Goal: Register for event/course

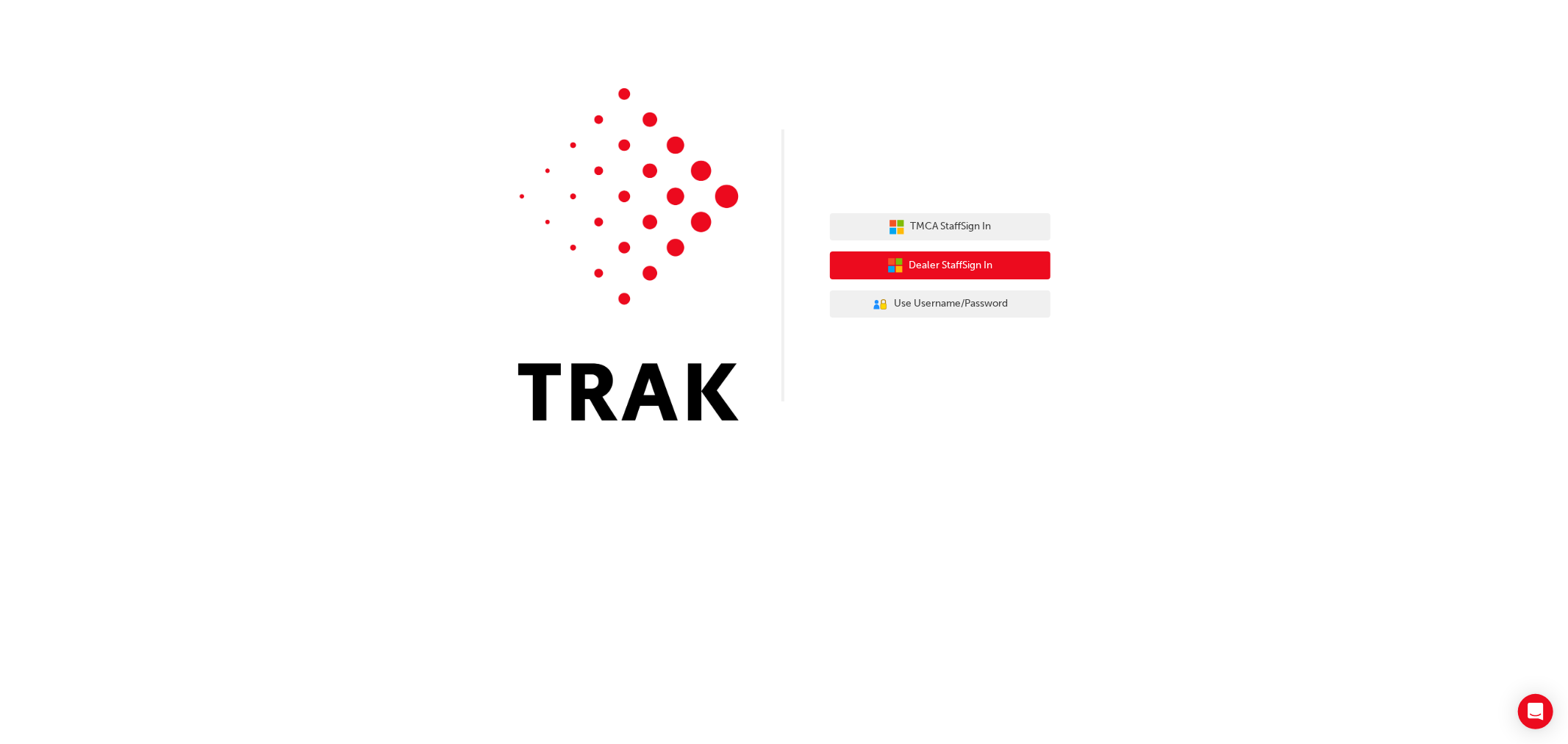
click at [922, 266] on span "Dealer Staff Sign In" at bounding box center [951, 266] width 83 height 17
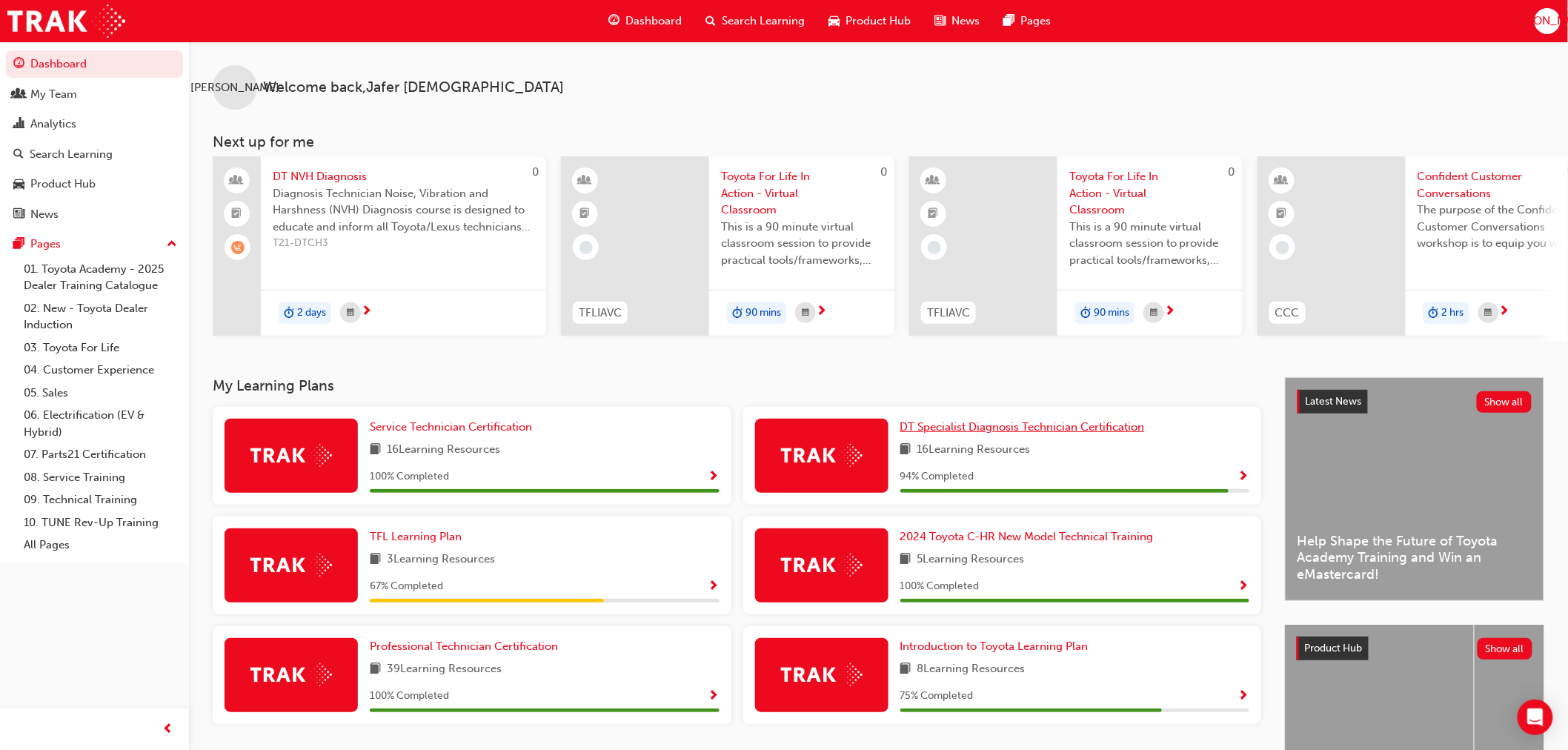
click at [1015, 433] on span "DT Specialist Diagnosis Technician Certification" at bounding box center [1022, 427] width 245 height 14
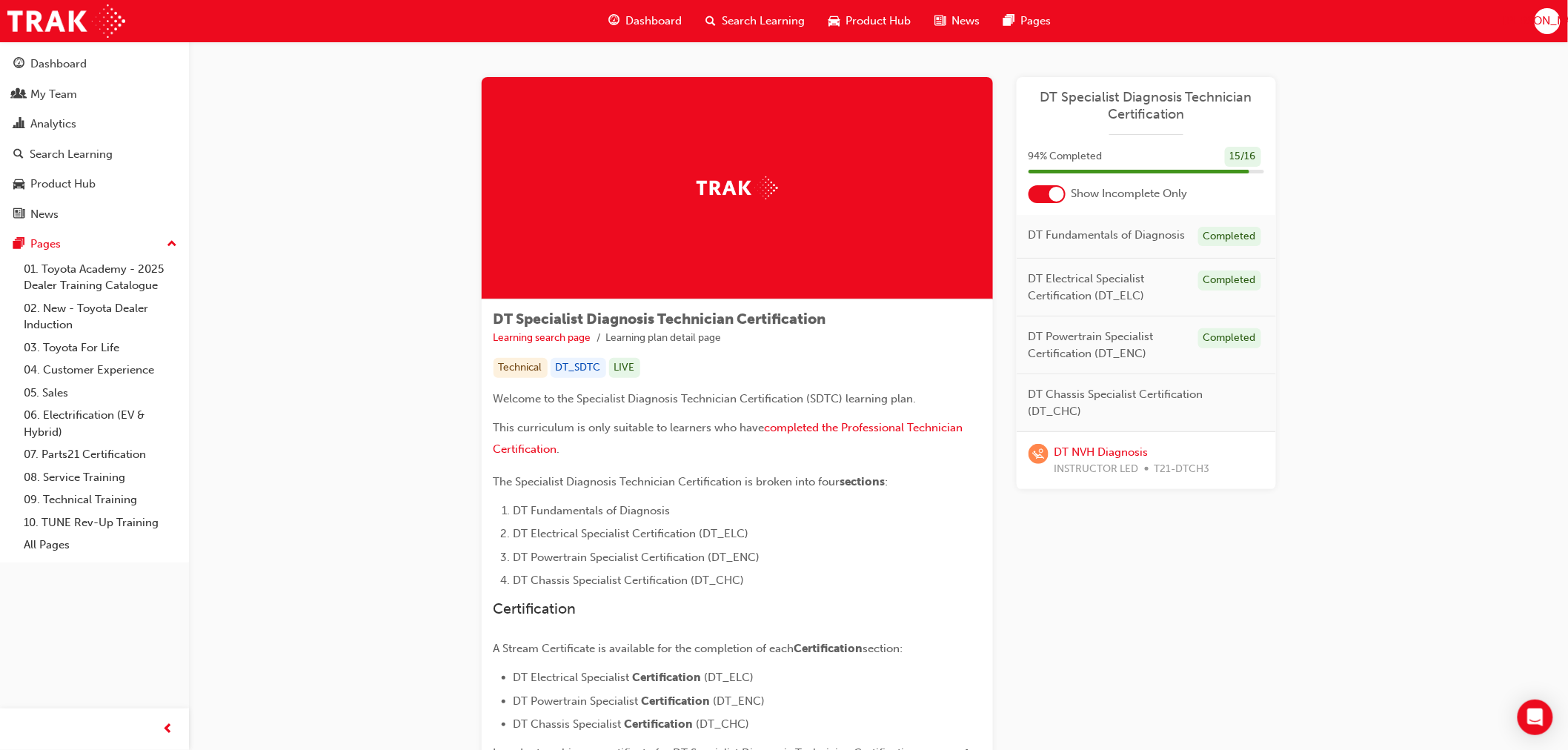
click at [1058, 191] on div at bounding box center [1056, 194] width 15 height 15
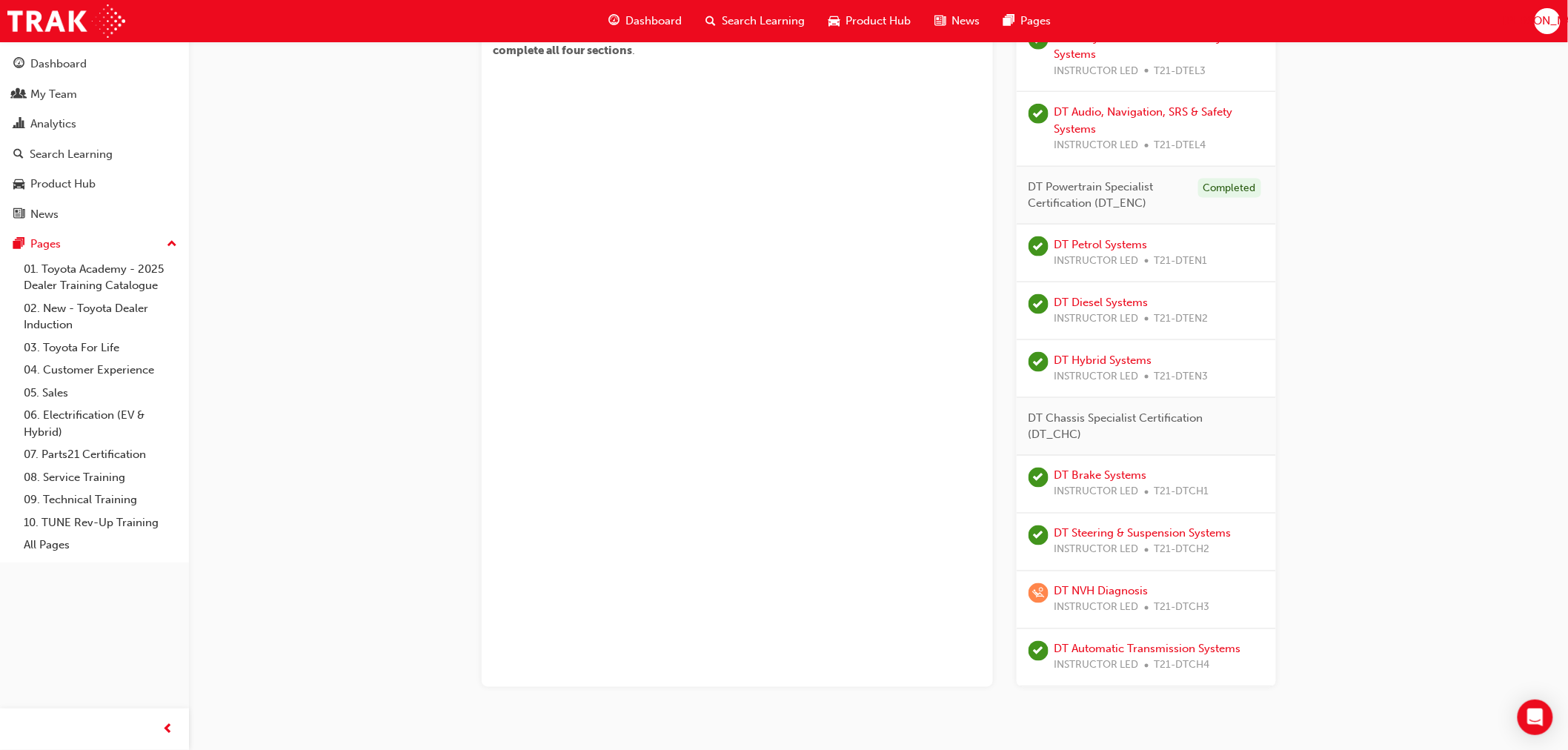
scroll to position [741, 0]
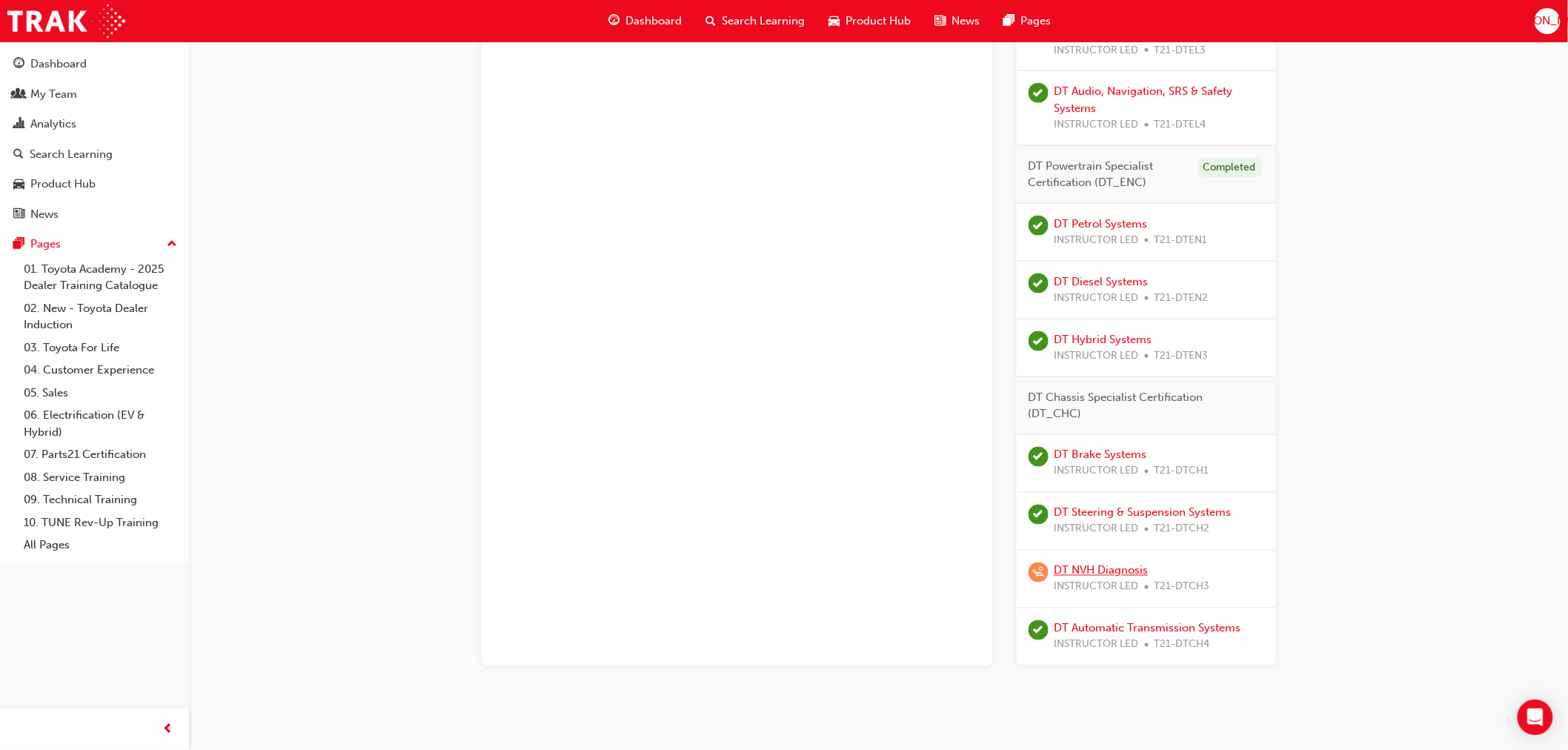
click at [1107, 567] on link "DT NVH Diagnosis" at bounding box center [1102, 571] width 94 height 14
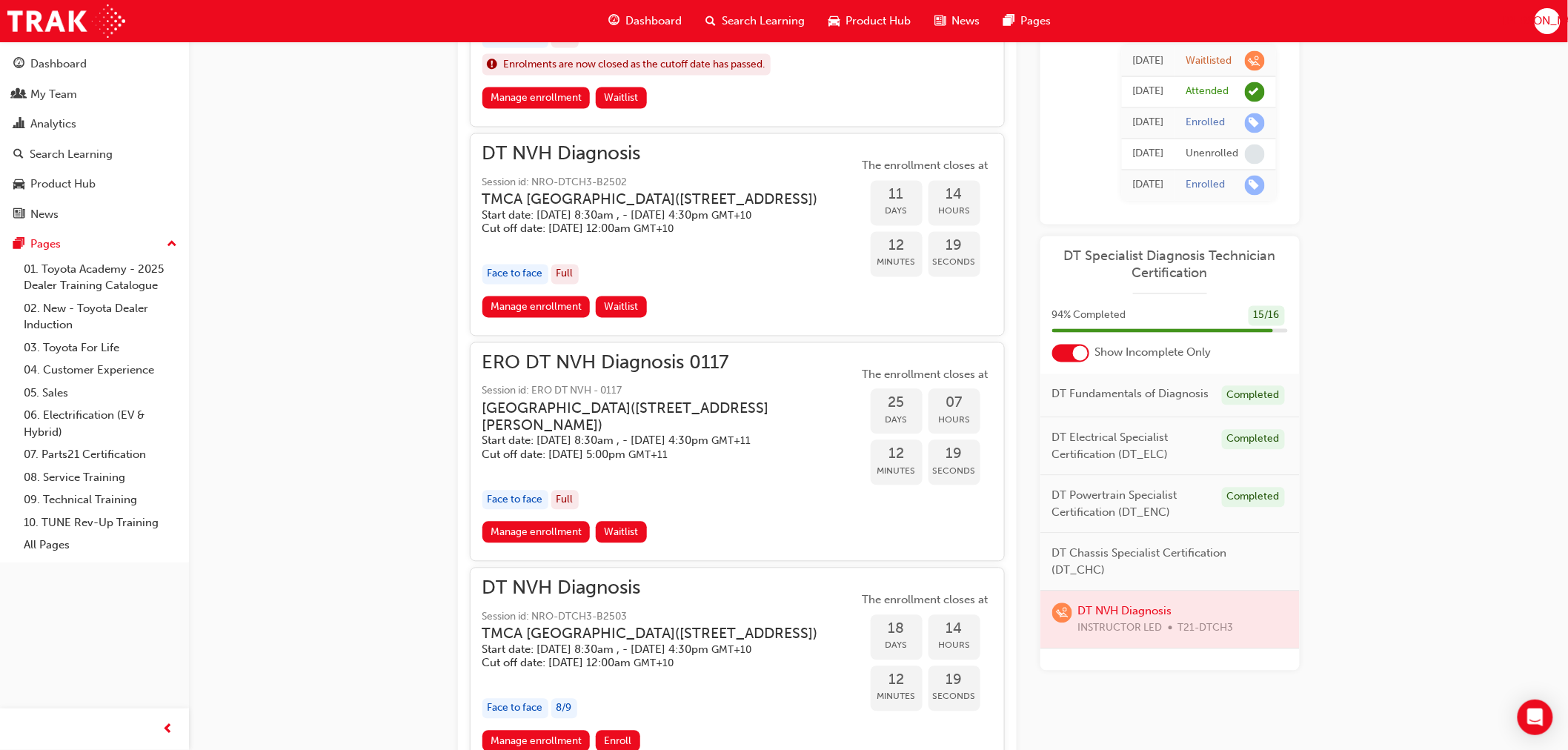
scroll to position [1152, 0]
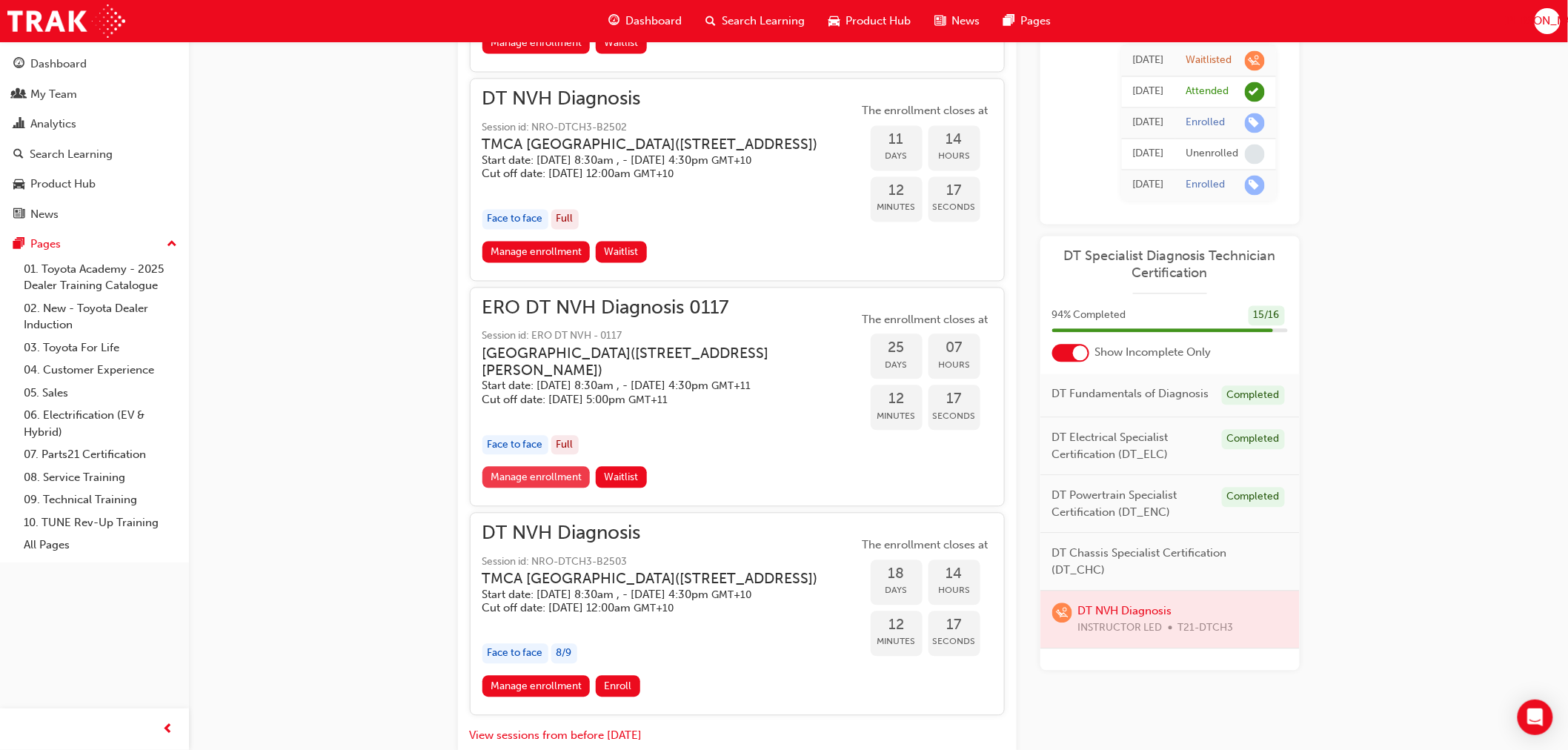
click at [543, 488] on link "Manage enrollment" at bounding box center [536, 477] width 108 height 21
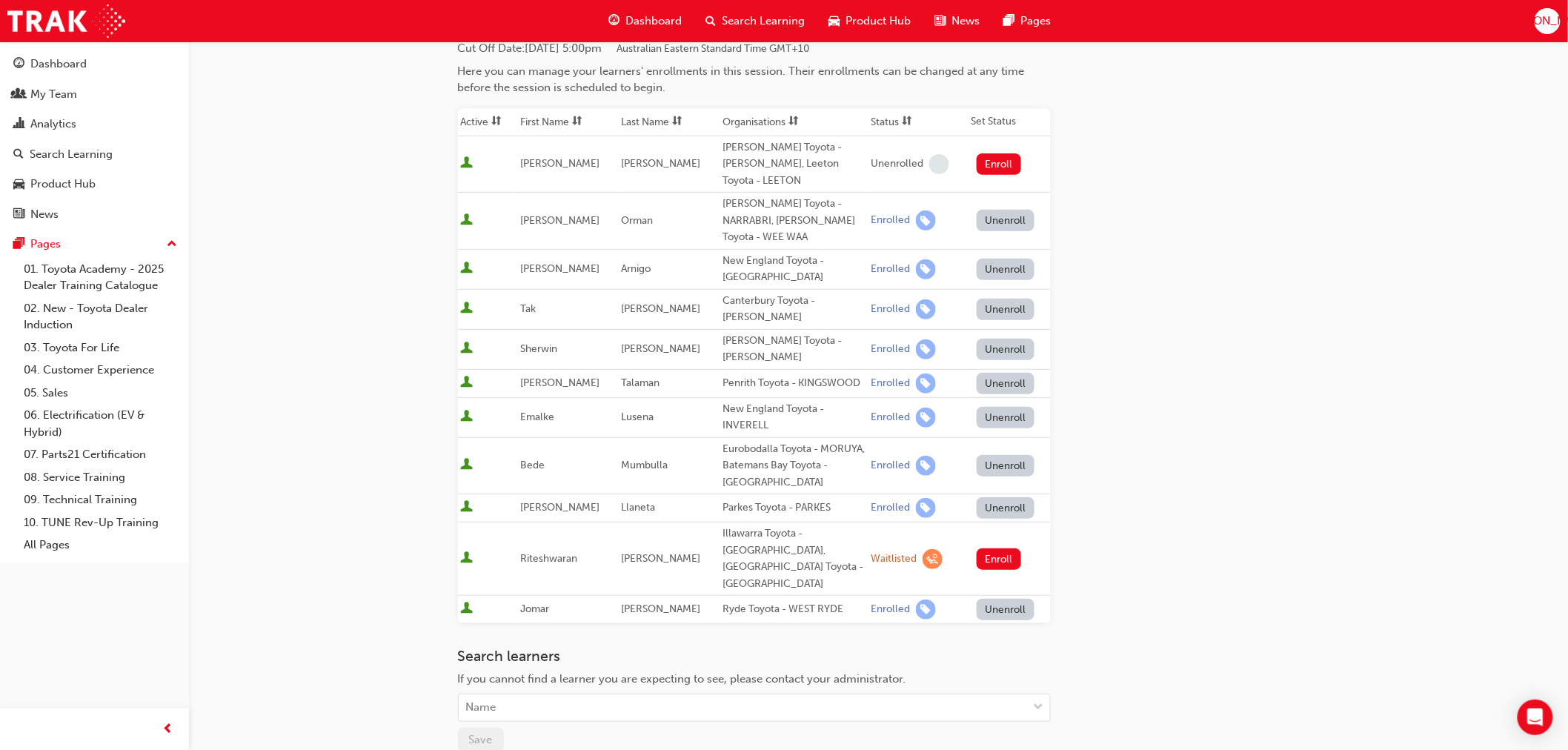
scroll to position [165, 0]
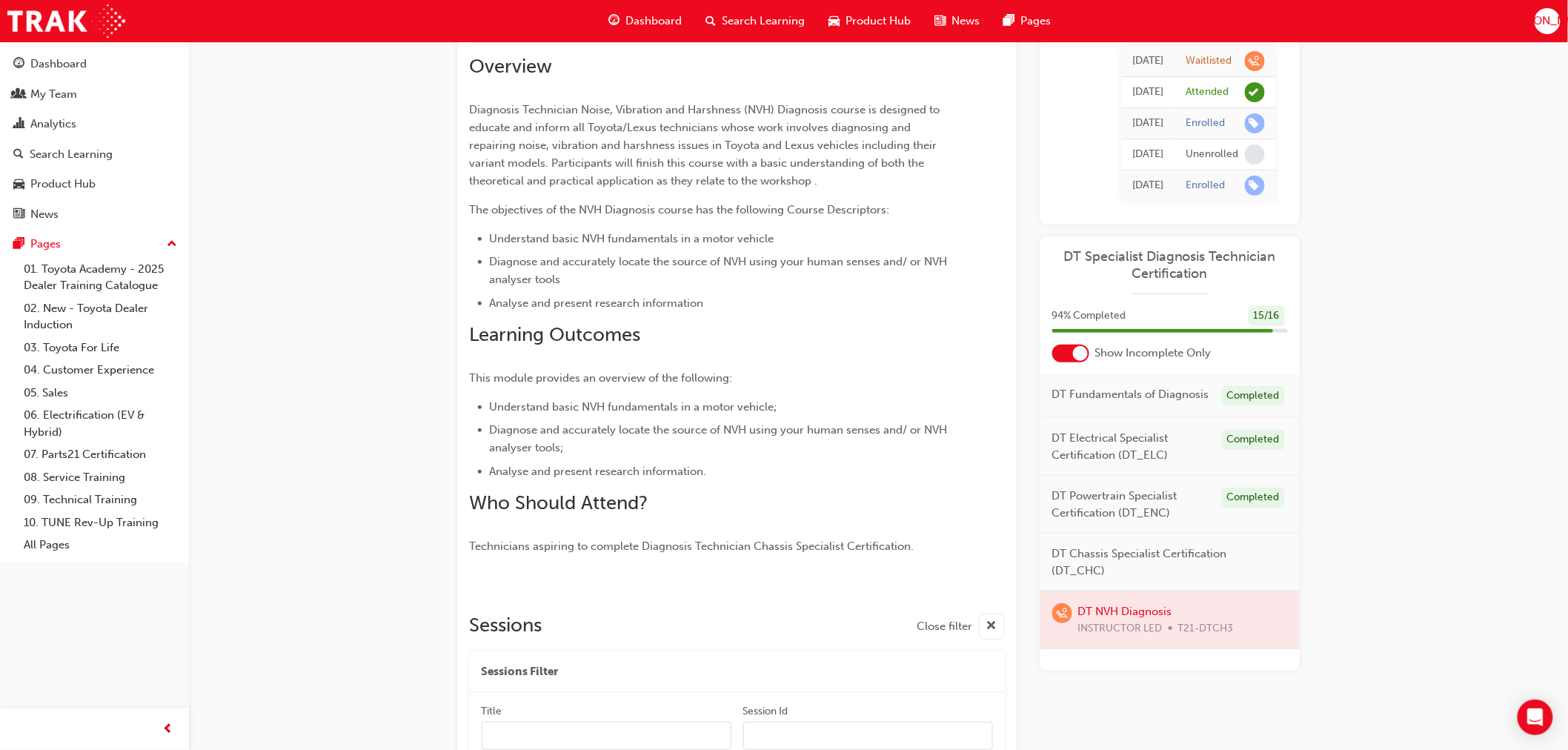
scroll to position [165, 0]
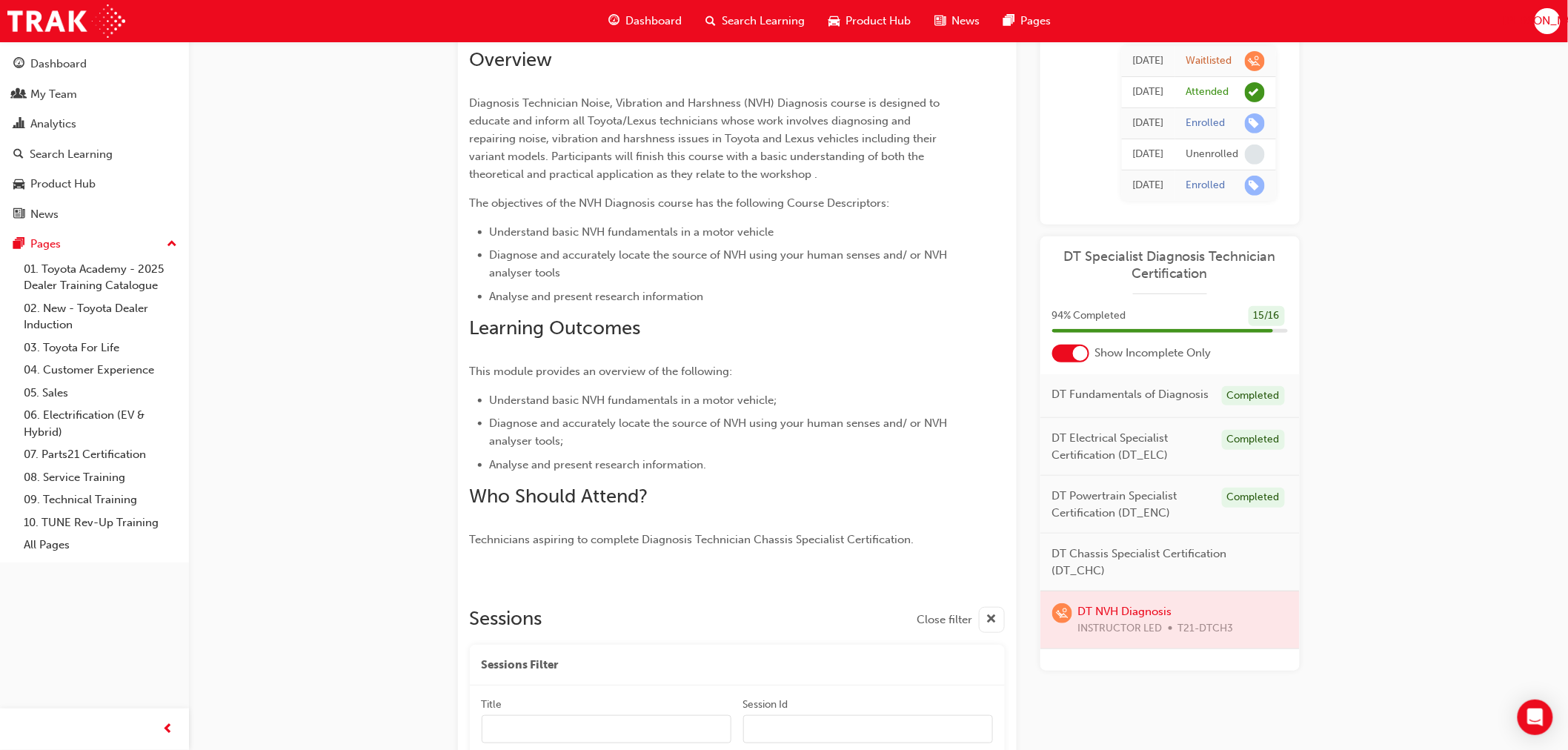
click at [1110, 611] on div at bounding box center [1170, 620] width 259 height 57
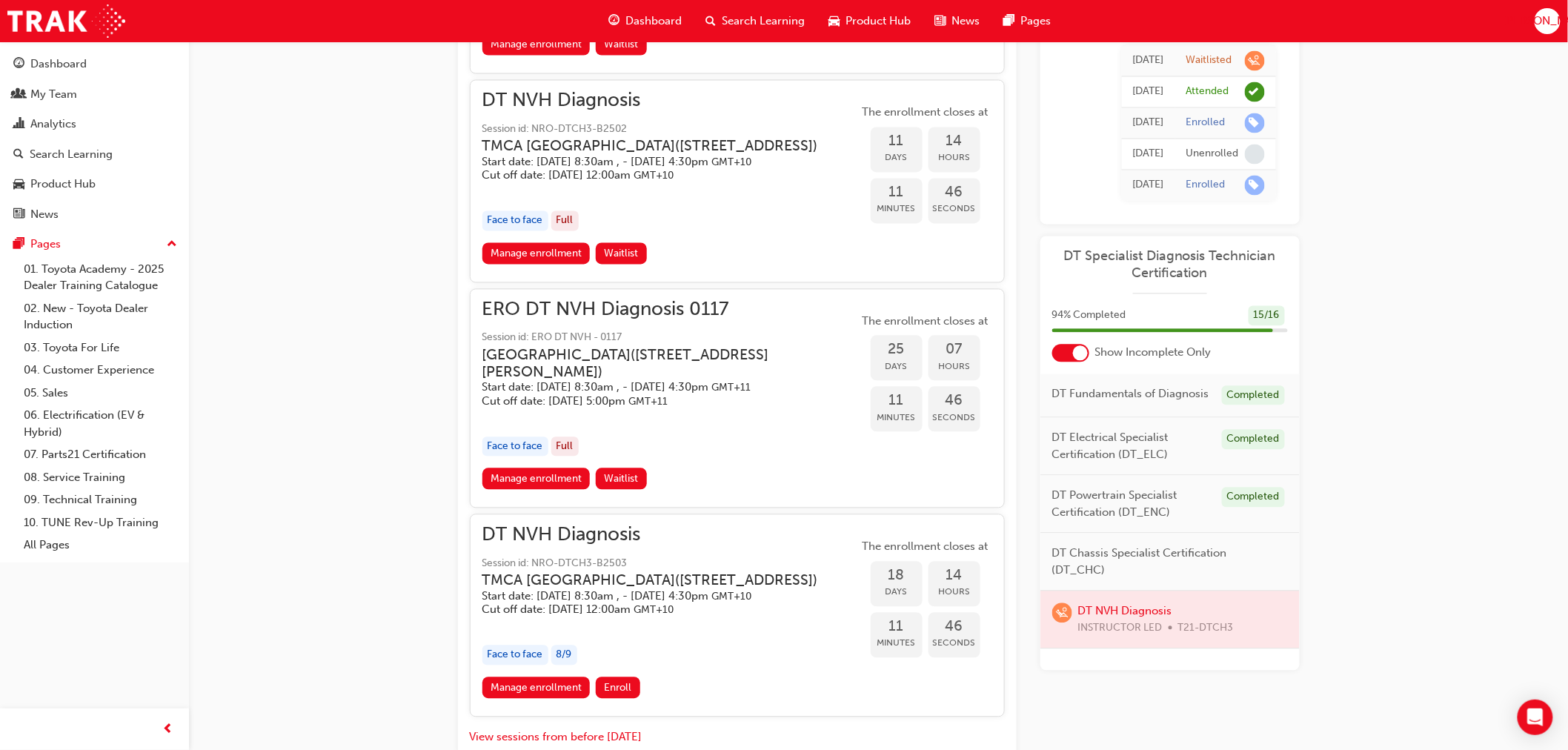
scroll to position [1152, 0]
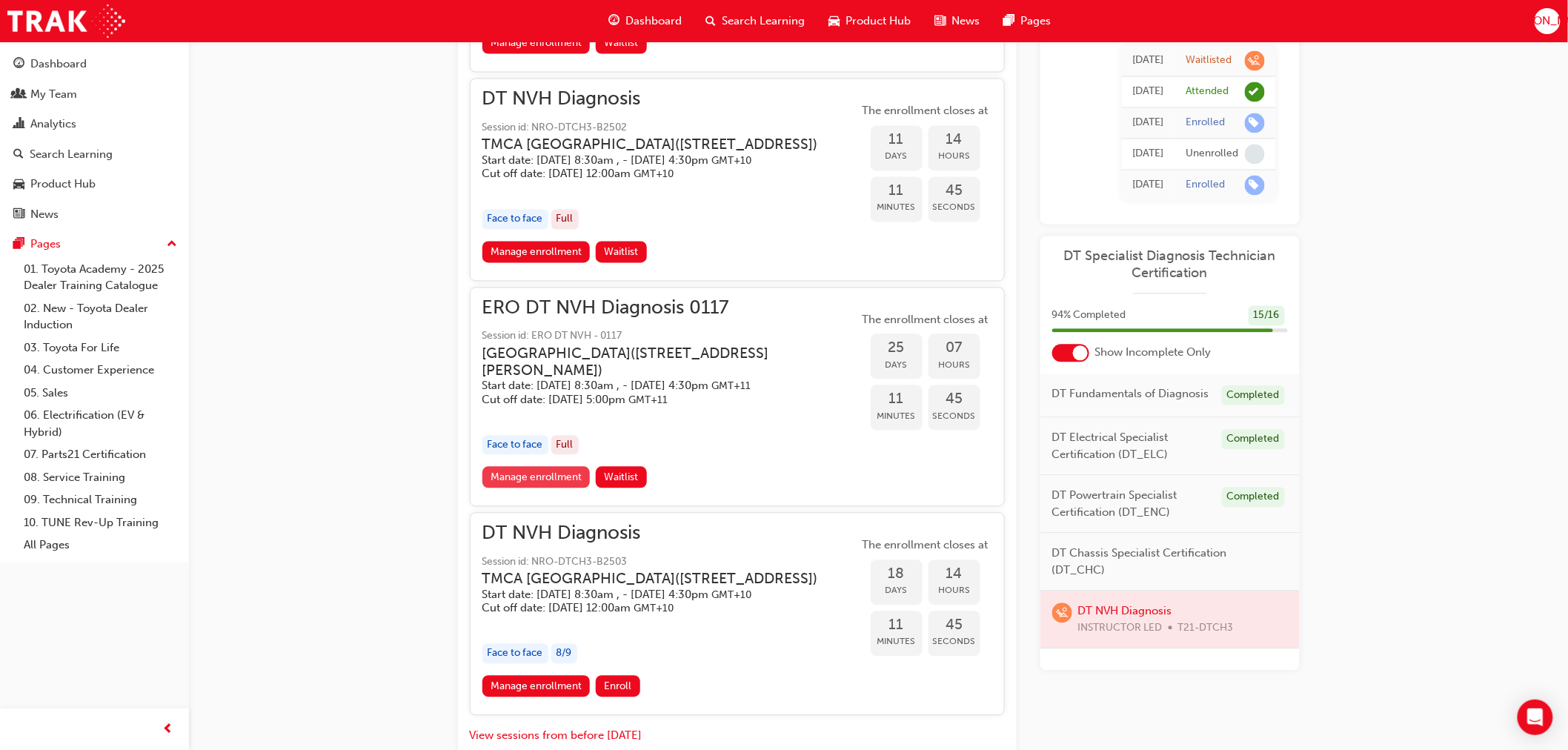
click at [556, 488] on link "Manage enrollment" at bounding box center [536, 477] width 108 height 21
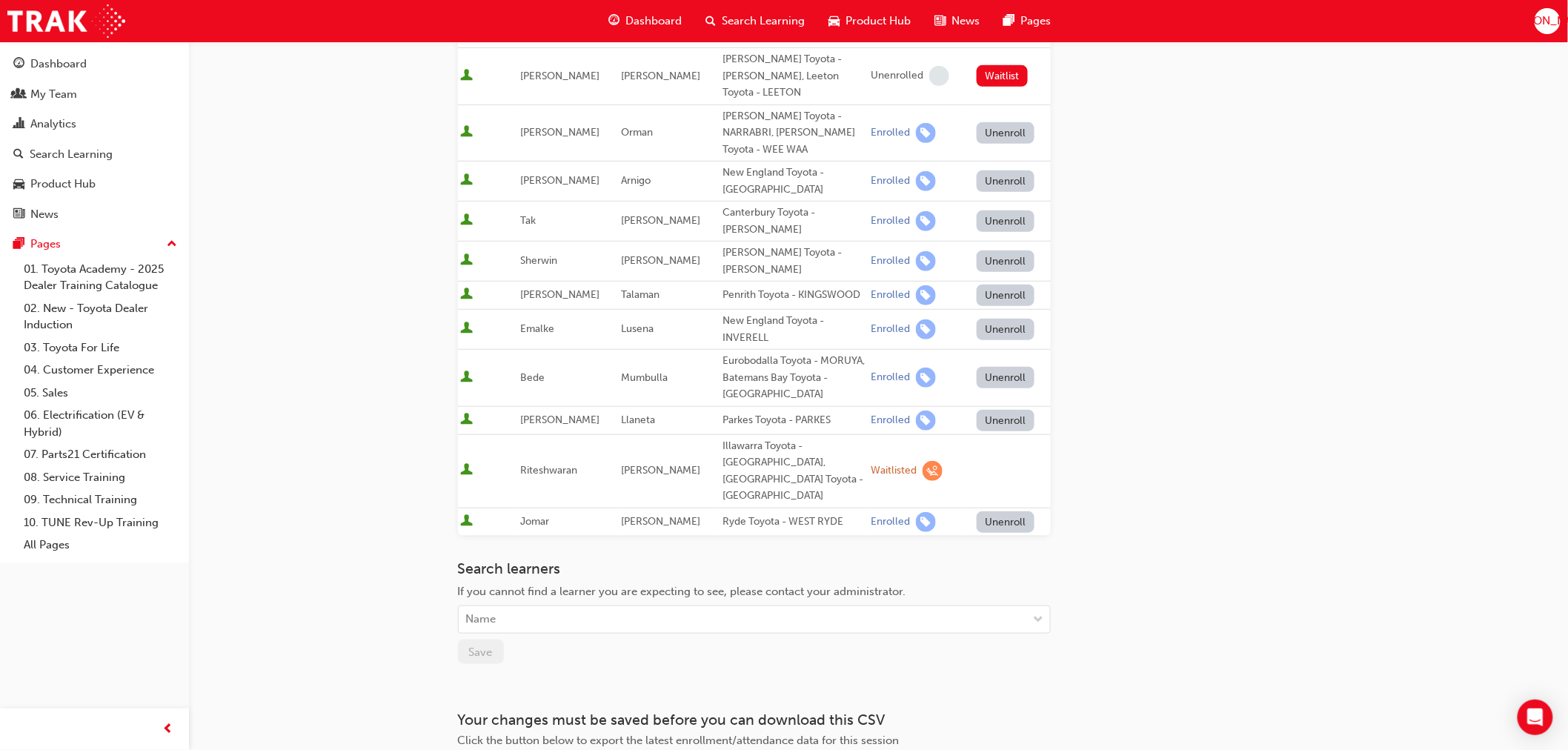
scroll to position [329, 0]
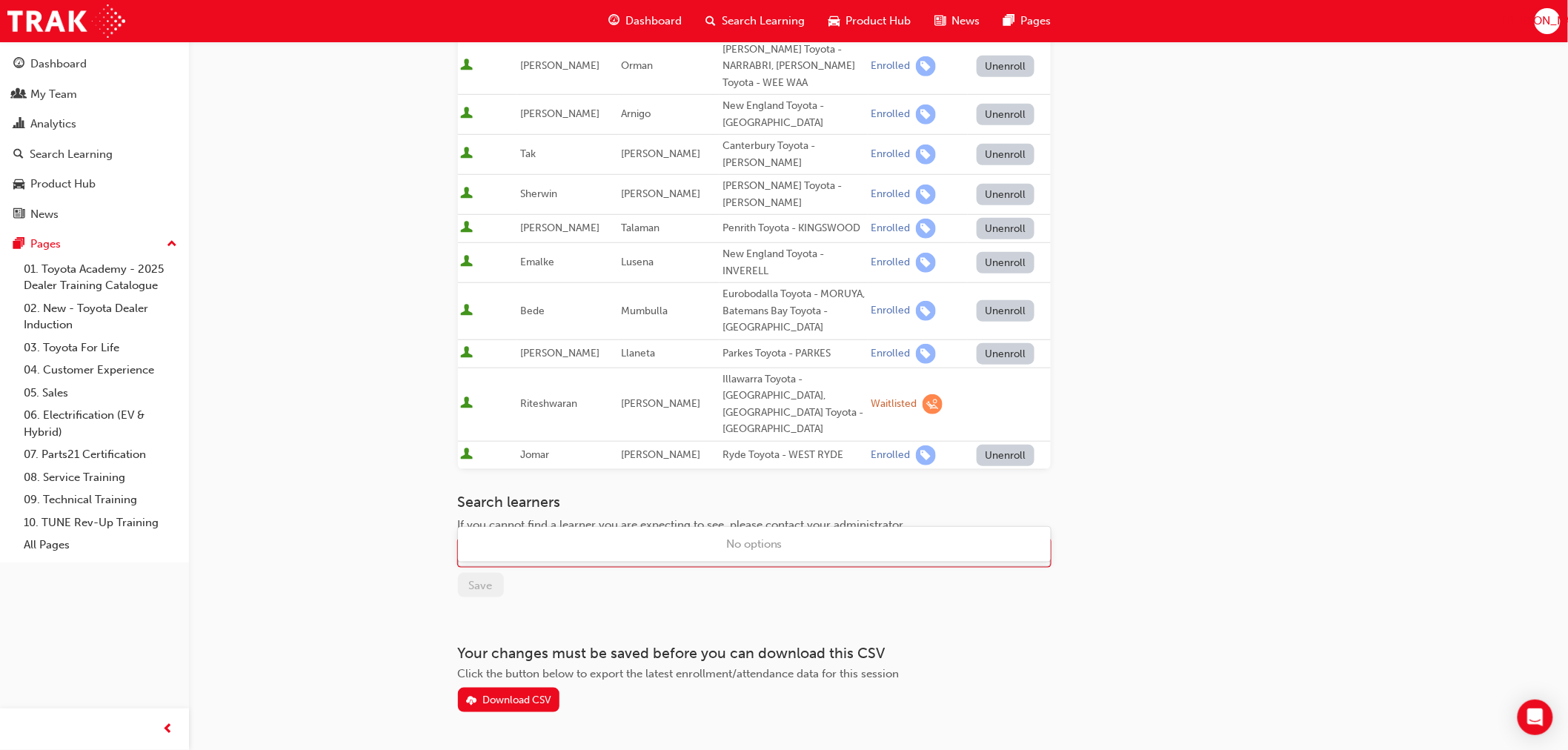
click at [1016, 541] on div "Name" at bounding box center [743, 553] width 569 height 26
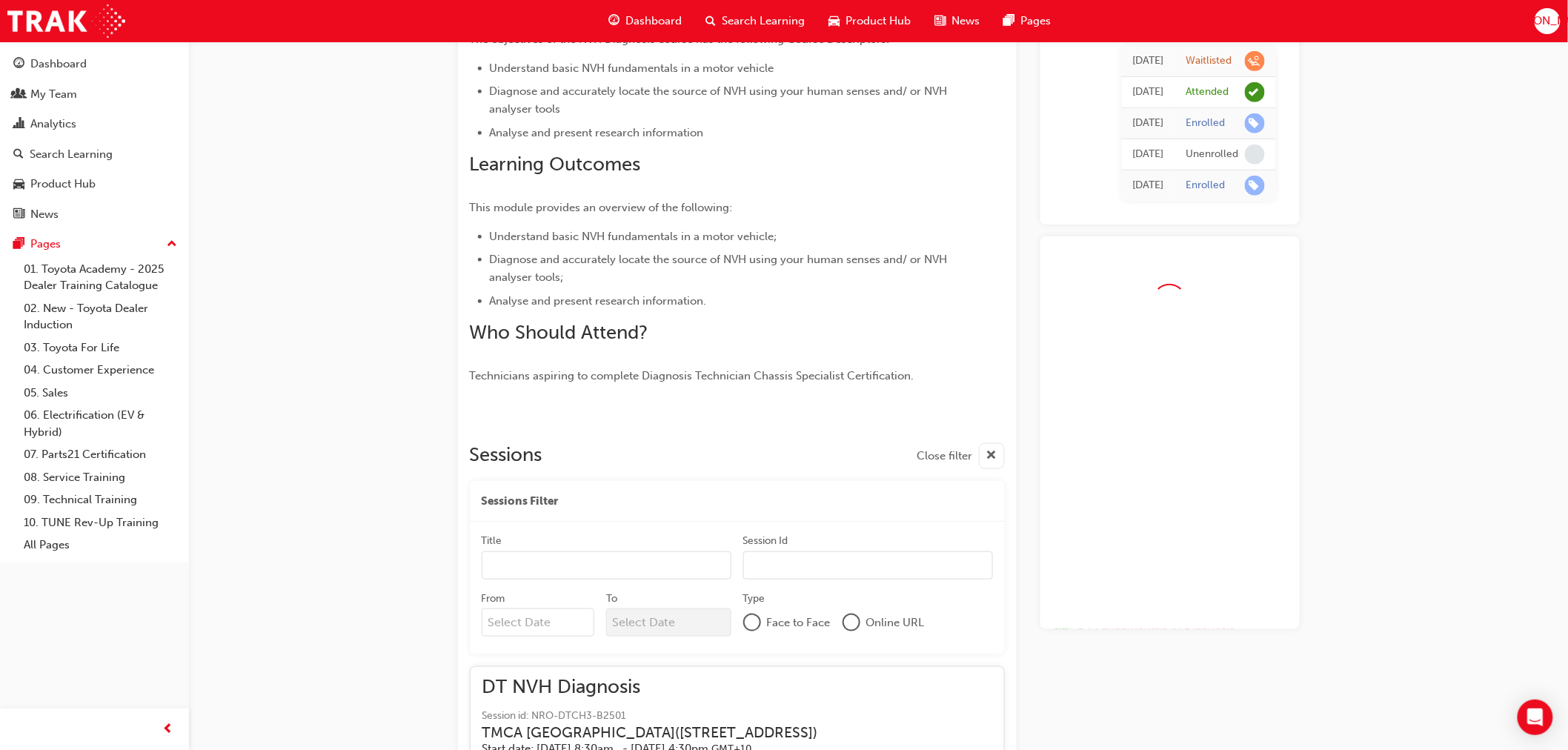
scroll to position [1152, 0]
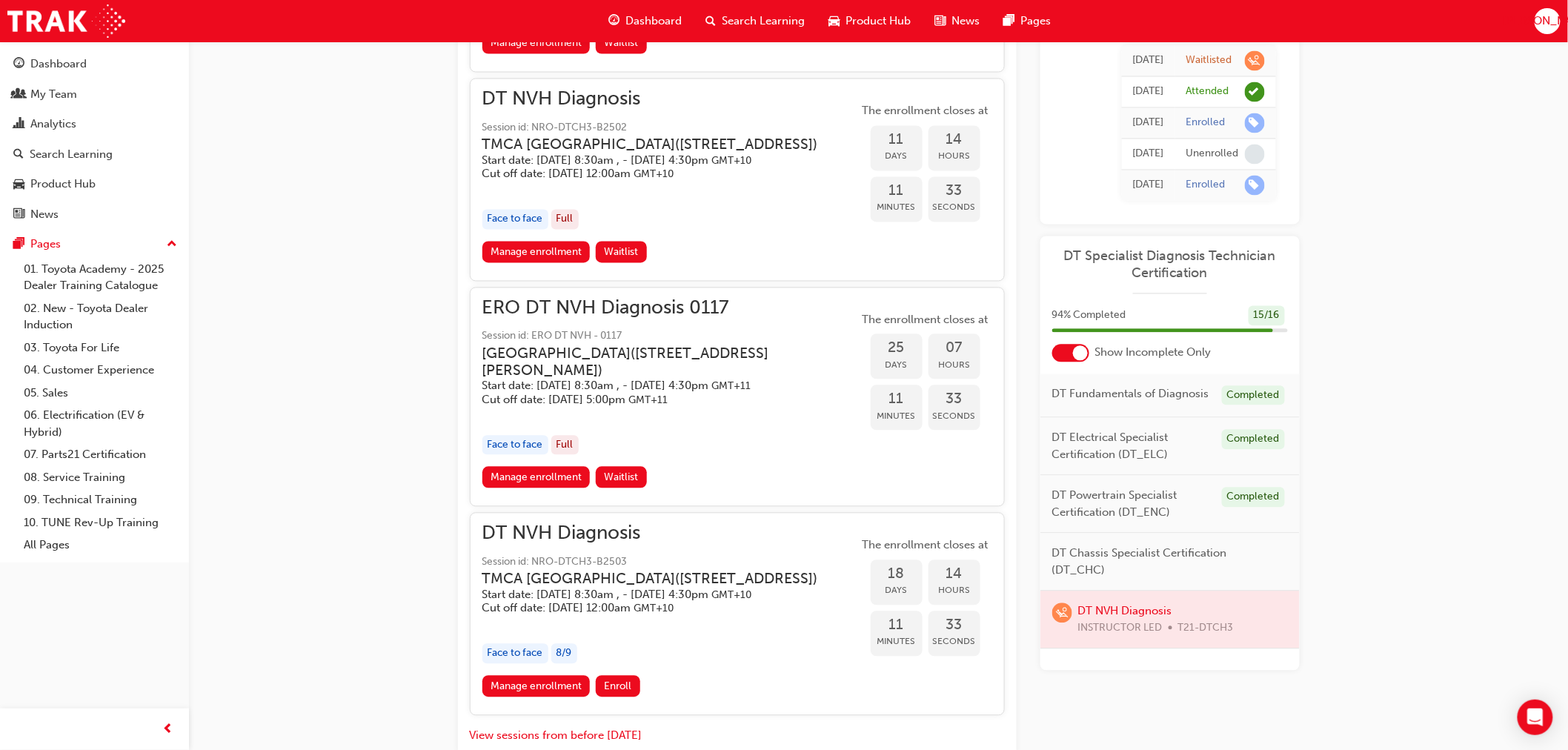
click at [51, 110] on button "Dashboard My Team Analytics Search Learning Product Hub News Pages" at bounding box center [94, 138] width 177 height 183
click at [55, 112] on button "Dashboard My Team Analytics Search Learning Product Hub News Pages" at bounding box center [94, 138] width 177 height 183
click at [63, 123] on div "Analytics" at bounding box center [53, 124] width 46 height 17
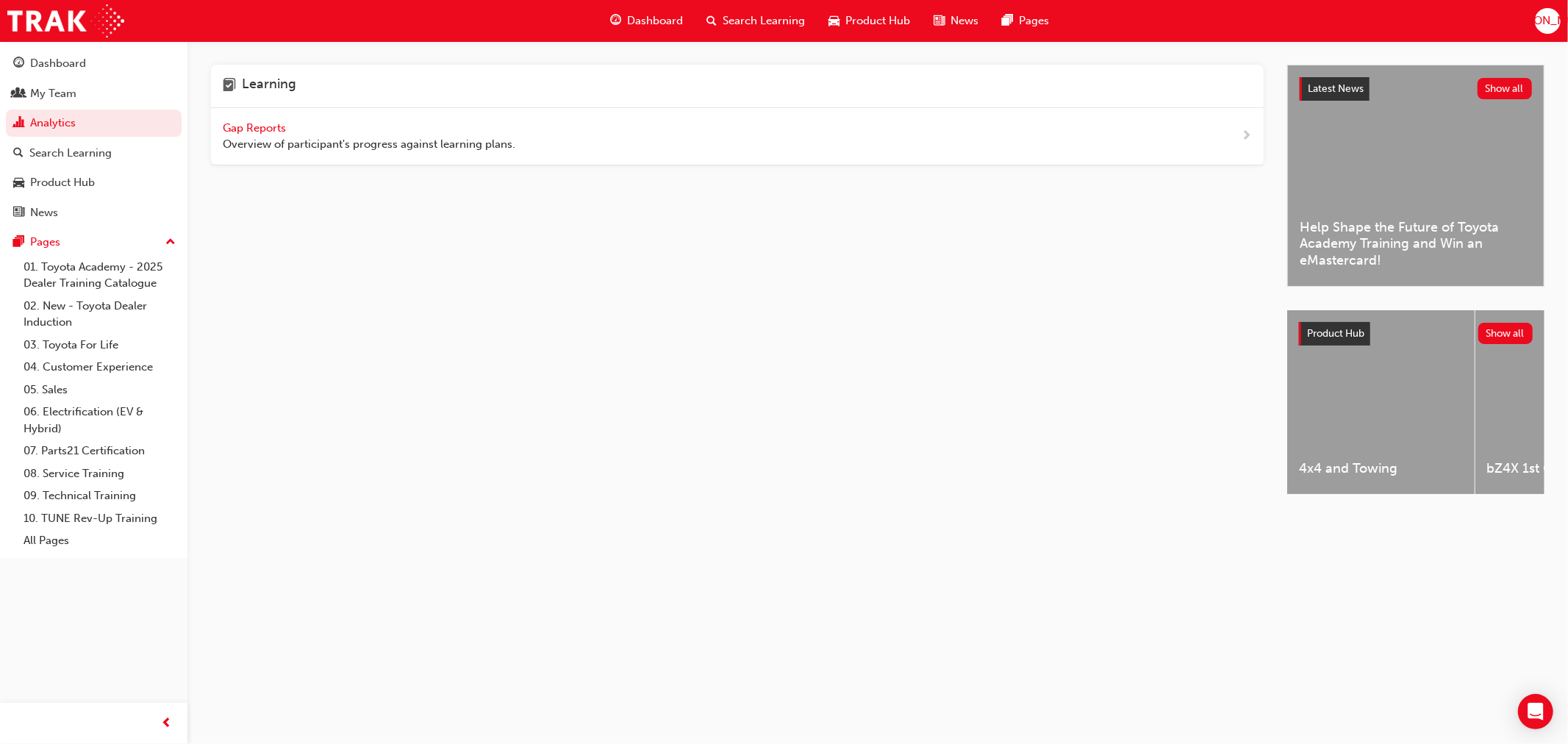
click at [282, 123] on span "Gap Reports" at bounding box center [256, 128] width 66 height 14
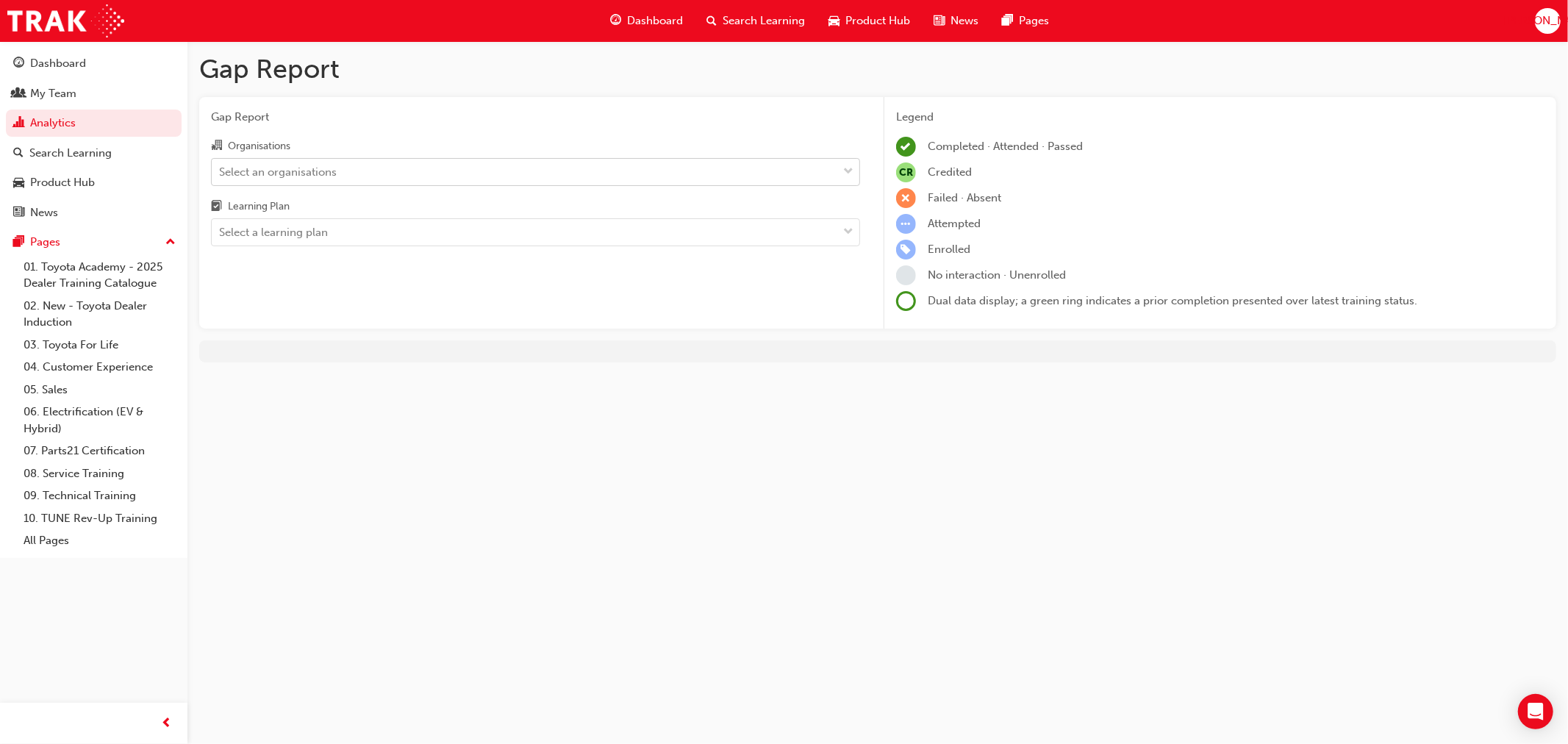
click at [346, 164] on div "Select an organisations" at bounding box center [524, 172] width 626 height 26
click at [220, 164] on input "Organisations Select an organisations" at bounding box center [220, 170] width 2 height 13
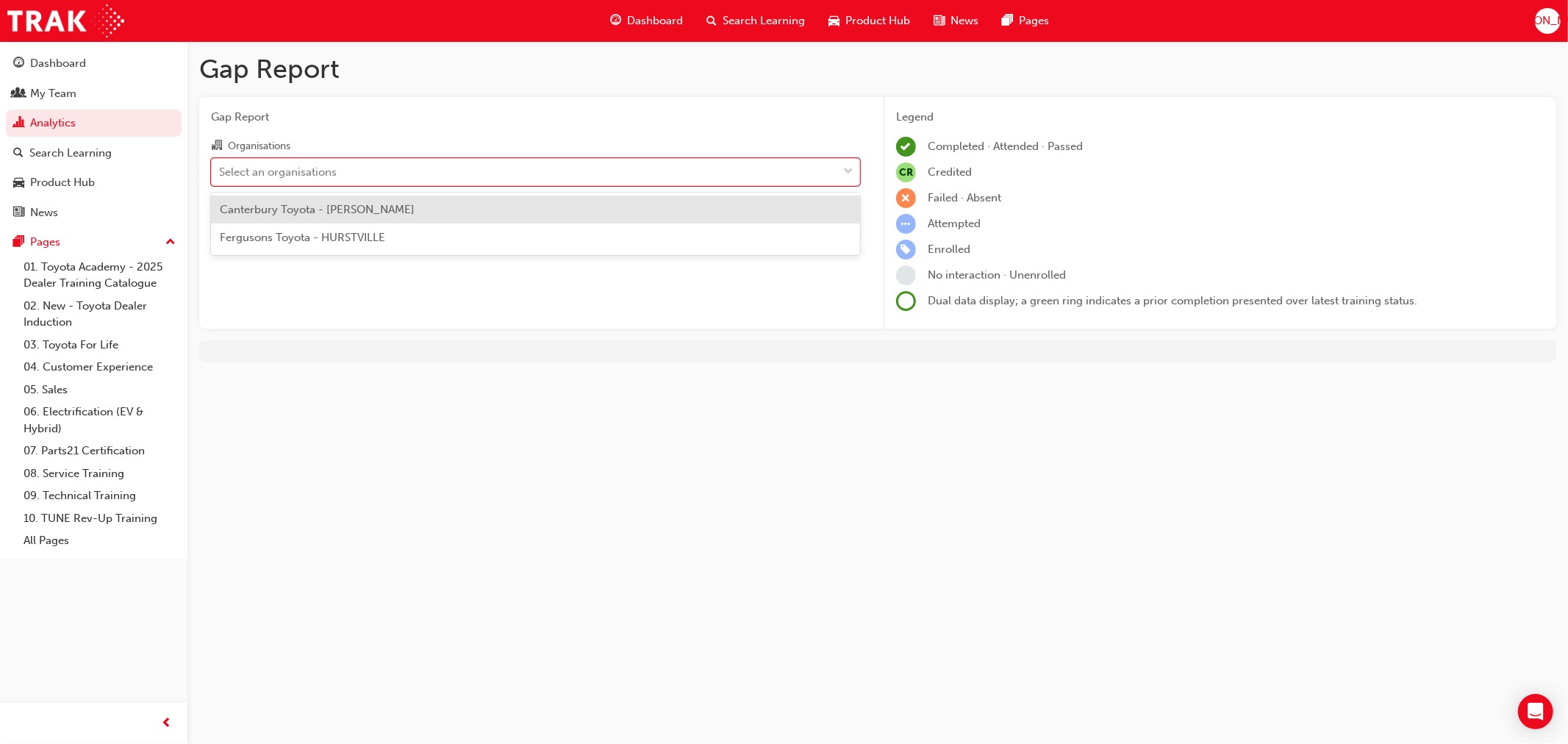
click at [343, 217] on div "Canterbury Toyota - [PERSON_NAME]" at bounding box center [535, 210] width 649 height 29
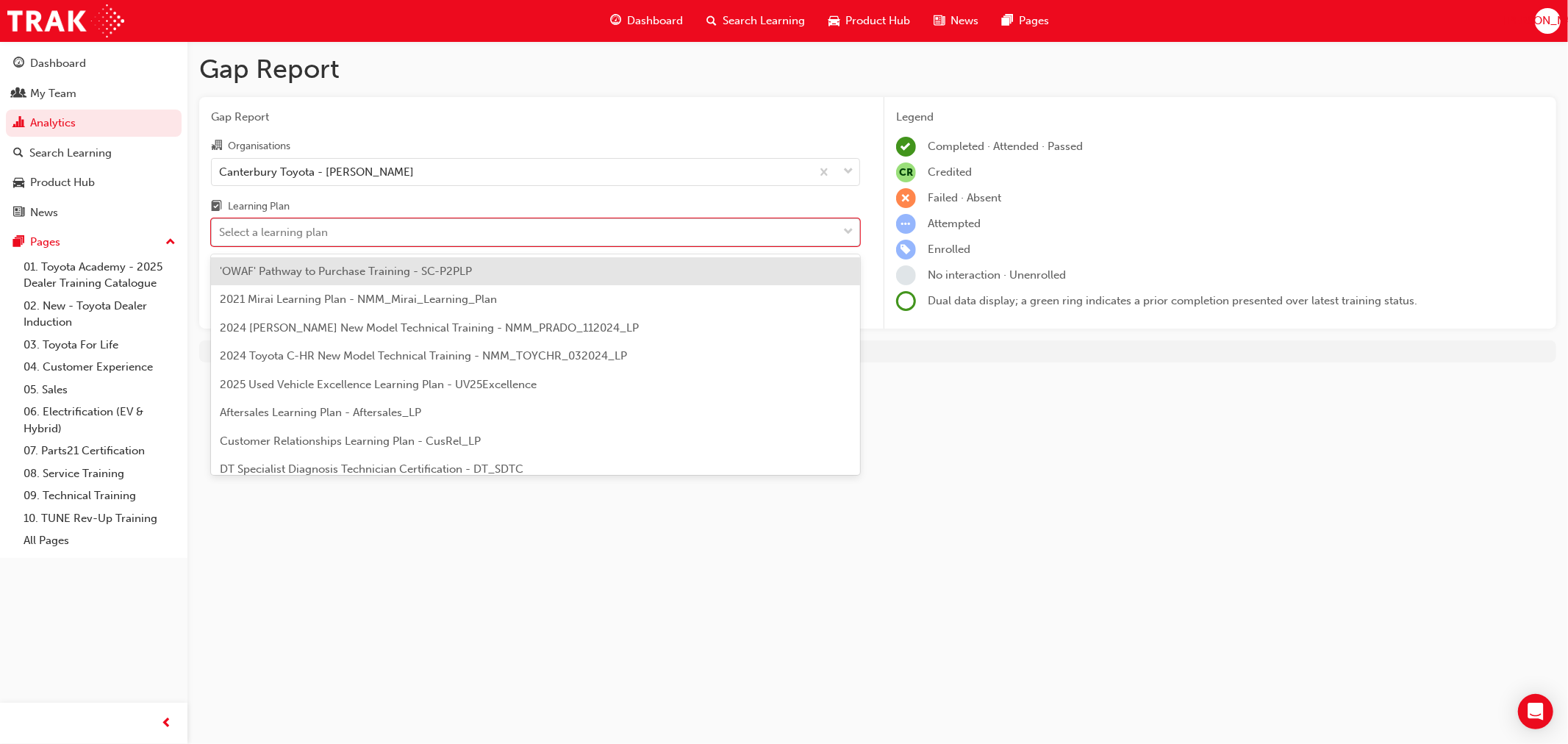
click at [358, 234] on div "Select a learning plan" at bounding box center [524, 232] width 626 height 26
click at [220, 234] on input "Learning Plan option 'OWAF' Pathway to Purchase Training - SC-P2PLP focused, 1 …" at bounding box center [220, 232] width 2 height 13
type input "dt"
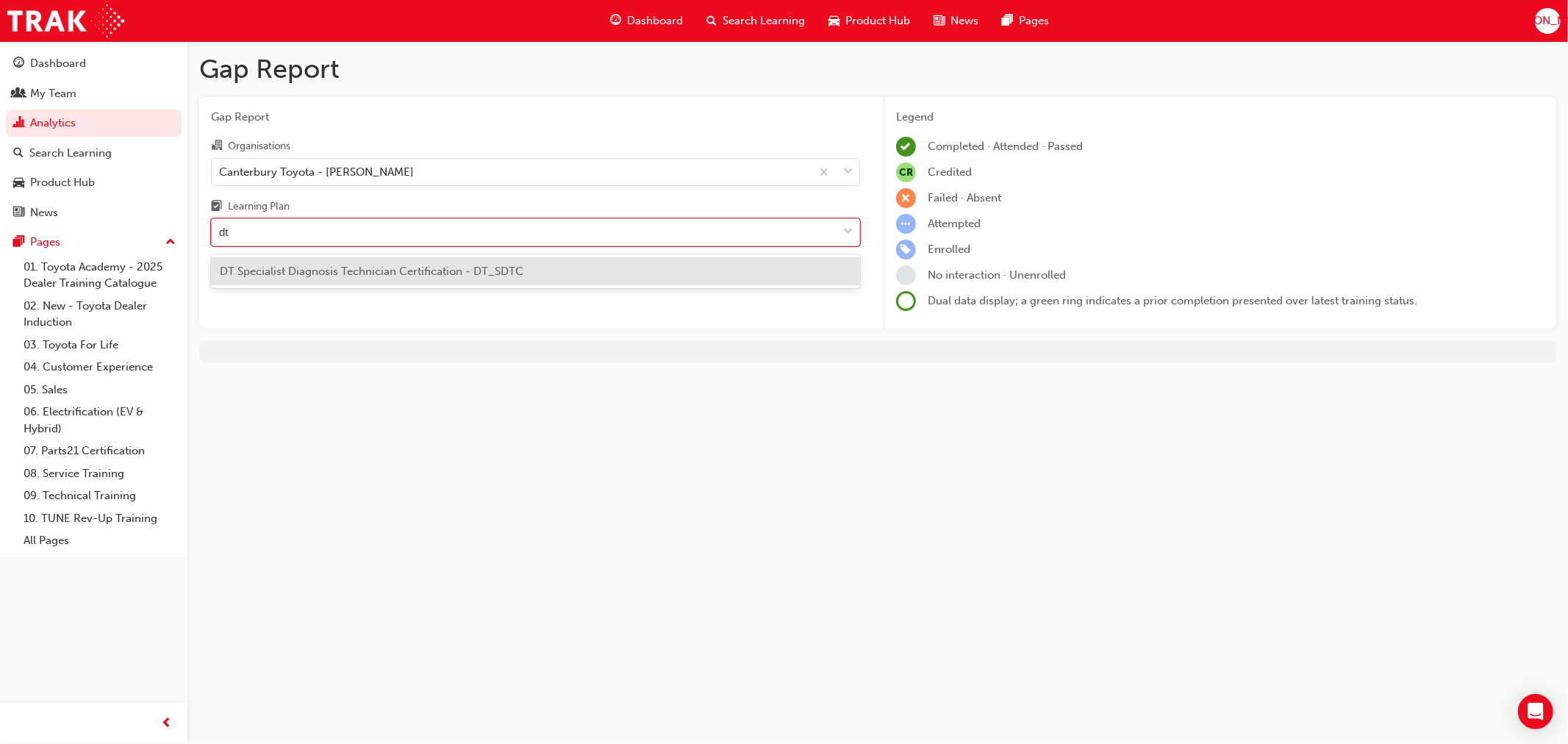
click at [365, 268] on span "DT Specialist Diagnosis Technician Certification - DT_SDTC" at bounding box center [371, 272] width 304 height 14
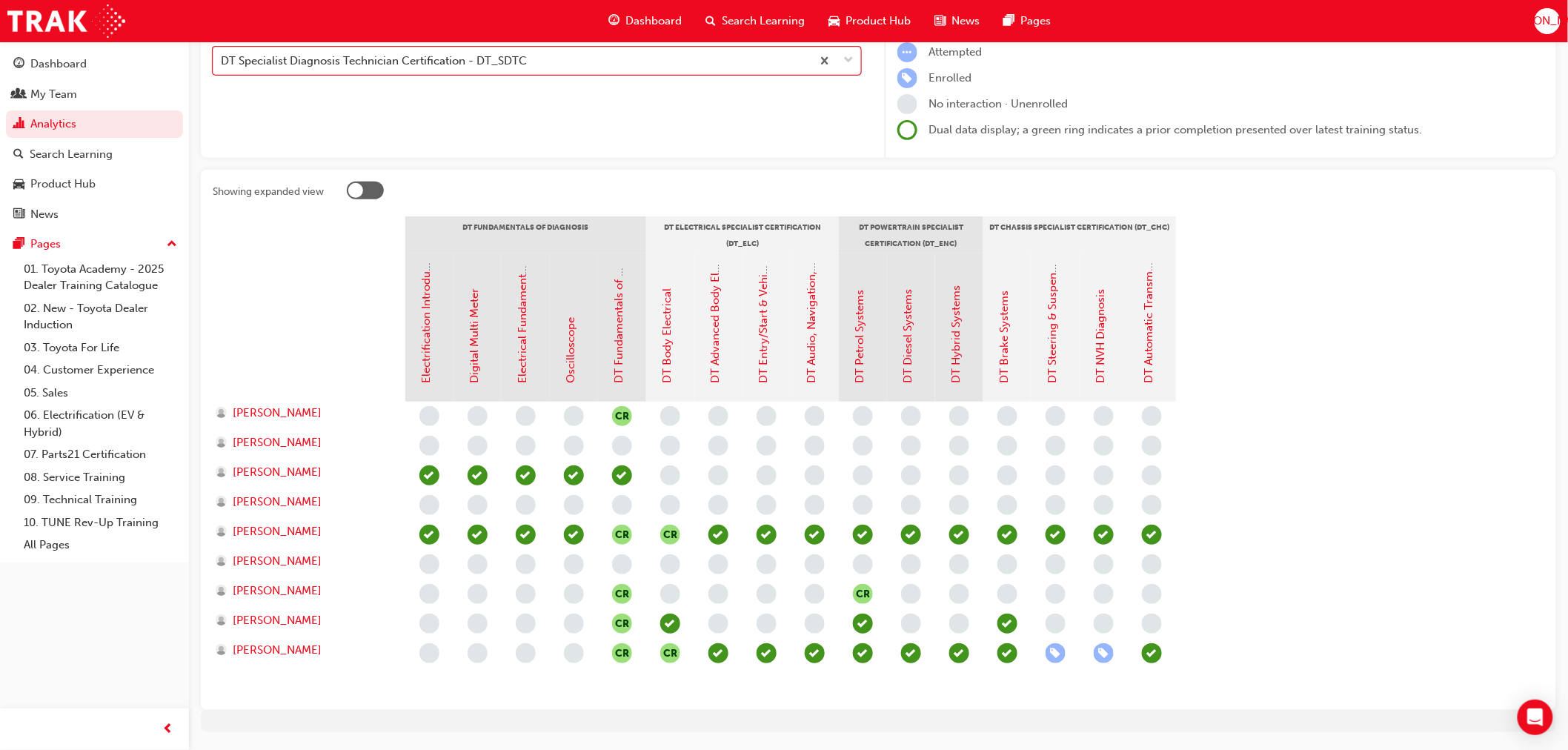
scroll to position [215, 0]
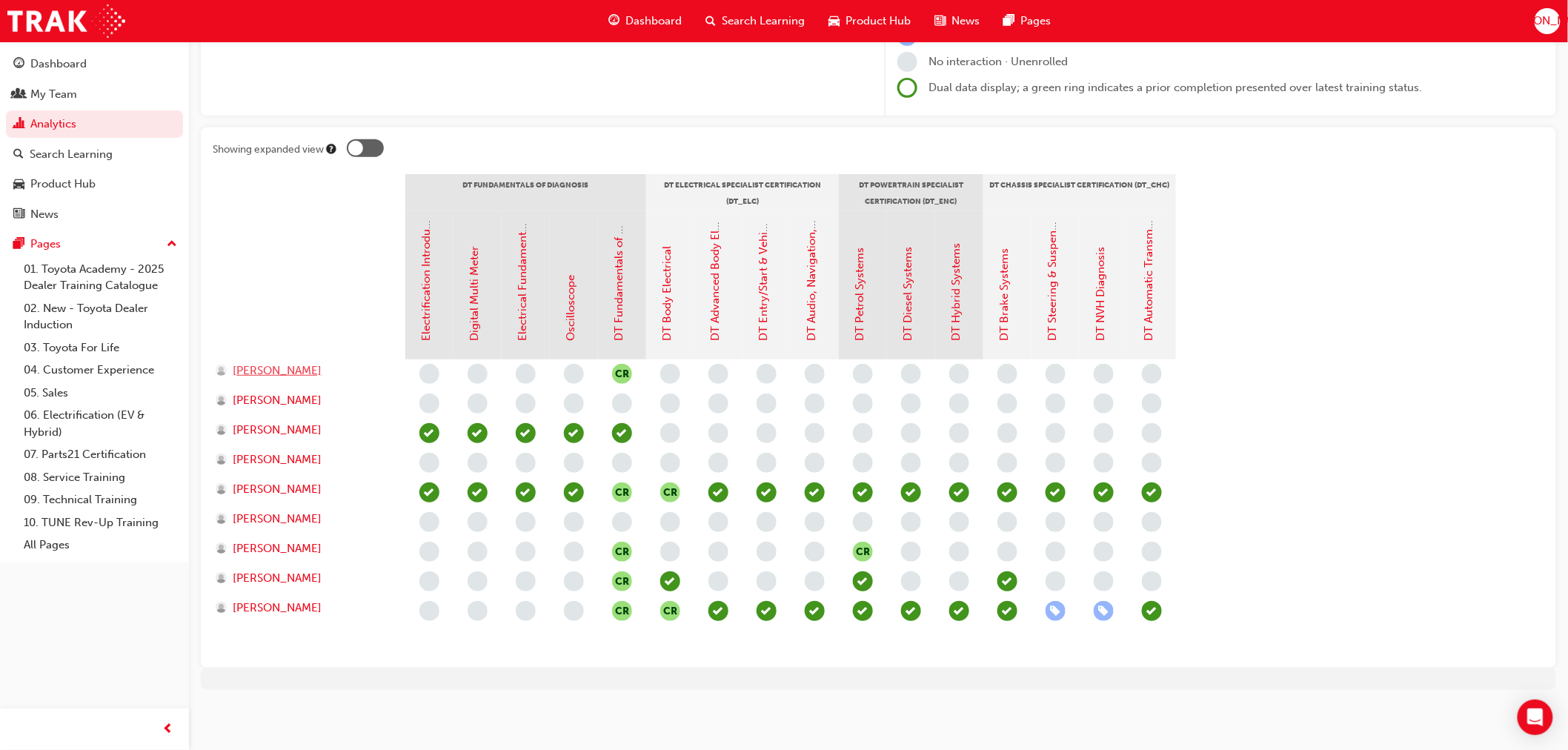
click at [258, 372] on span "[PERSON_NAME]" at bounding box center [277, 371] width 89 height 17
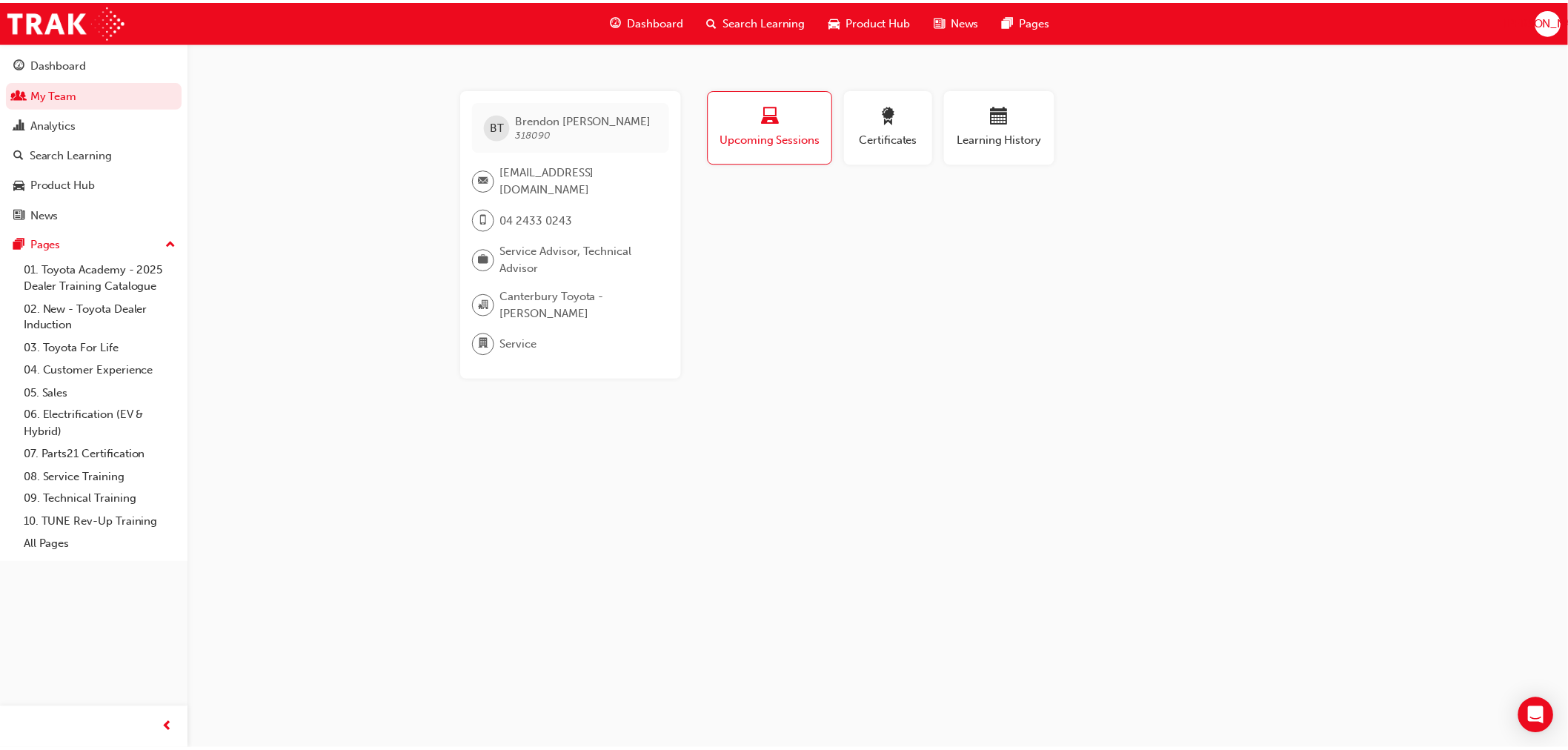
scroll to position [215, 0]
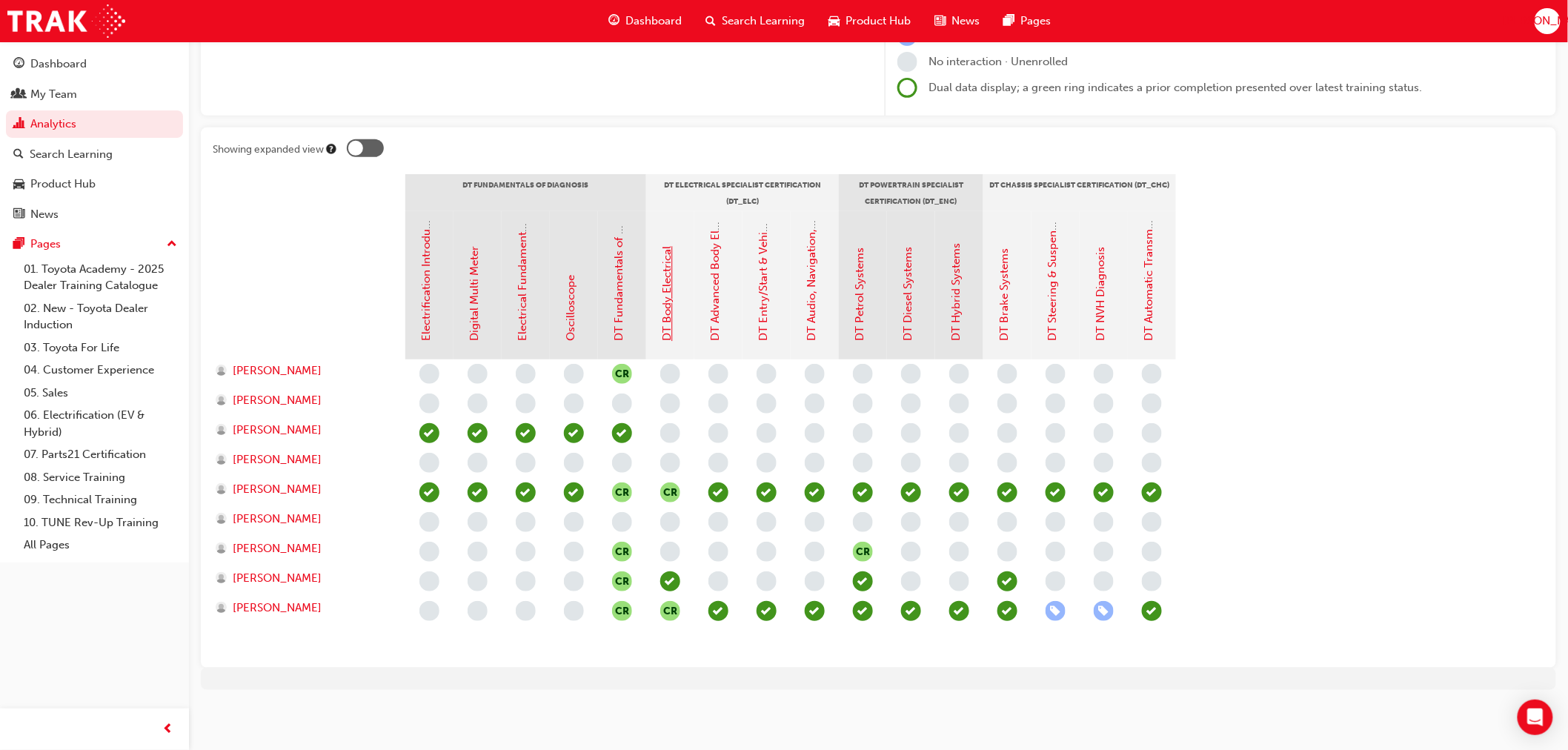
click at [667, 292] on link "DT Body Electrical" at bounding box center [668, 294] width 14 height 95
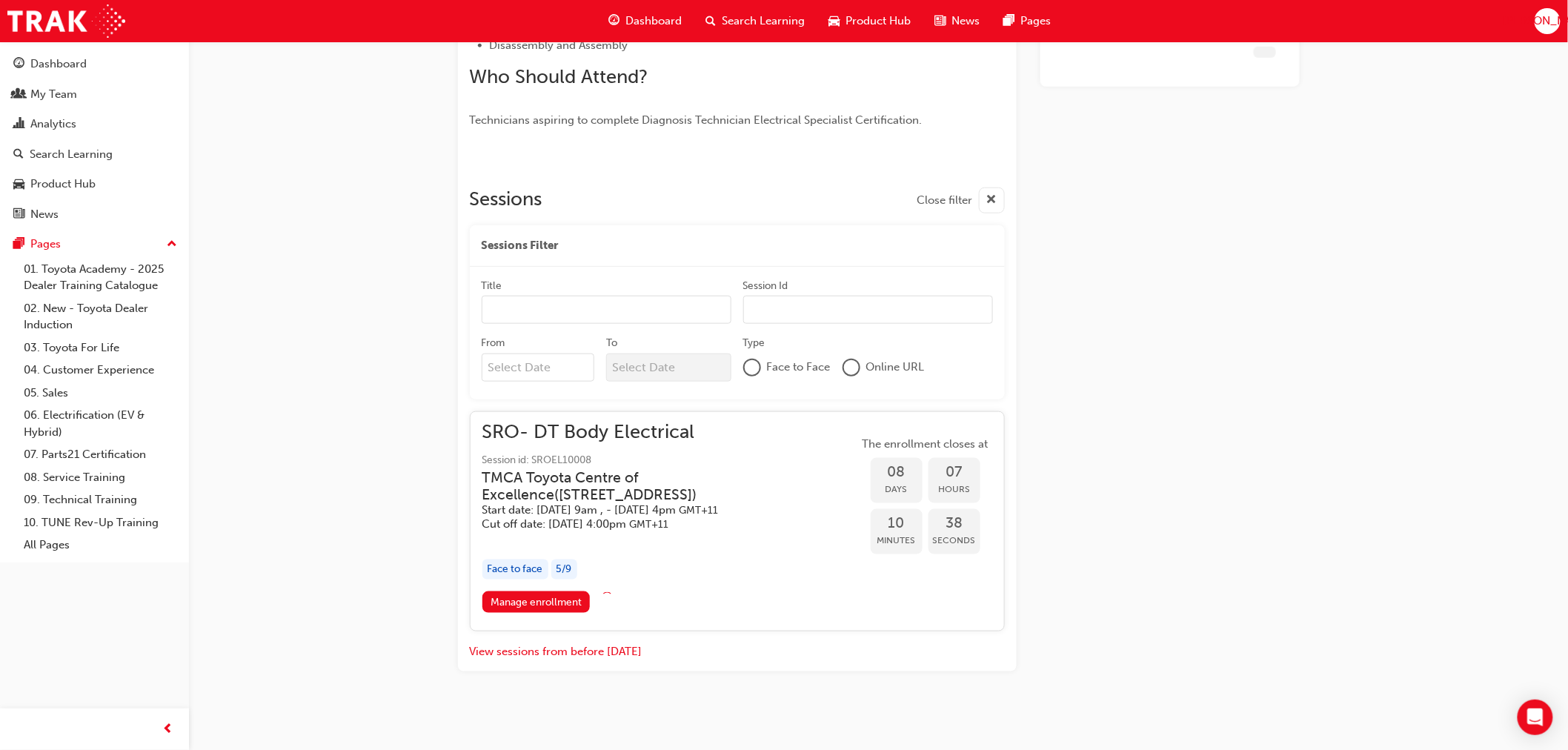
scroll to position [454, 0]
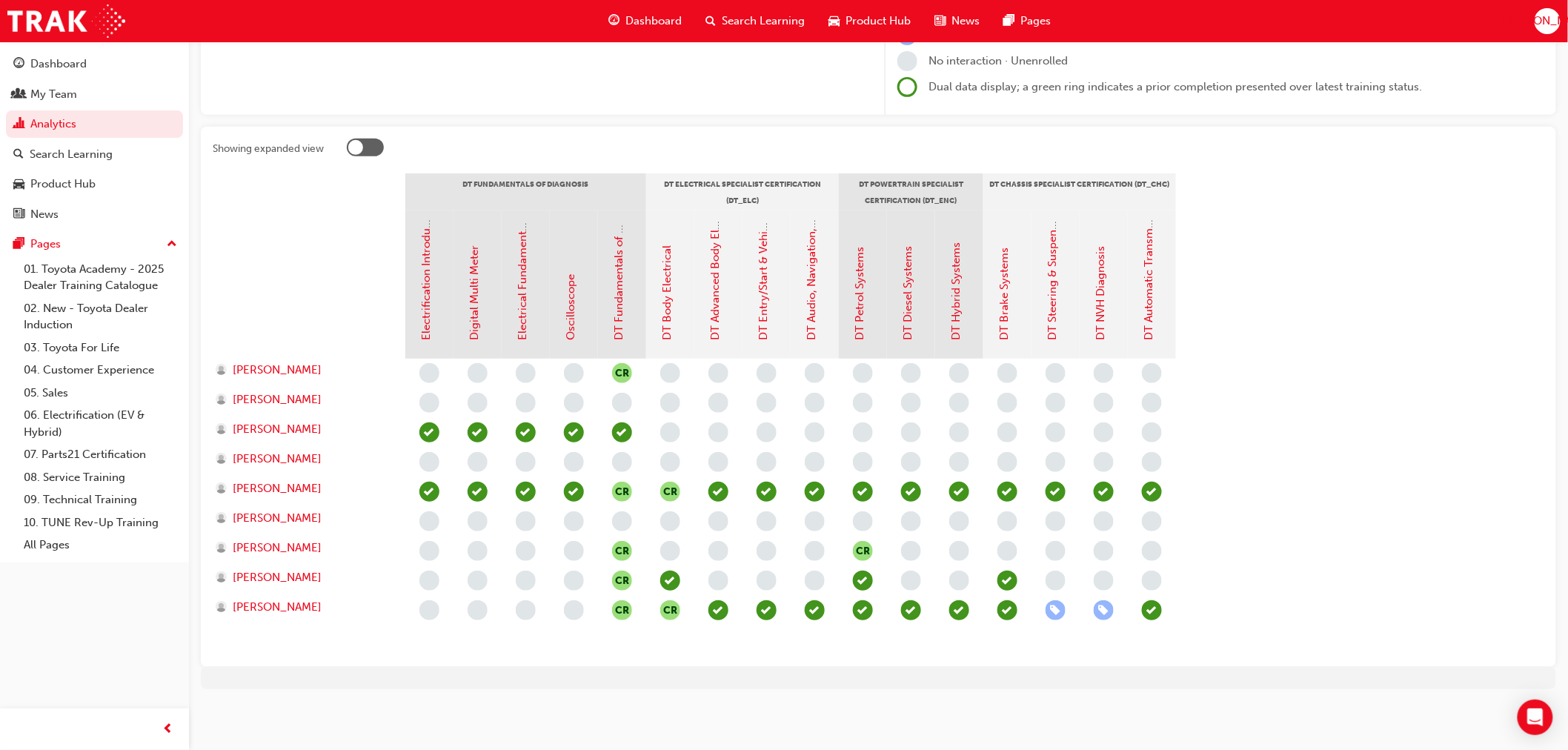
scroll to position [215, 0]
click at [716, 321] on link "DT Advanced Body Electrical & Auto A/C Systems" at bounding box center [716, 215] width 14 height 252
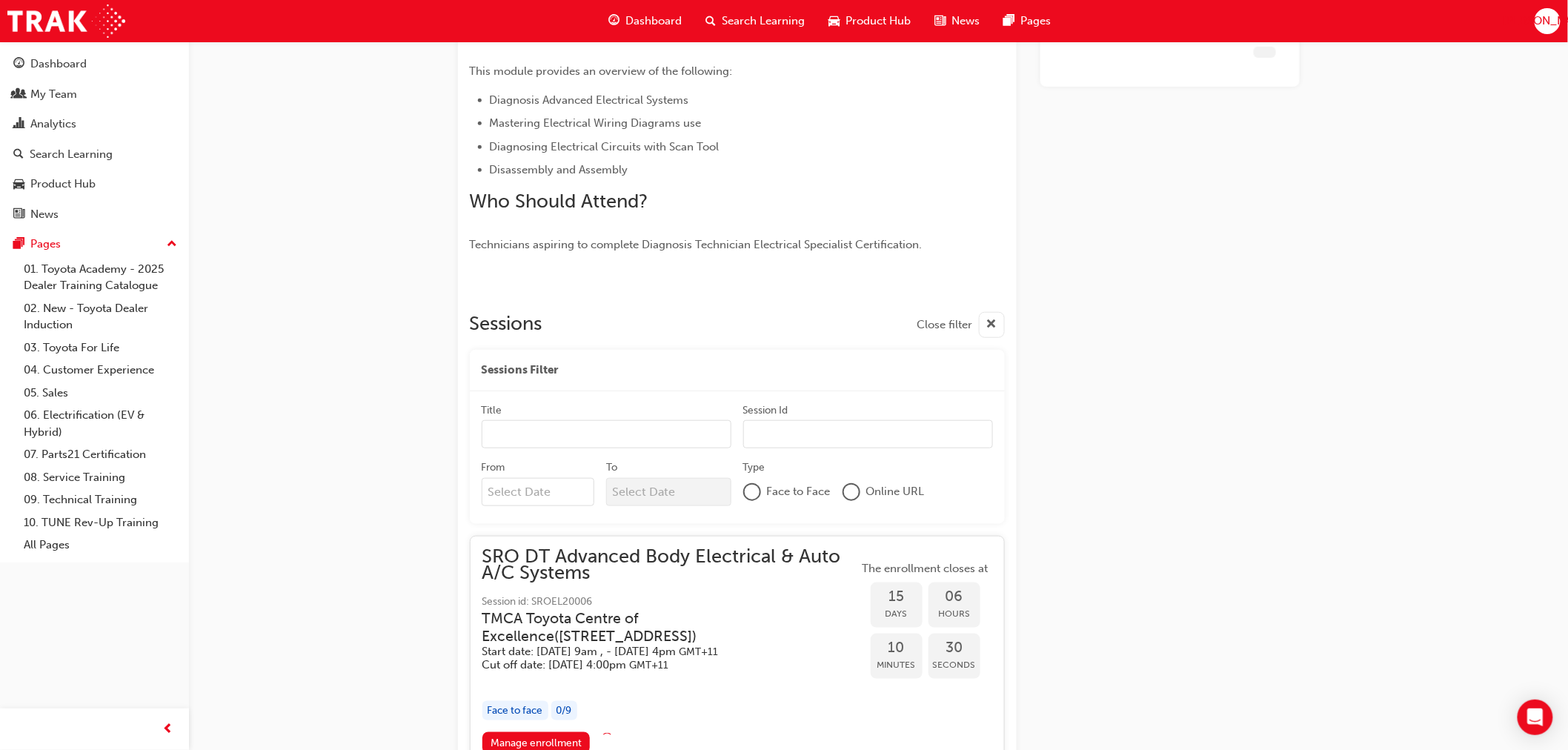
scroll to position [524, 0]
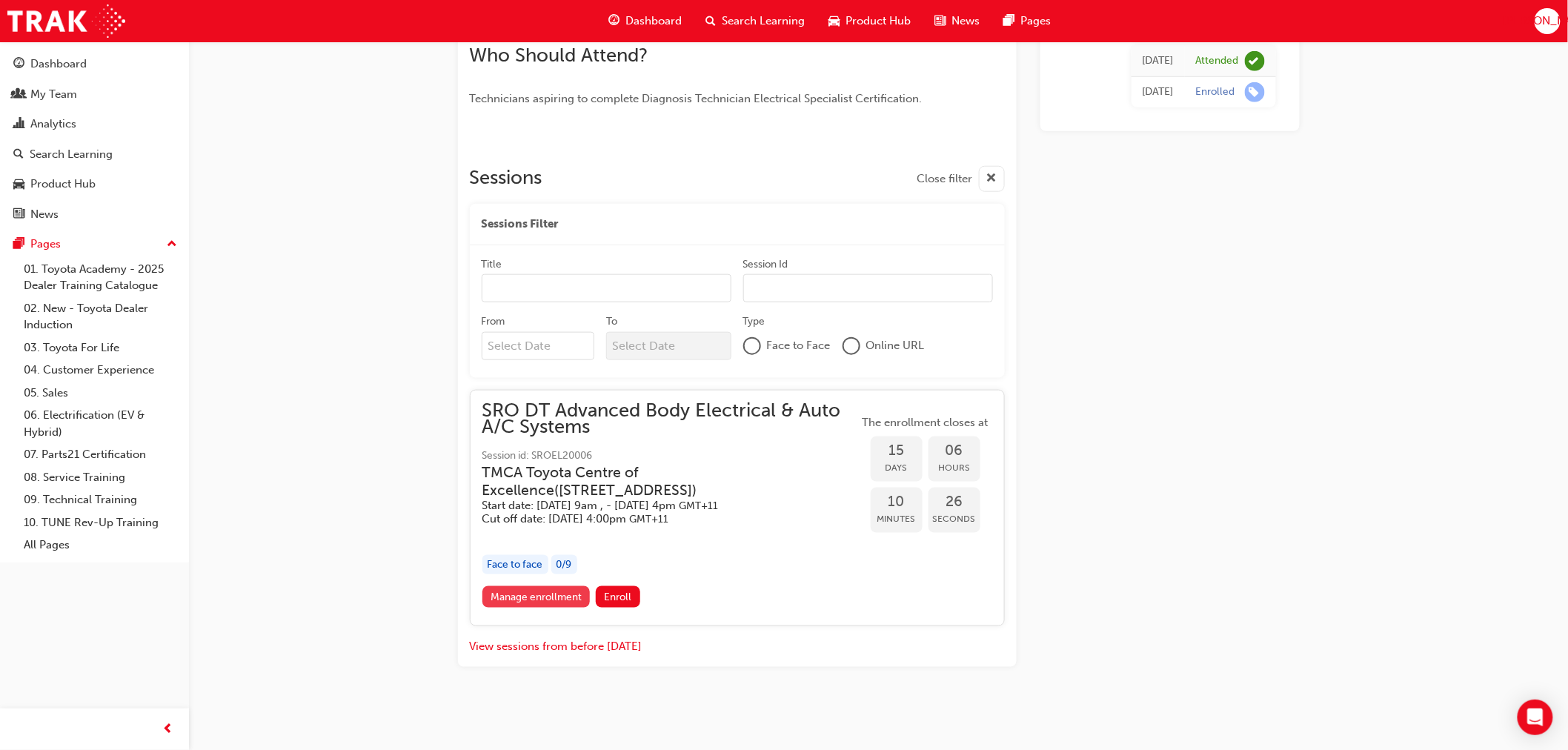
click at [507, 599] on link "Manage enrollment" at bounding box center [536, 596] width 108 height 21
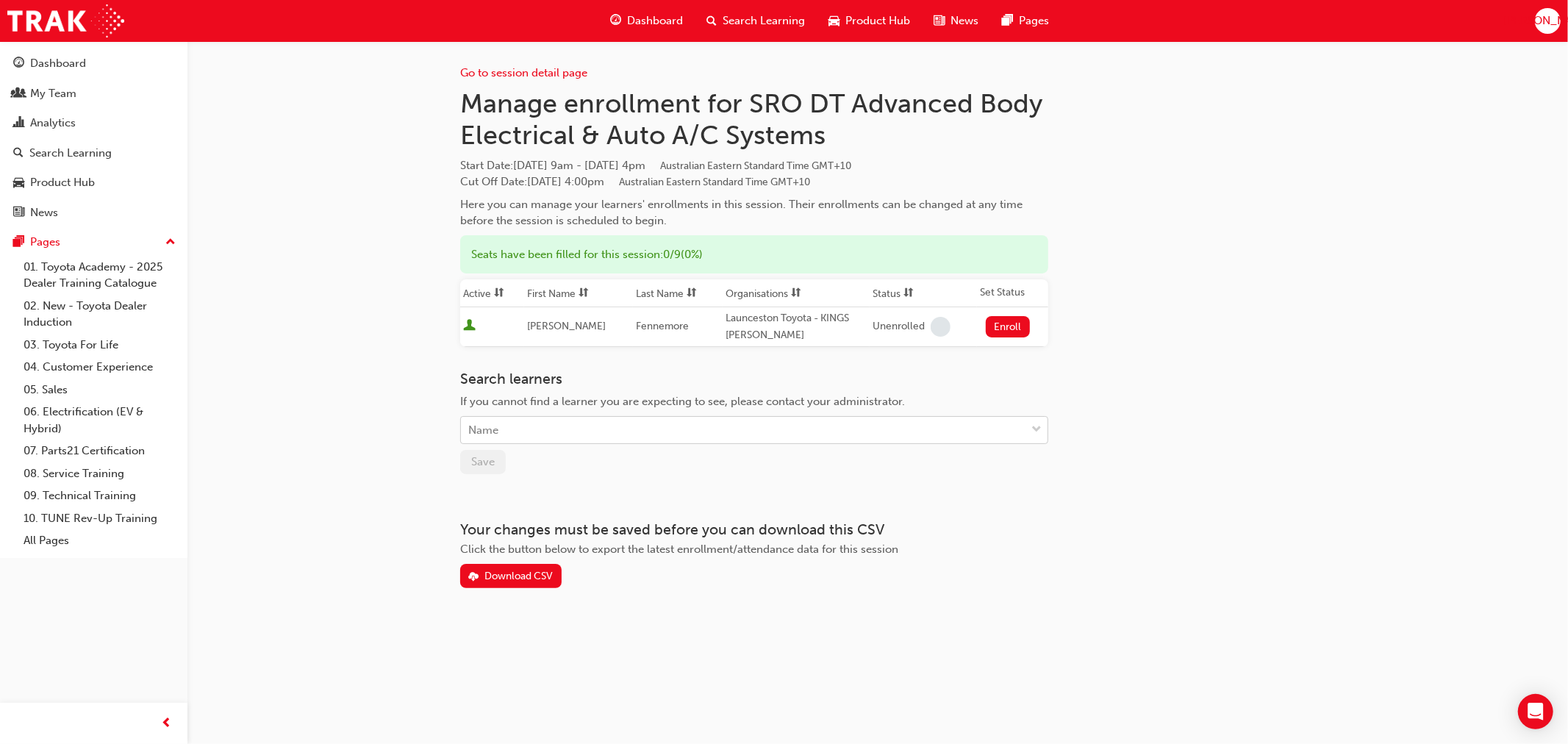
click at [532, 432] on div "Name" at bounding box center [742, 430] width 564 height 26
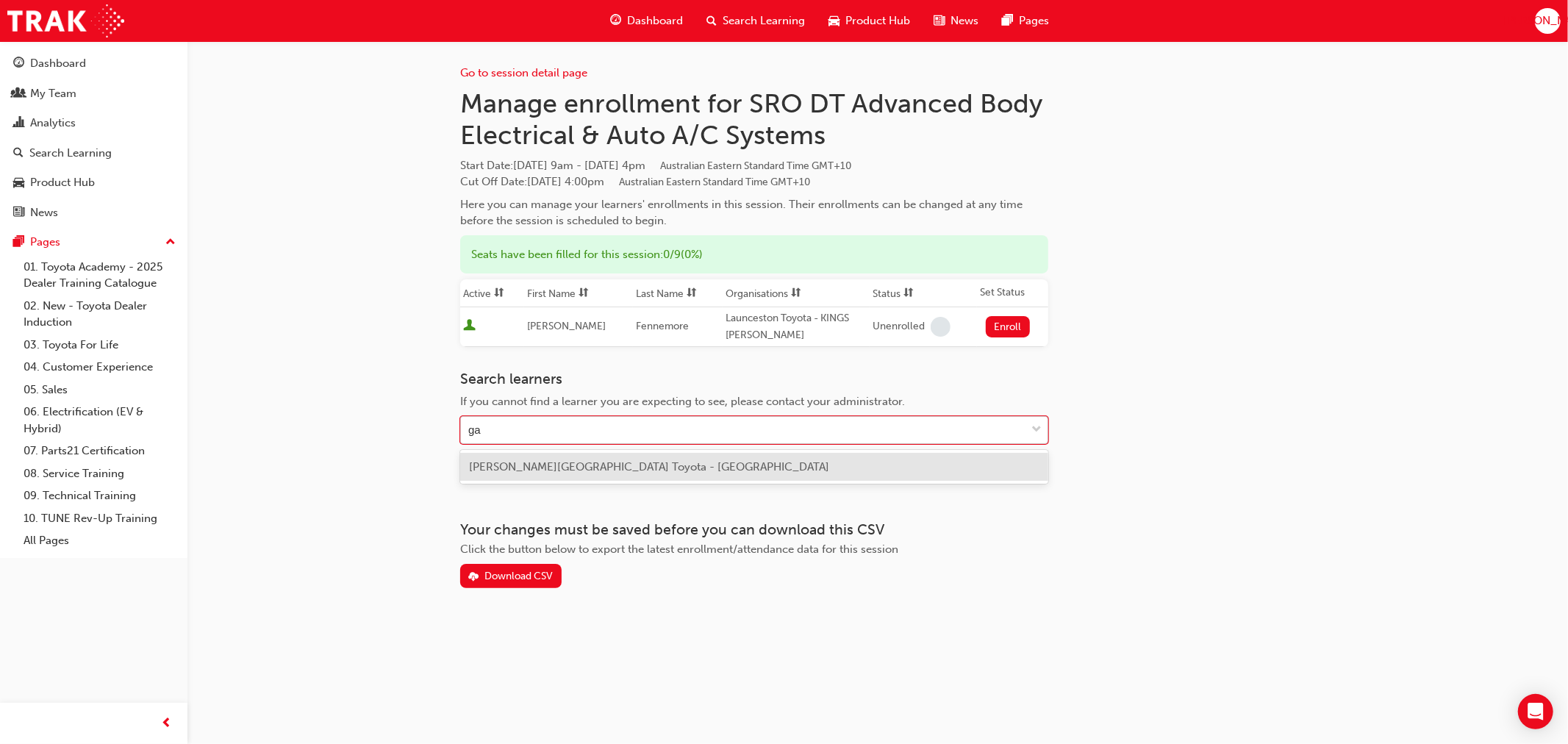
type input "g"
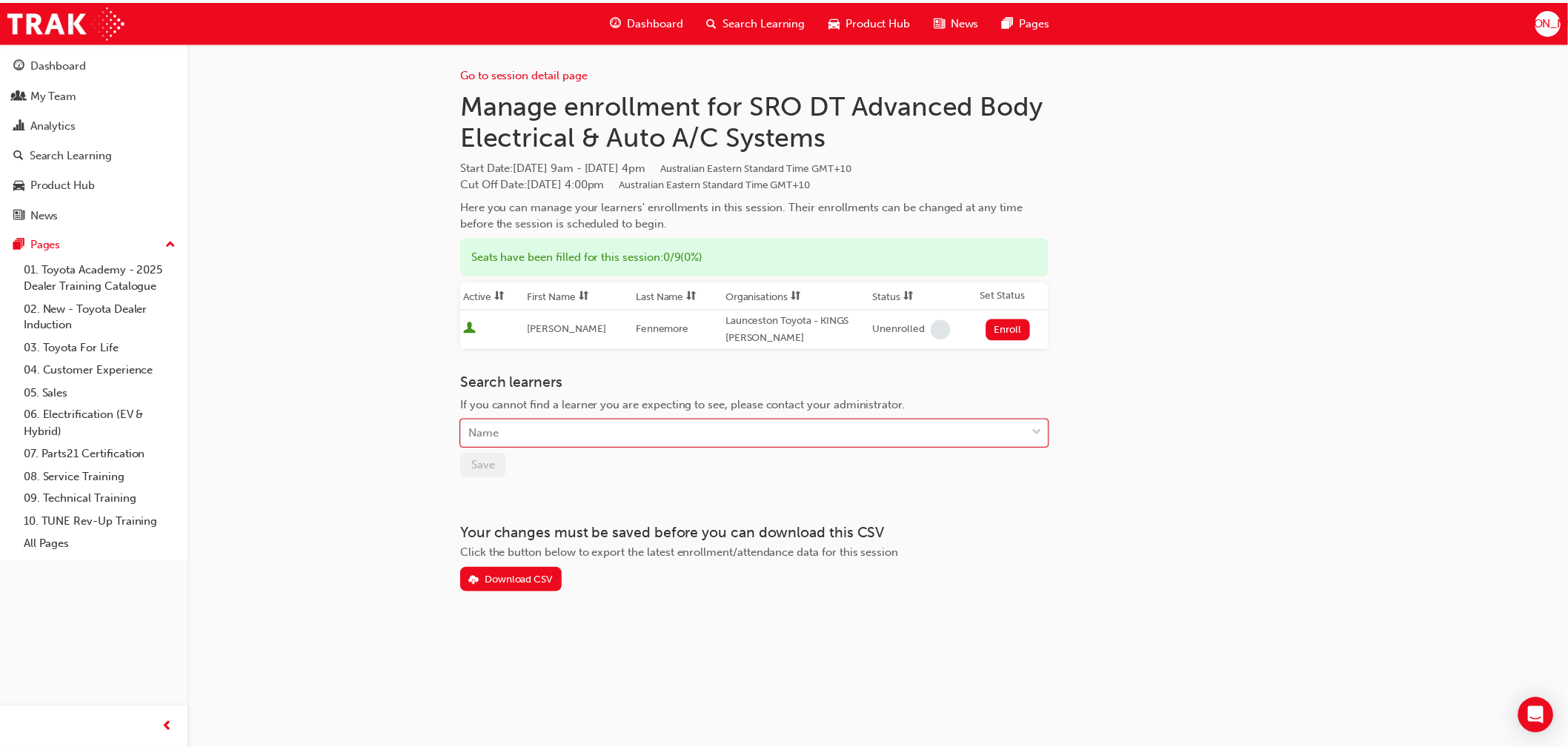
scroll to position [524, 0]
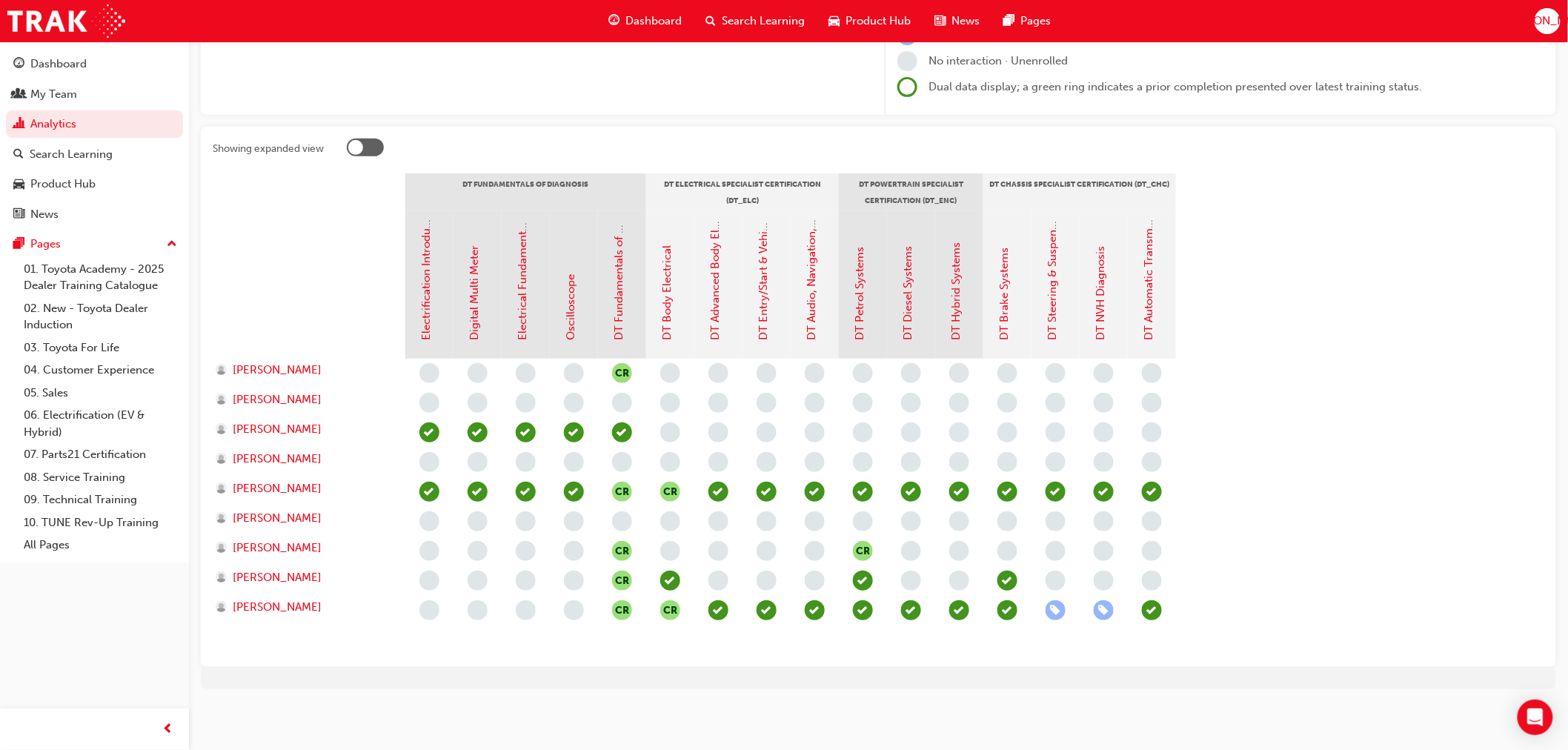
scroll to position [215, 0]
click at [763, 315] on link "DT Entry/Start & Vehicle Security Systems" at bounding box center [765, 234] width 14 height 214
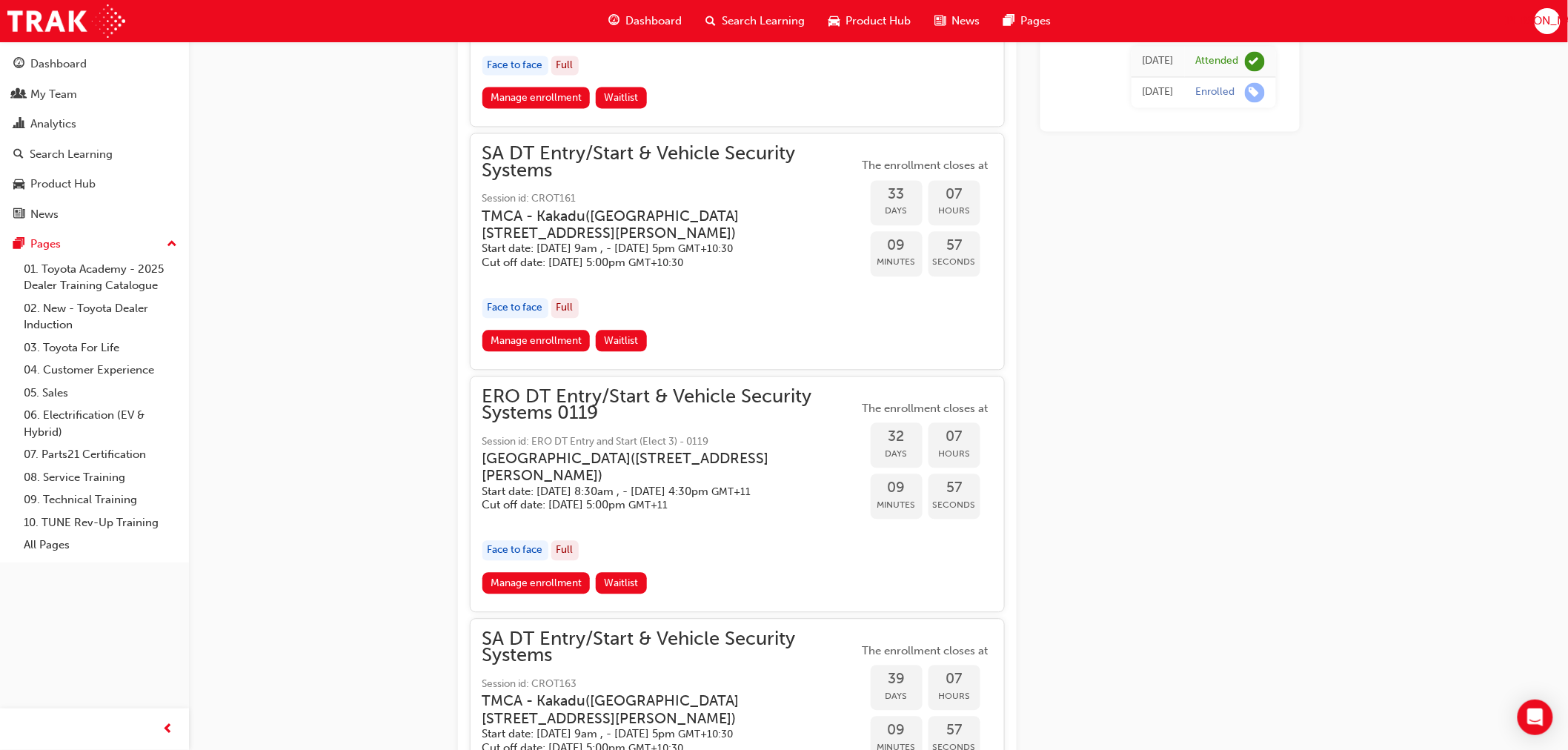
scroll to position [1285, 0]
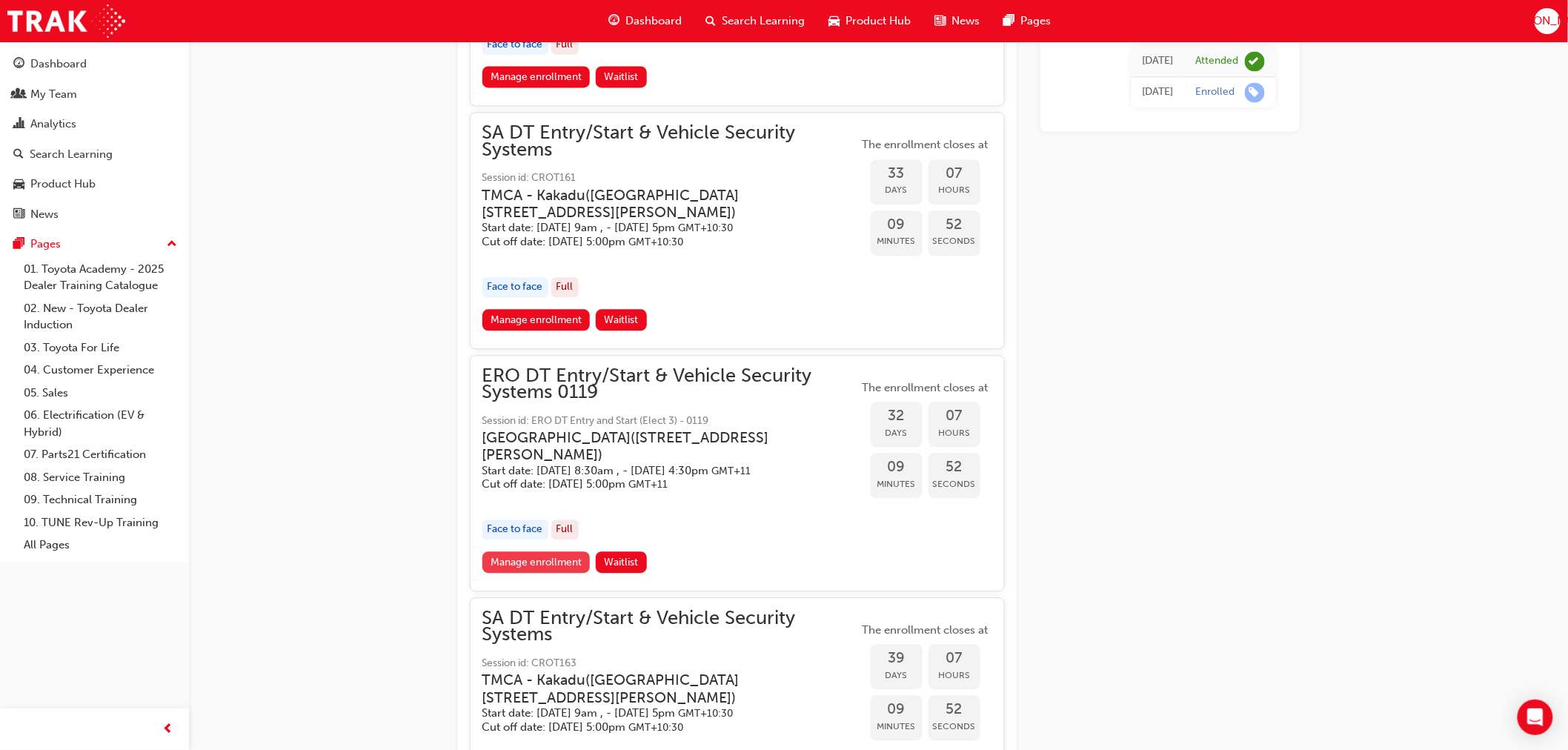
click at [542, 573] on link "Manage enrollment" at bounding box center [536, 561] width 108 height 21
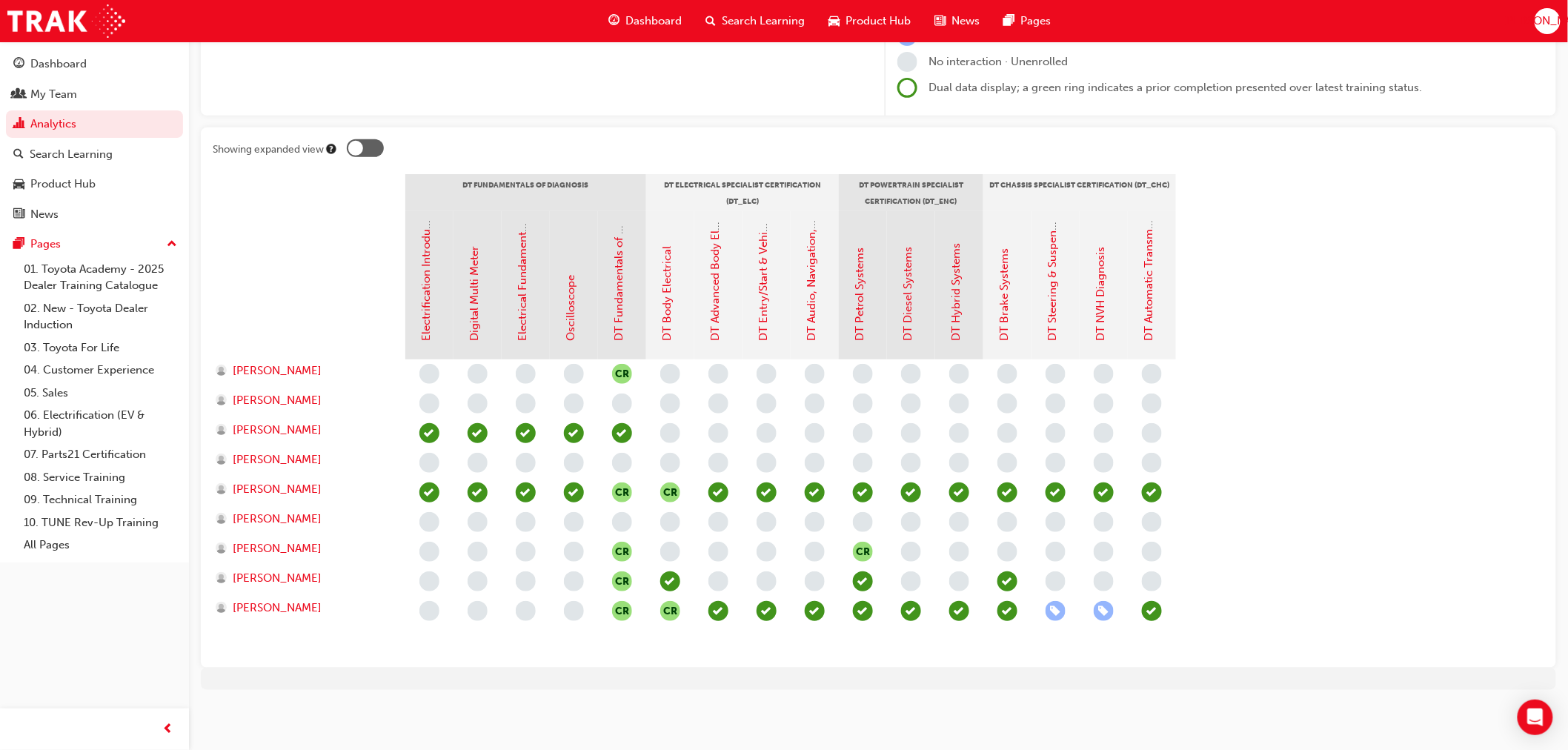
click at [425, 613] on span "learningRecordVerb_NONE-icon" at bounding box center [429, 610] width 20 height 20
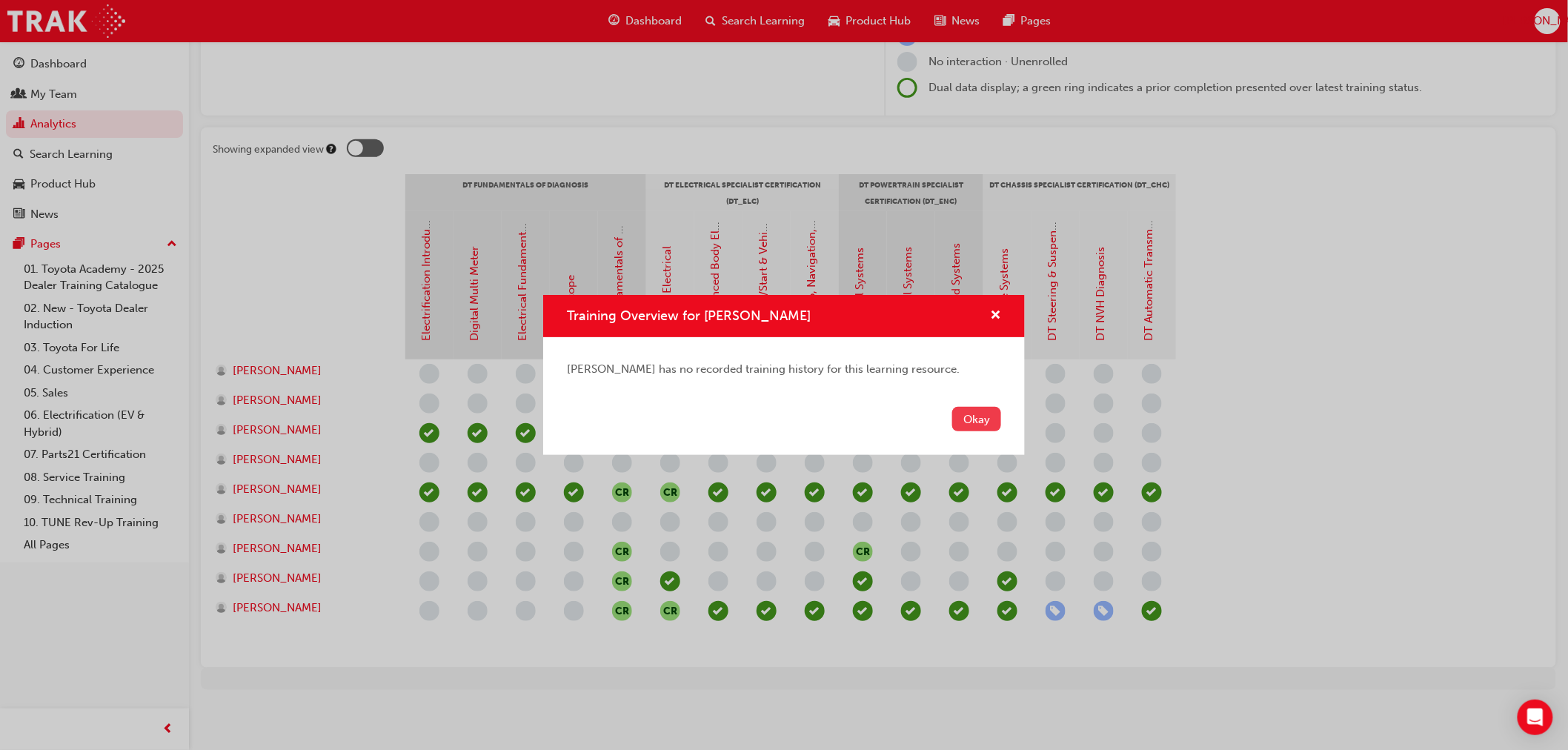
click at [967, 422] on button "Okay" at bounding box center [977, 419] width 49 height 24
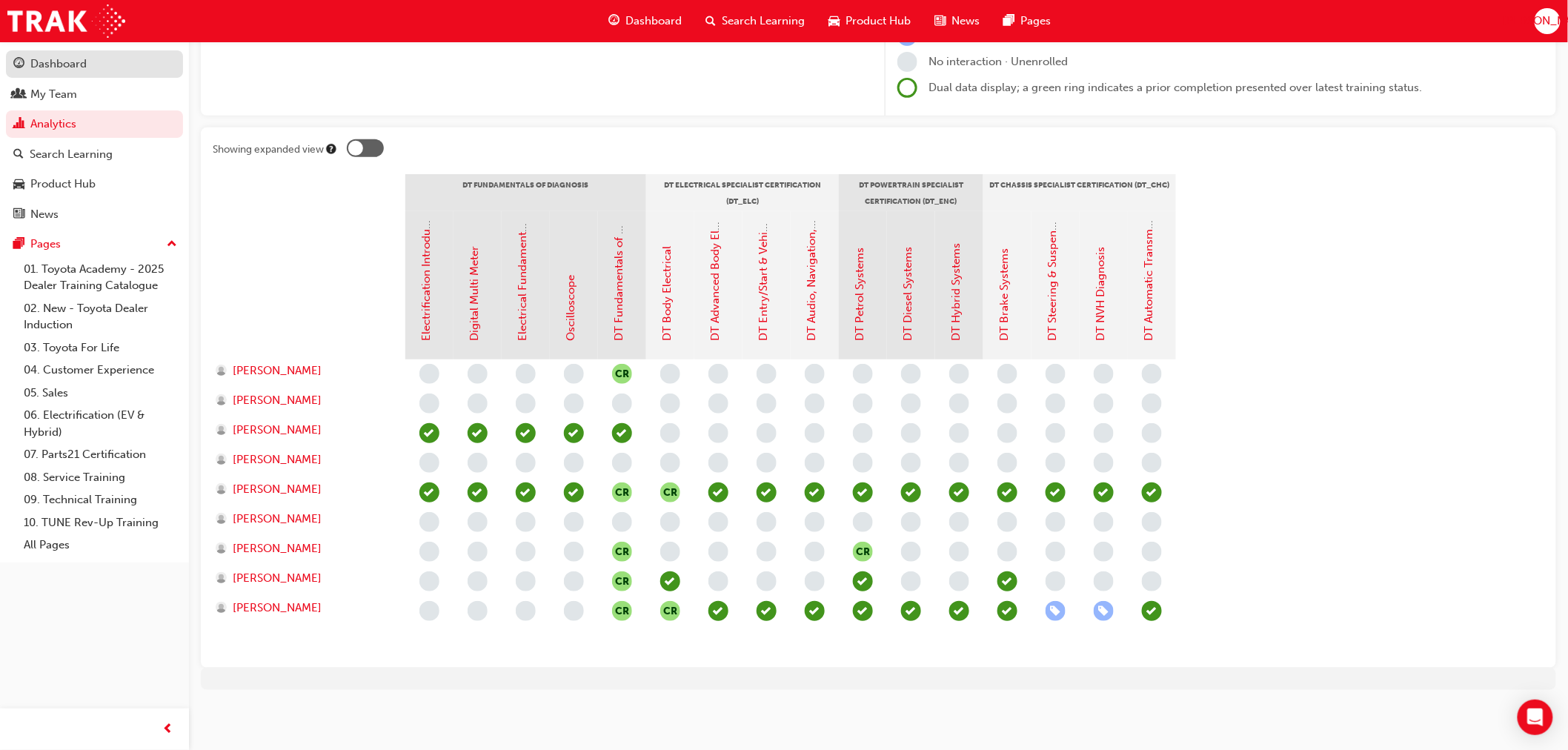
click at [59, 70] on div "Dashboard" at bounding box center [58, 64] width 57 height 17
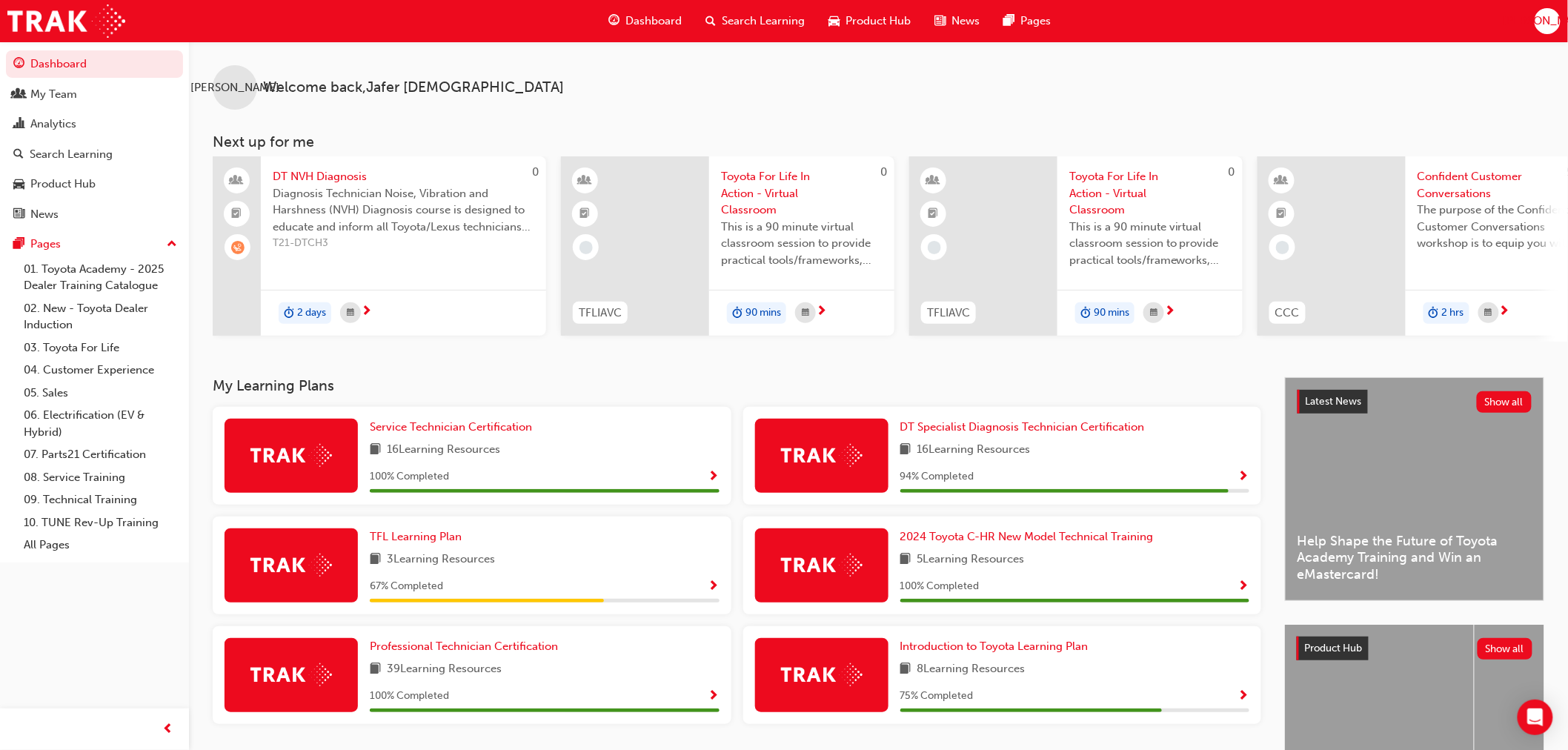
click at [197, 484] on div "My Learning Plans Service Technician Certification 16 Learning Resources 100 % …" at bounding box center [878, 607] width 1379 height 459
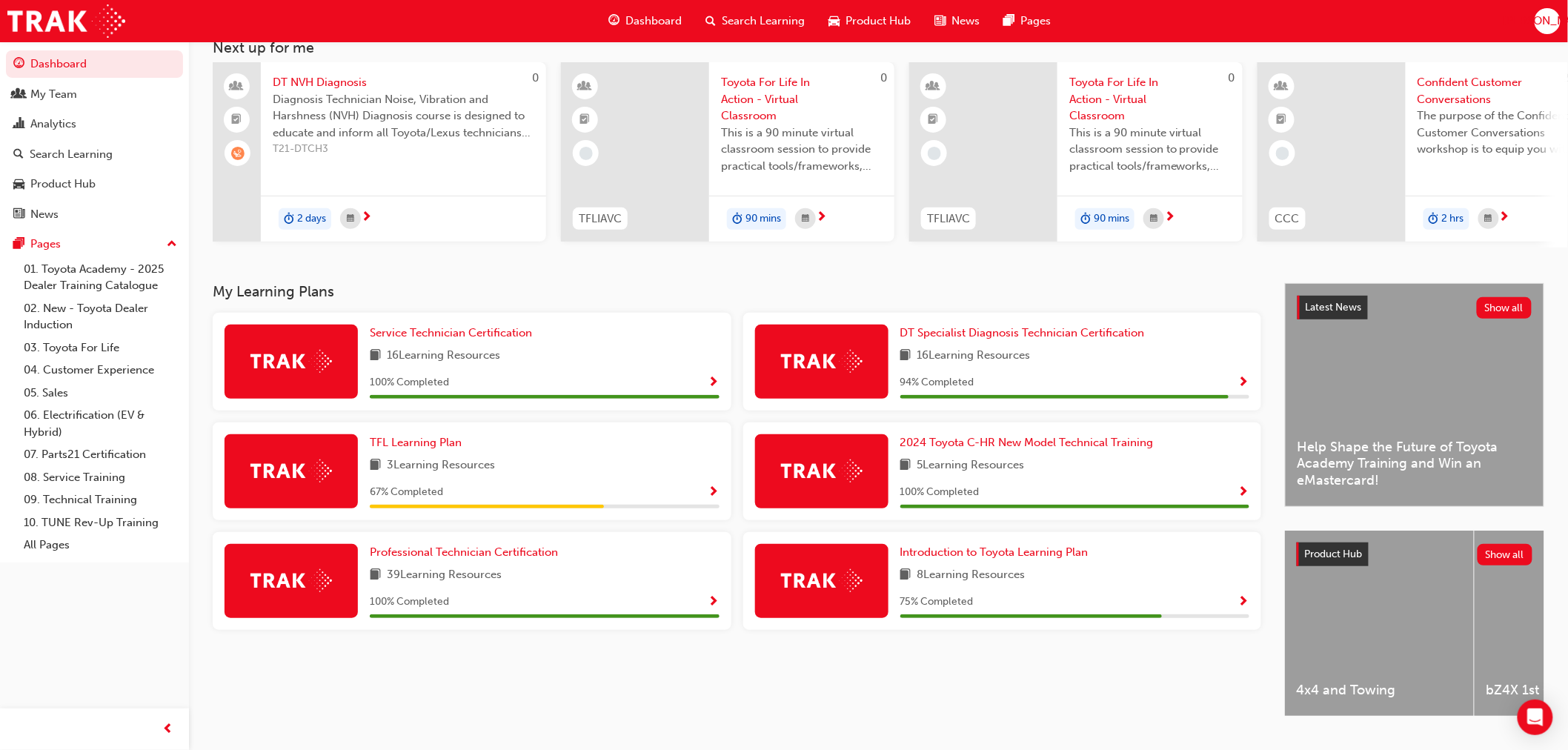
scroll to position [135, 0]
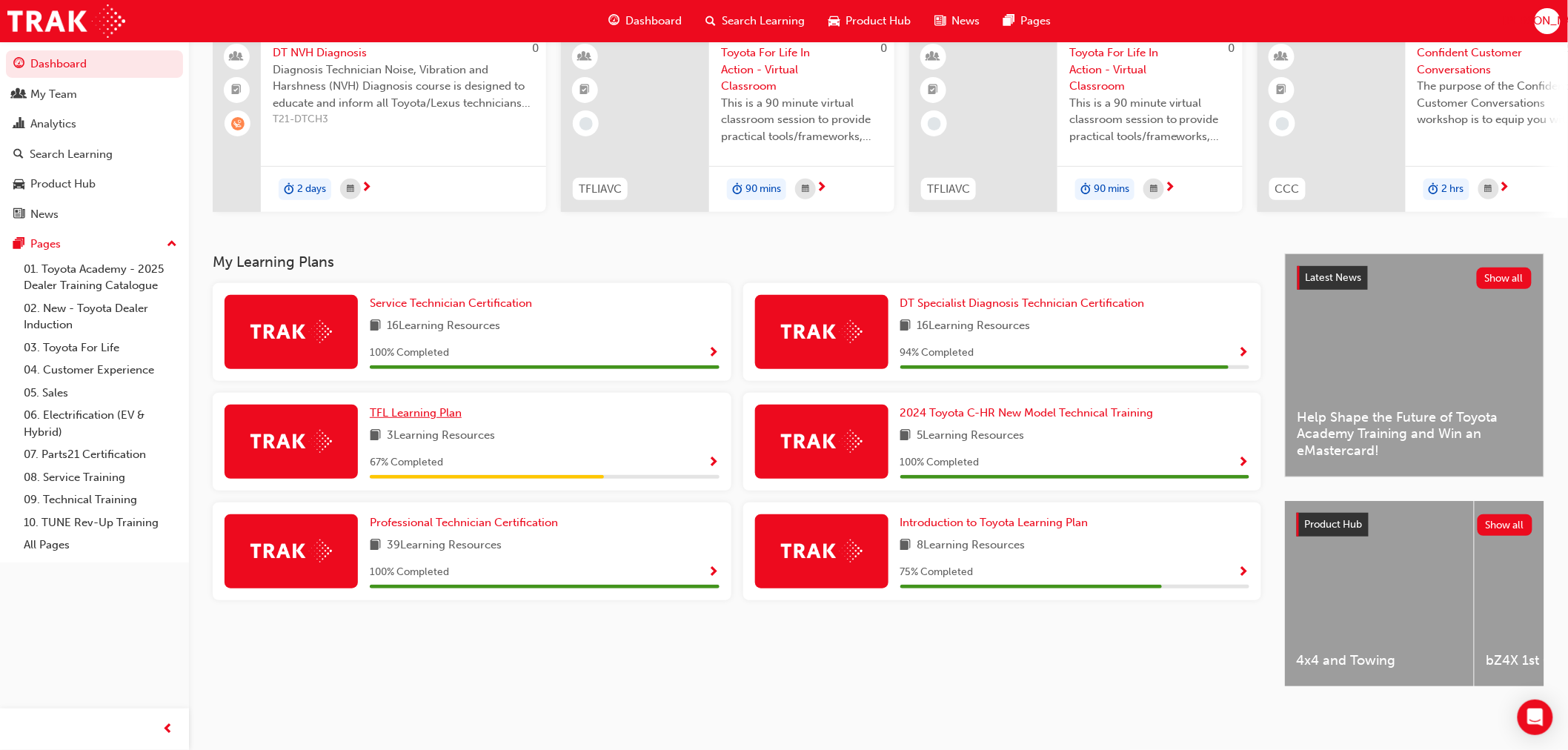
click at [395, 406] on span "TFL Learning Plan" at bounding box center [415, 413] width 92 height 14
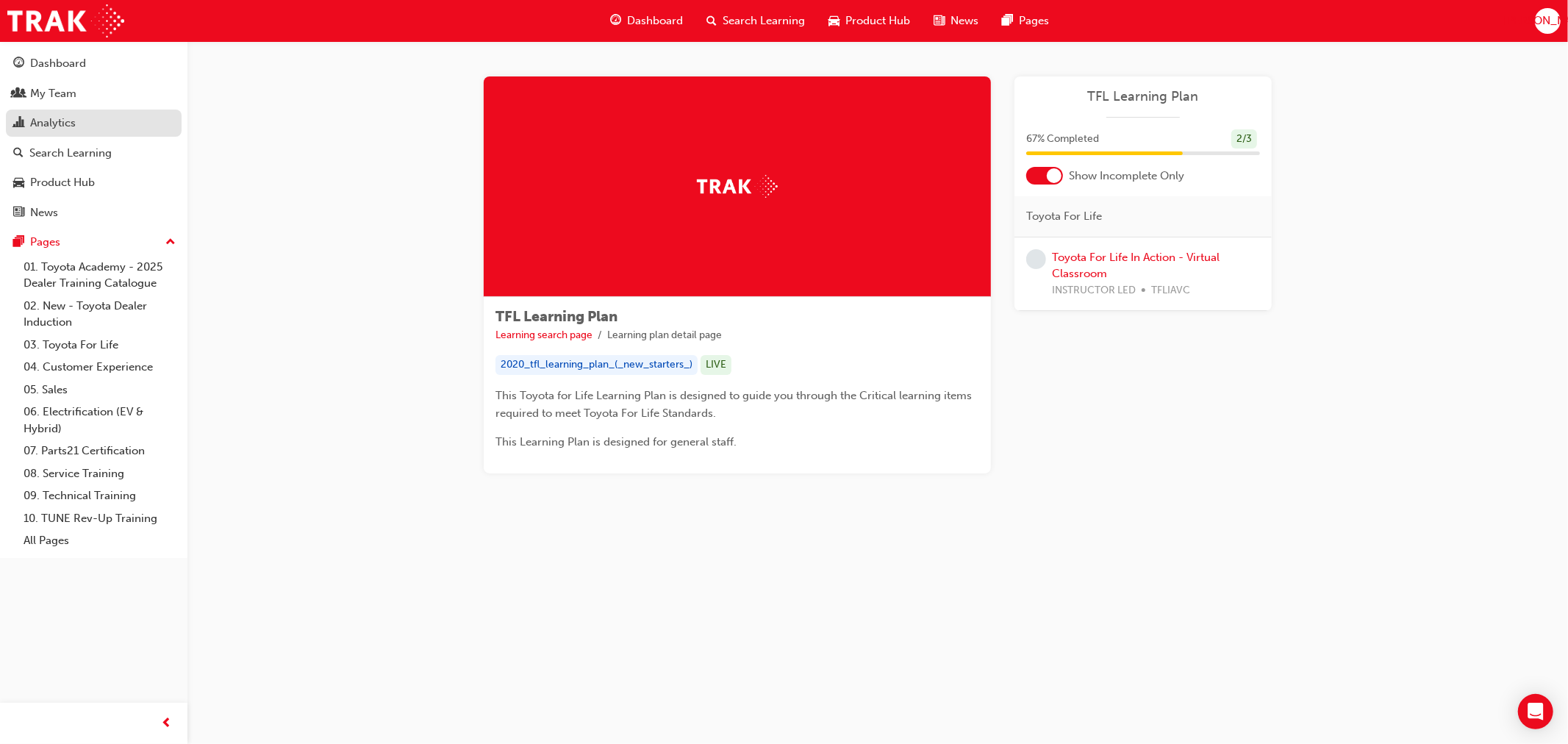
click at [48, 125] on div "Analytics" at bounding box center [53, 123] width 46 height 17
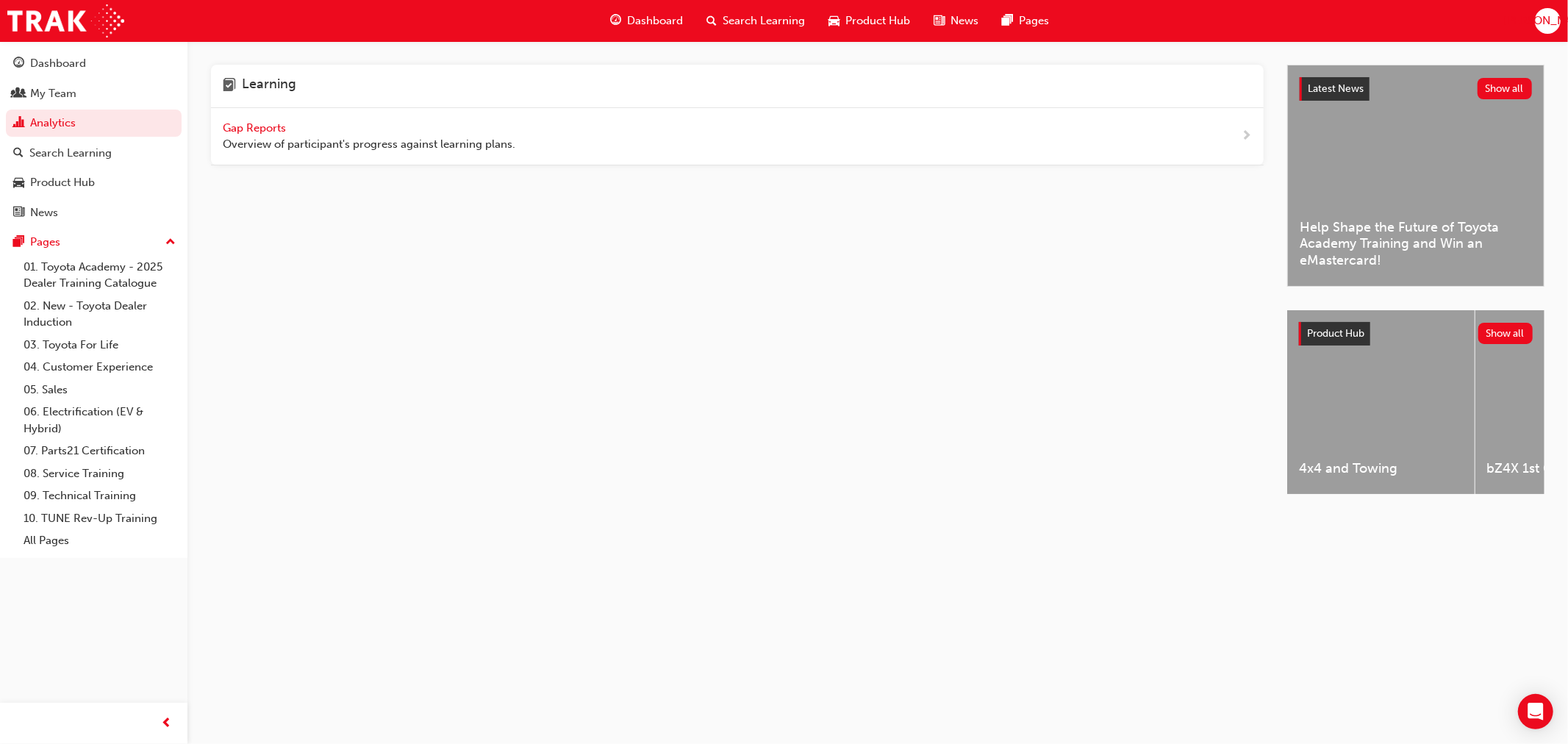
click at [283, 126] on span "Gap Reports" at bounding box center [256, 128] width 66 height 14
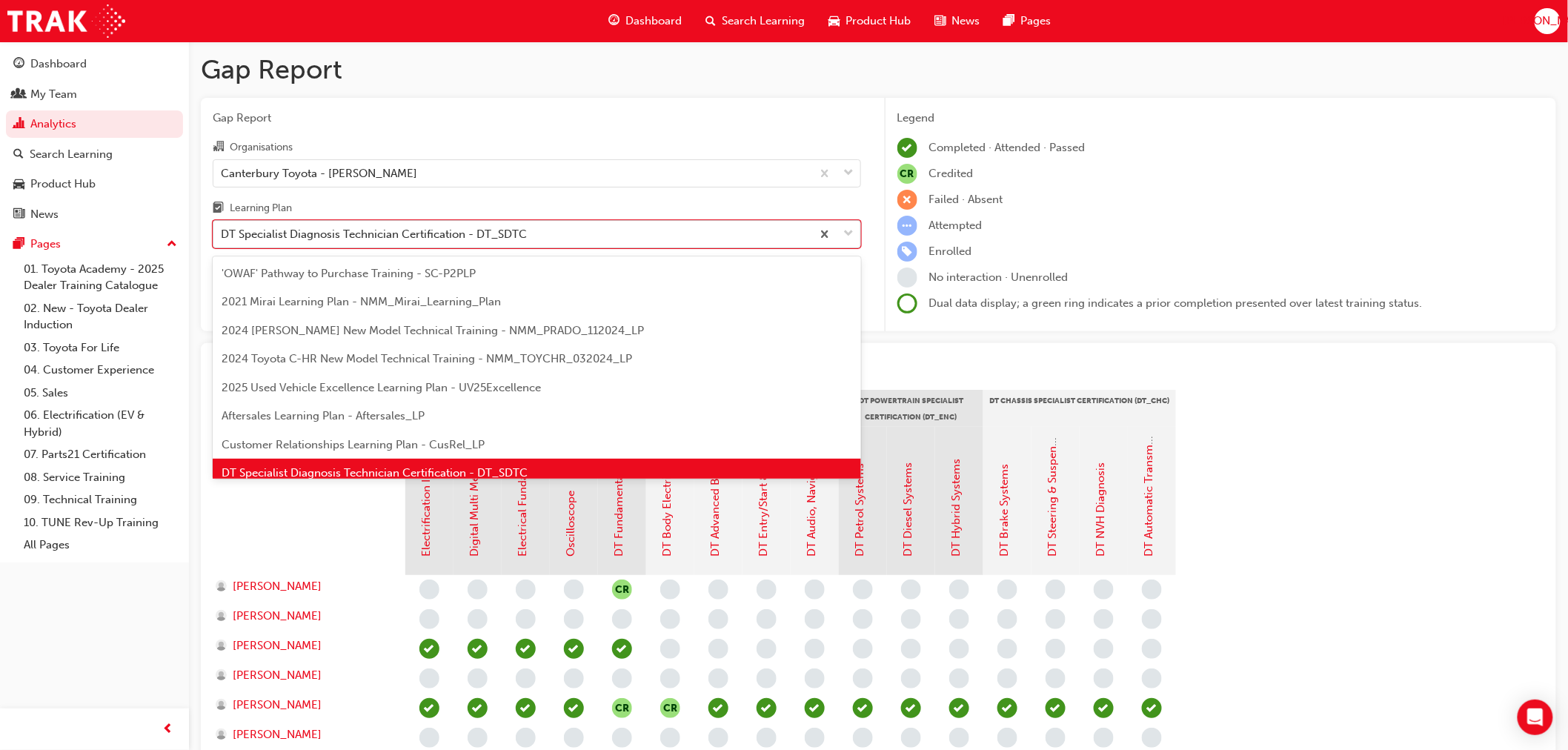
click at [368, 242] on div "DT Specialist Diagnosis Technician Certification - DT_SDTC" at bounding box center [373, 234] width 306 height 17
click at [222, 240] on input "Learning Plan option DT Specialist Diagnosis Technician Certification - DT_SDTC…" at bounding box center [221, 233] width 2 height 13
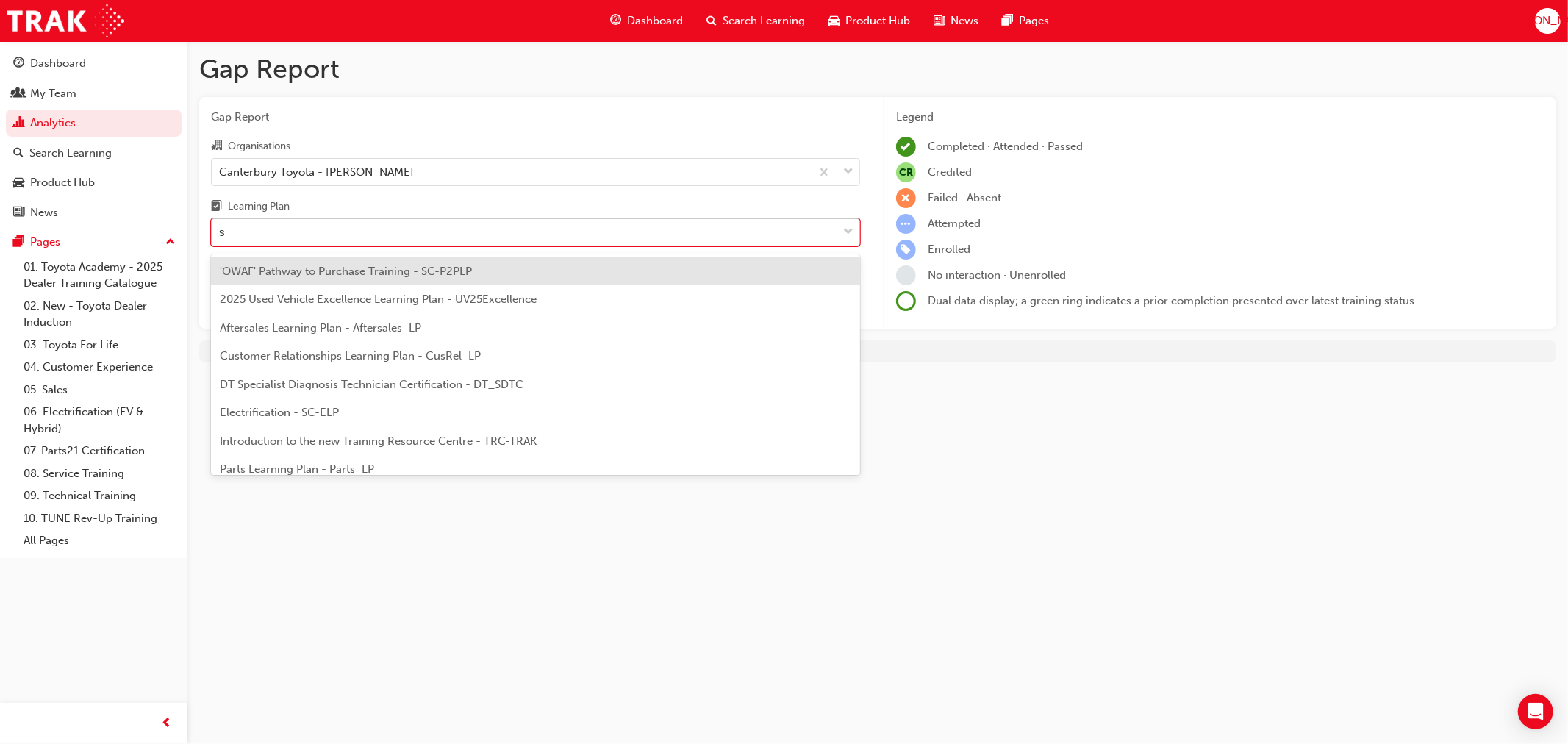
type input "se"
click at [312, 358] on span "Service Technician Certification - ST_STC" at bounding box center [325, 356] width 212 height 14
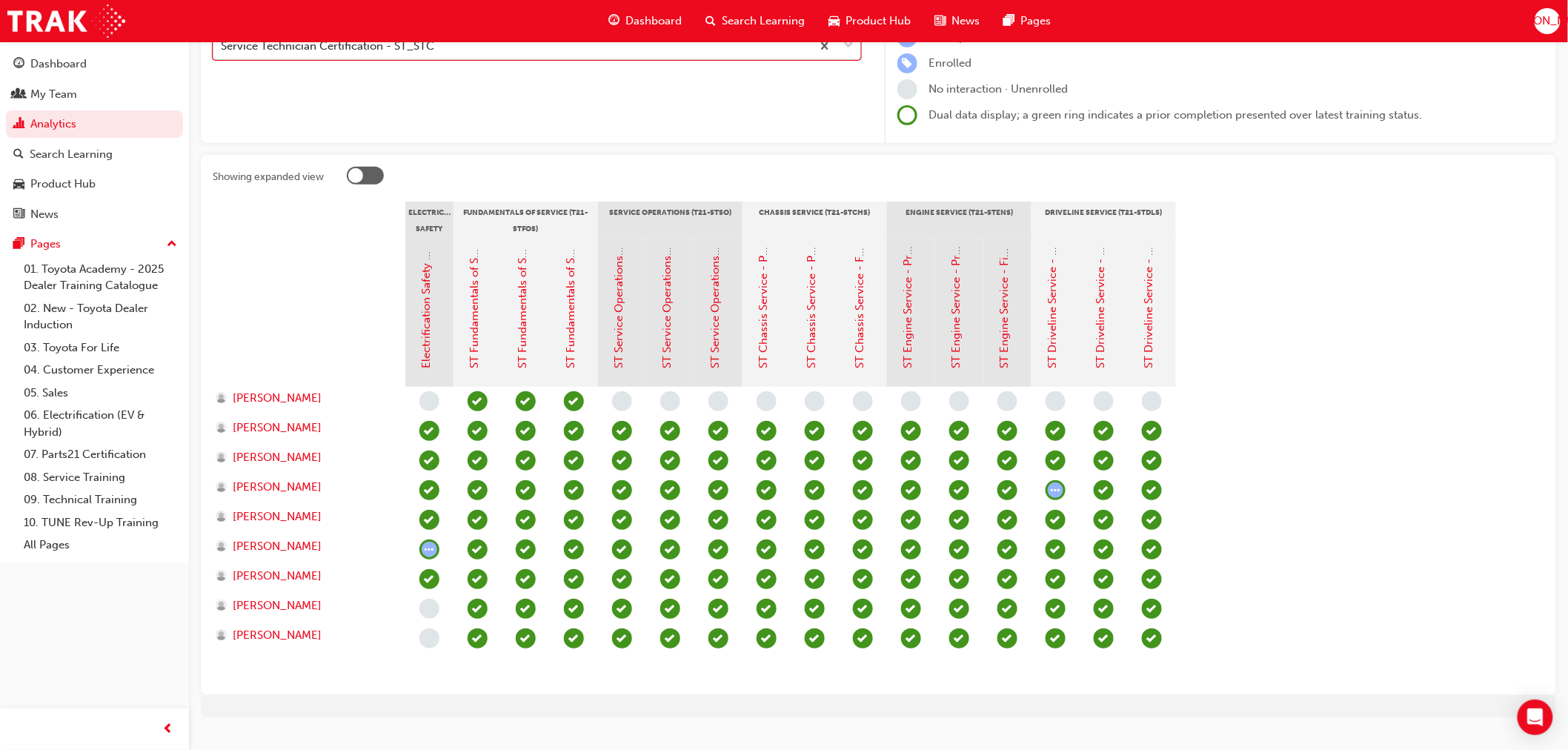
scroll to position [215, 0]
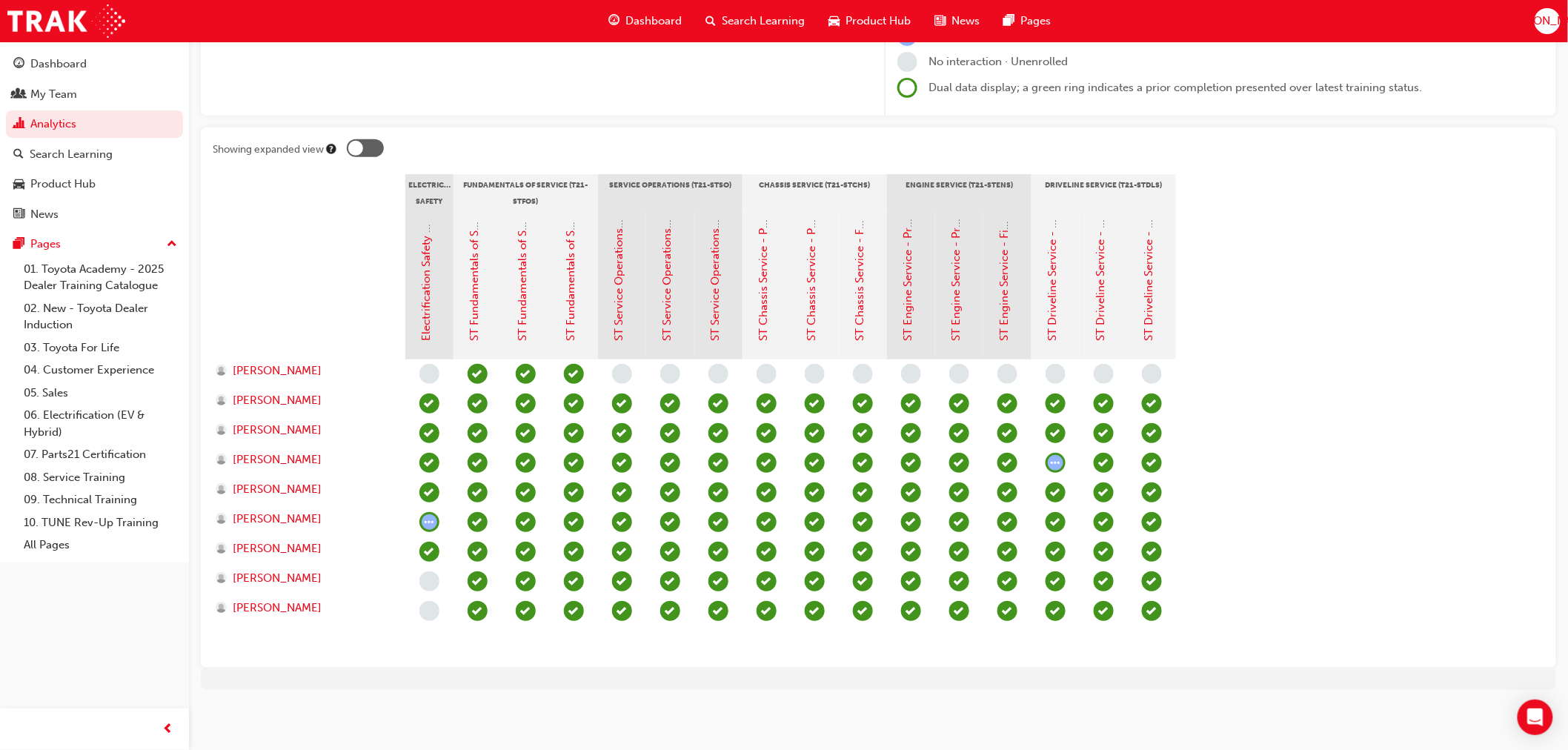
click at [432, 577] on span "learningRecordVerb_NONE-icon" at bounding box center [429, 581] width 20 height 20
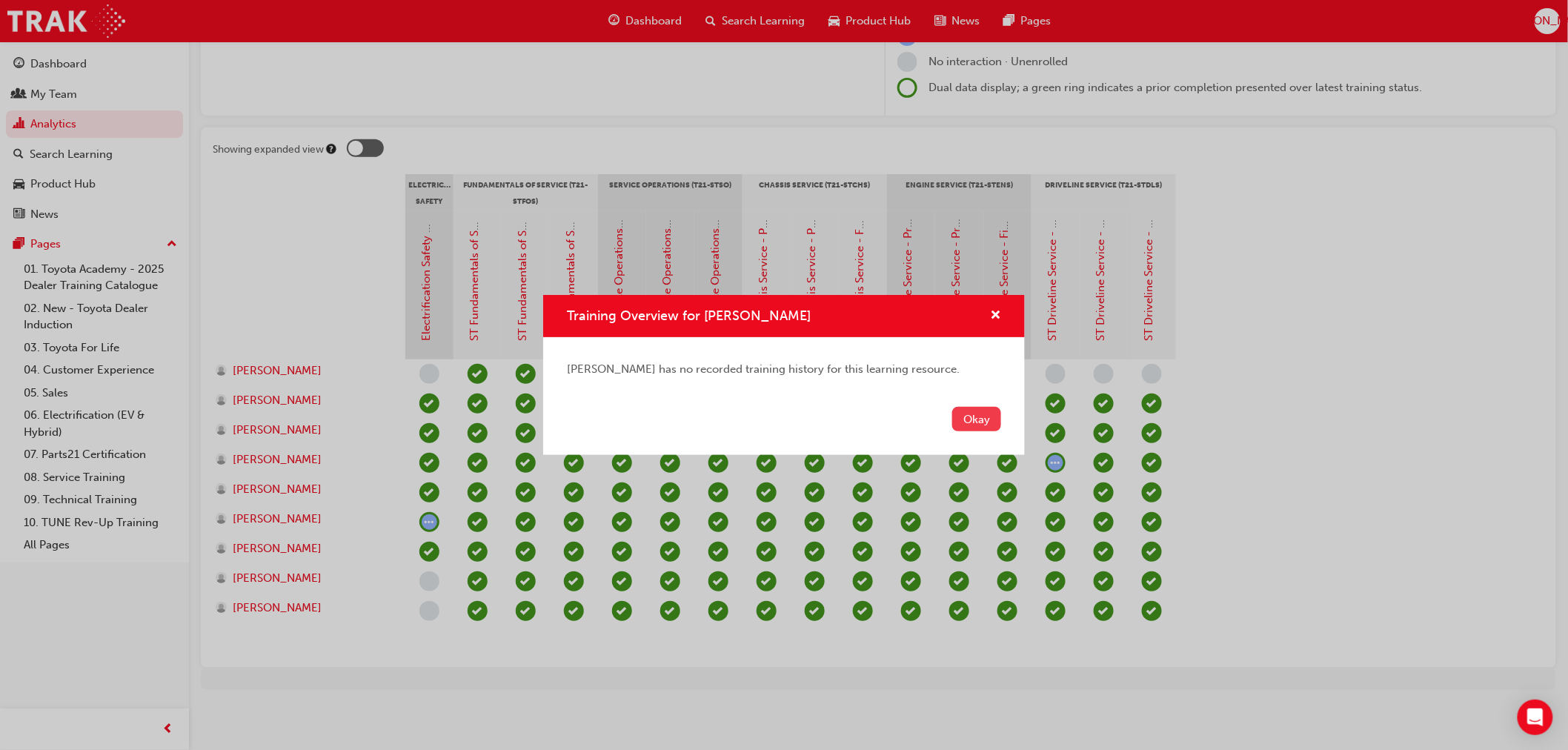
click at [966, 420] on button "Okay" at bounding box center [977, 419] width 49 height 24
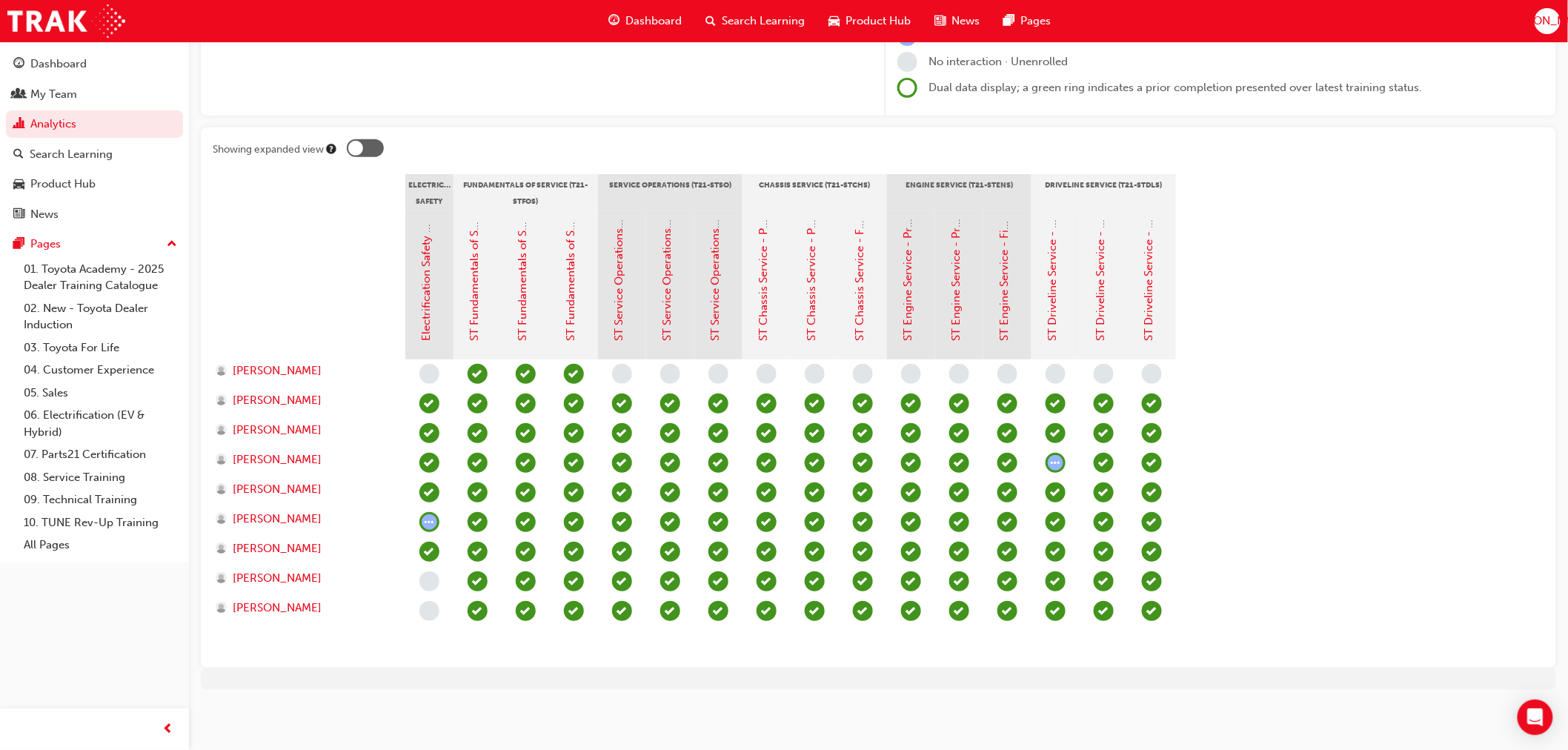
click at [625, 608] on span "learningRecordVerb_COMPLETE-icon" at bounding box center [621, 610] width 20 height 20
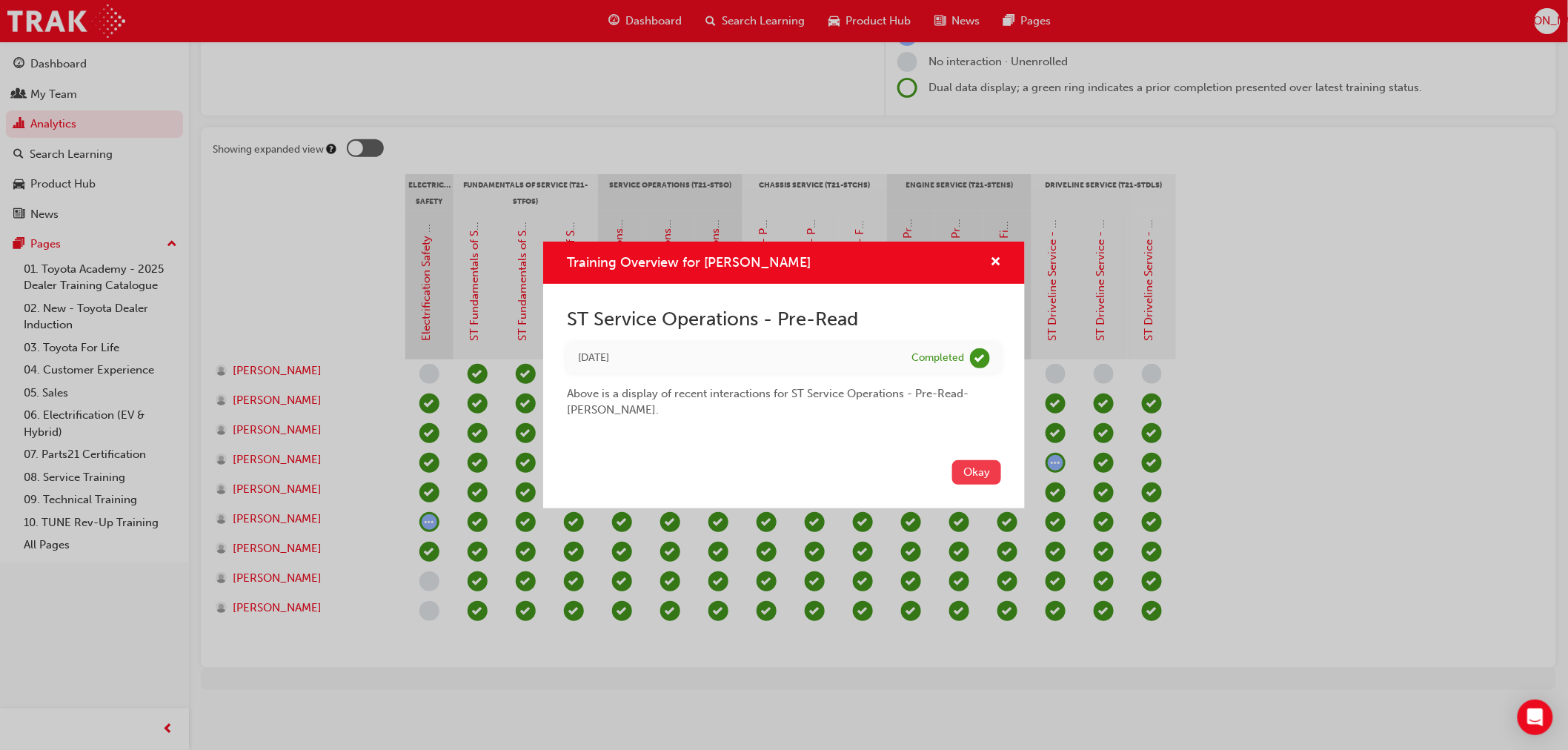
click at [967, 475] on button "Okay" at bounding box center [977, 472] width 49 height 24
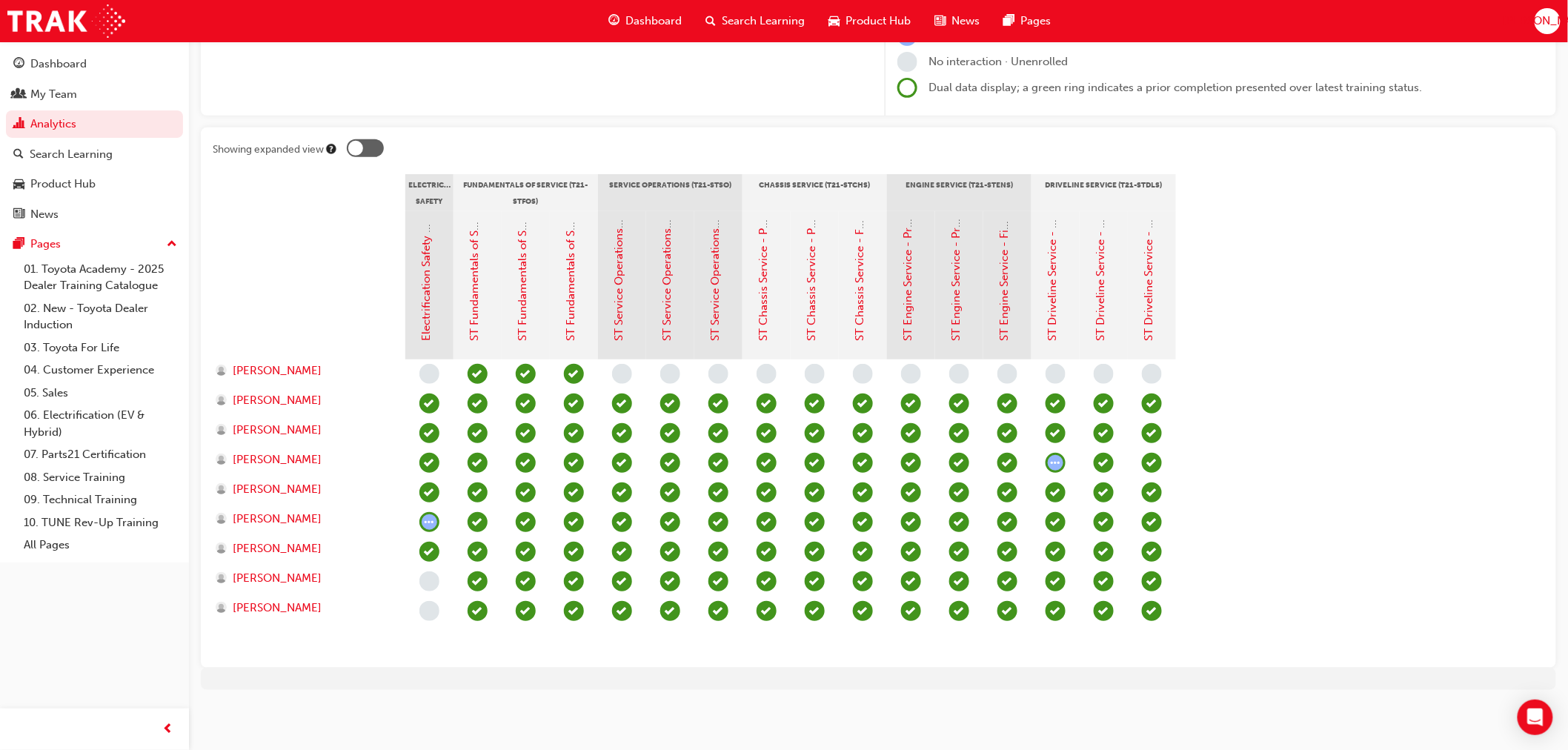
click at [1149, 610] on span "learningRecordVerb_COMPLETE-icon" at bounding box center [1152, 610] width 20 height 20
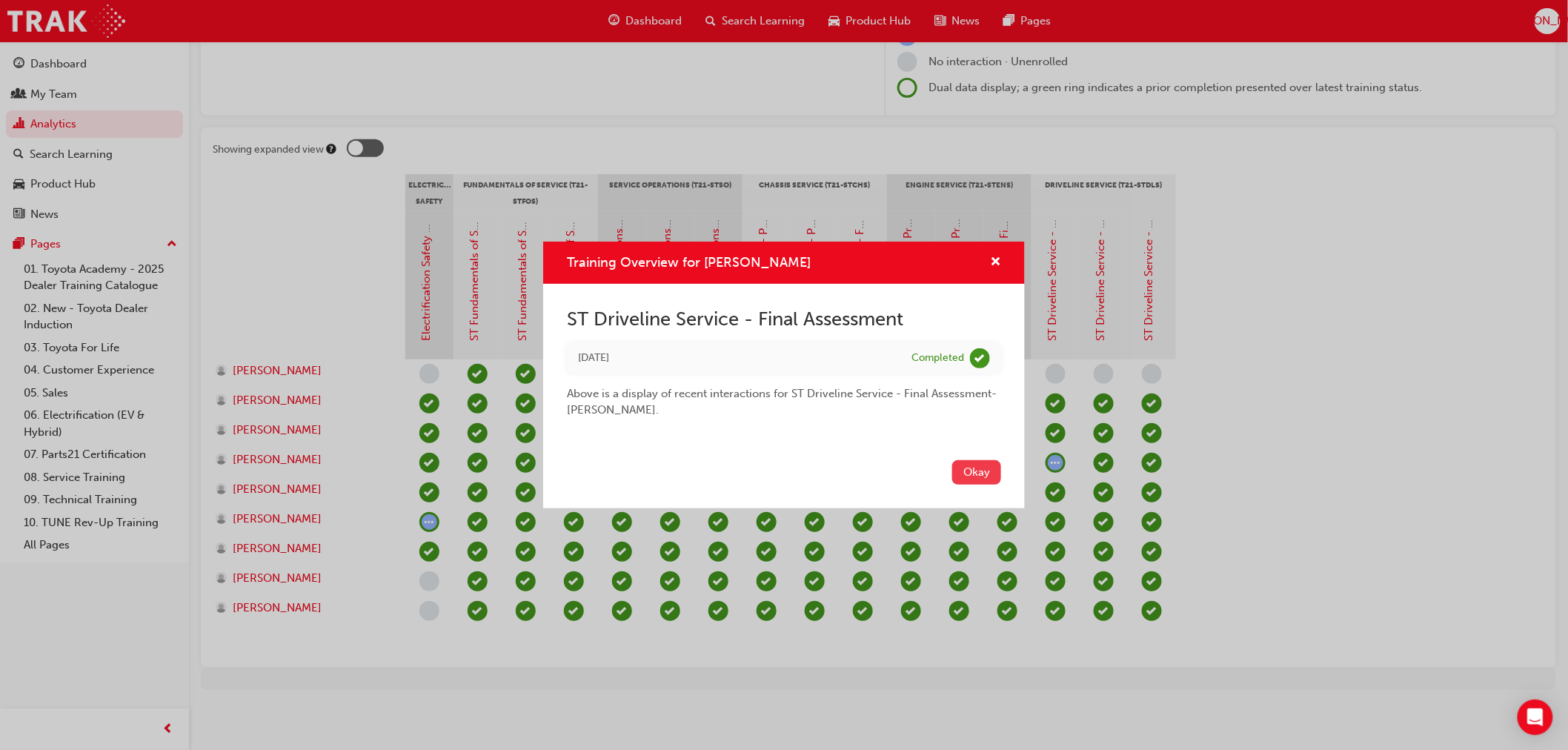
click at [986, 475] on button "Okay" at bounding box center [977, 472] width 49 height 24
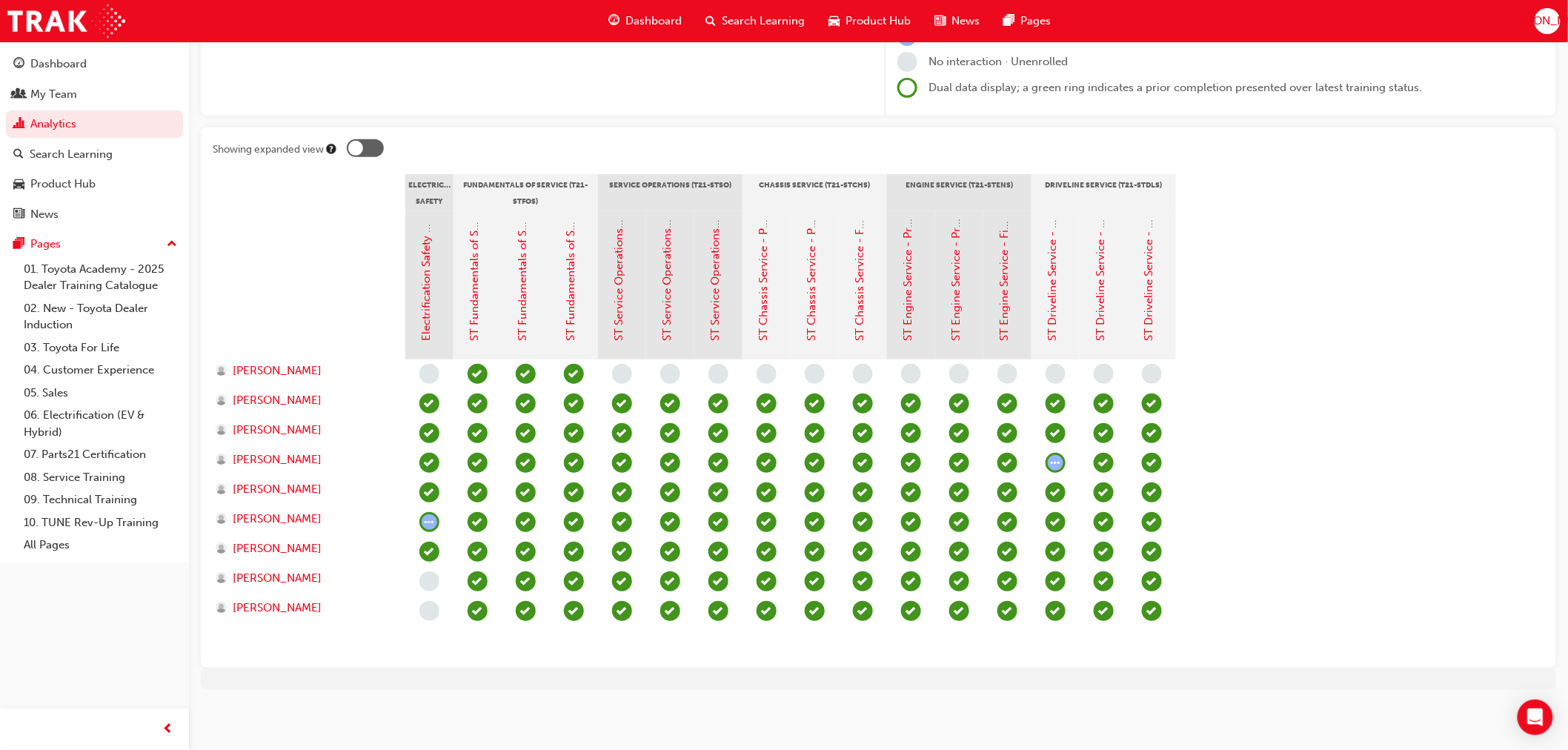
click at [1107, 608] on span "learningRecordVerb_COMPLETE-icon" at bounding box center [1104, 610] width 20 height 20
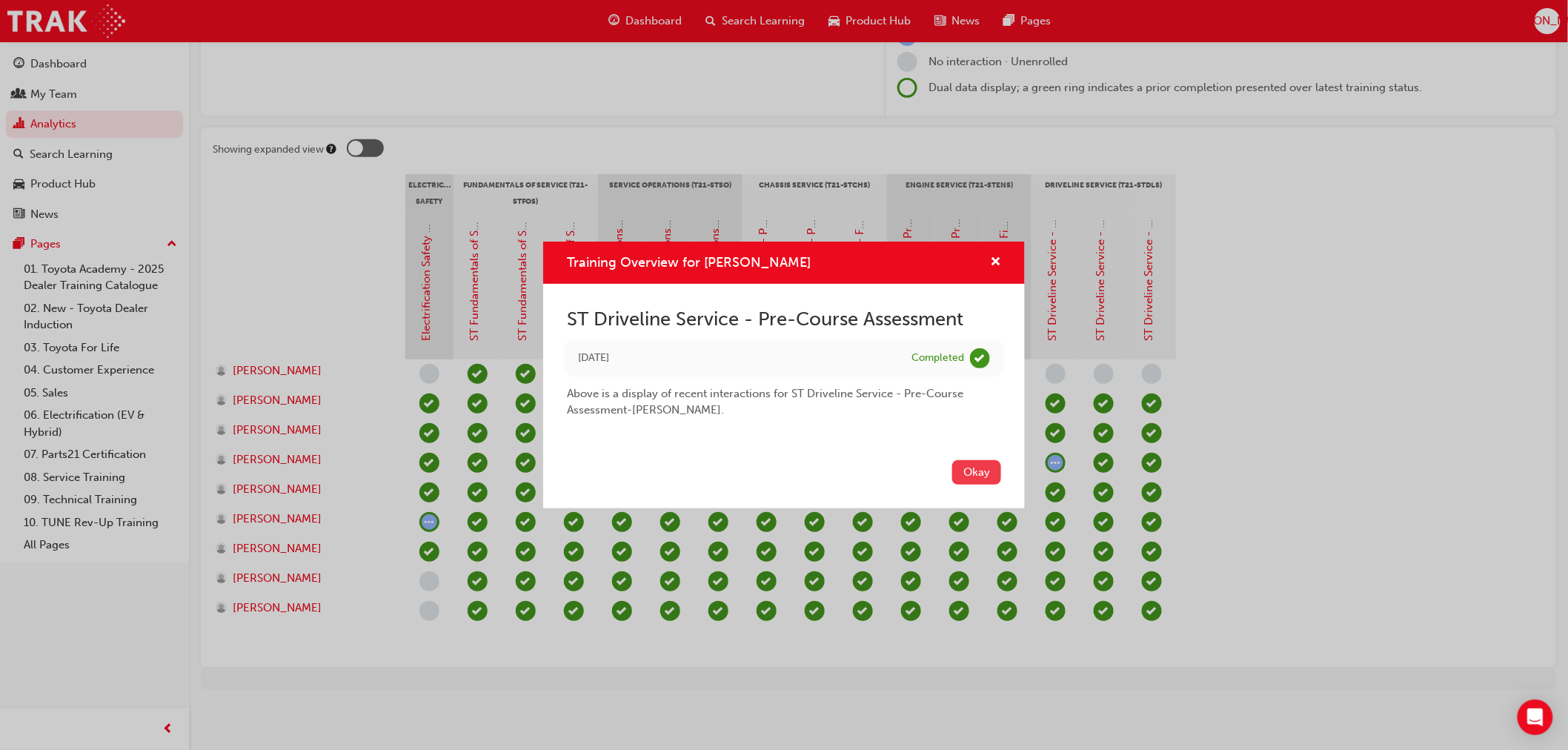
click at [966, 476] on button "Okay" at bounding box center [977, 472] width 49 height 24
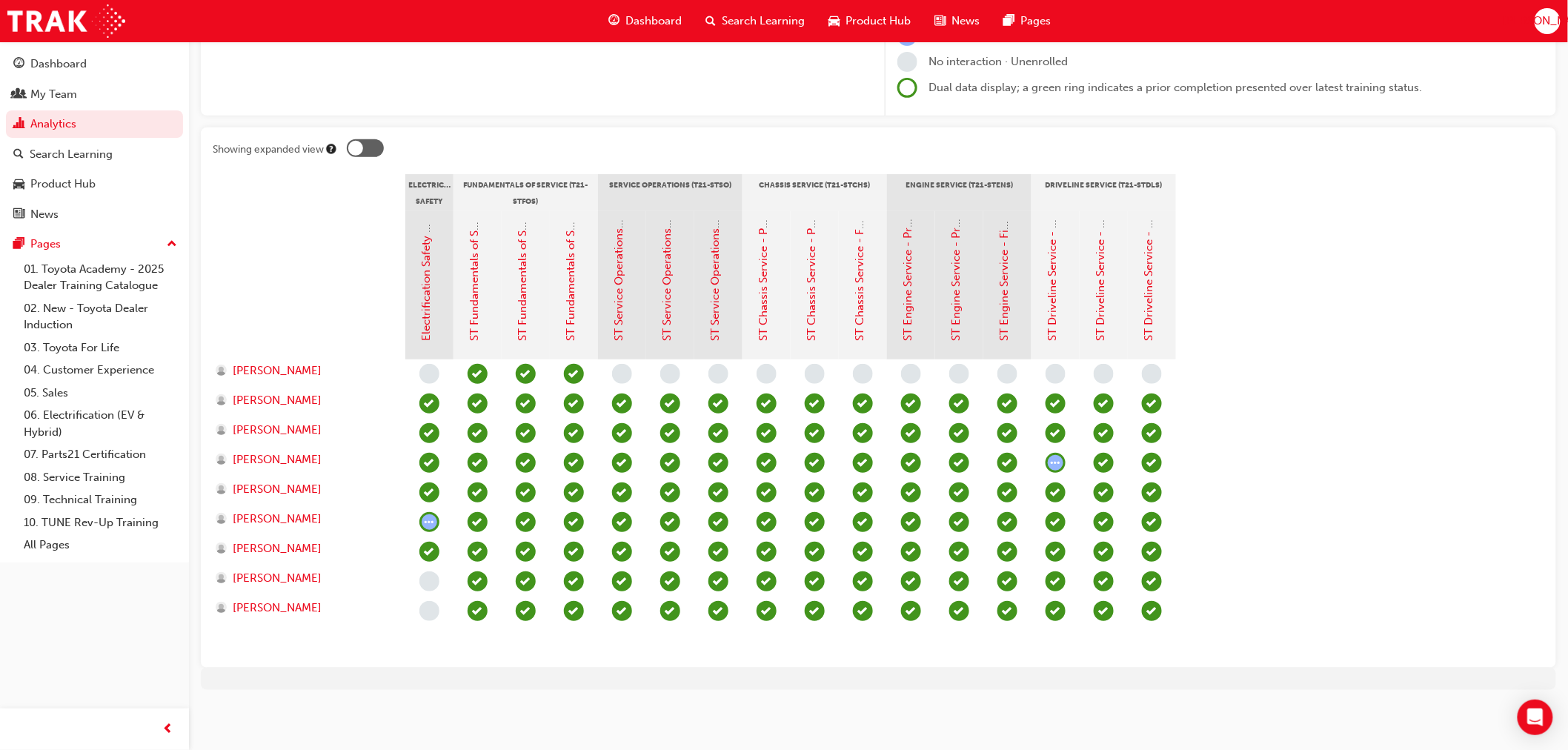
click at [1142, 610] on span "learningRecordVerb_COMPLETE-icon" at bounding box center [1152, 610] width 20 height 20
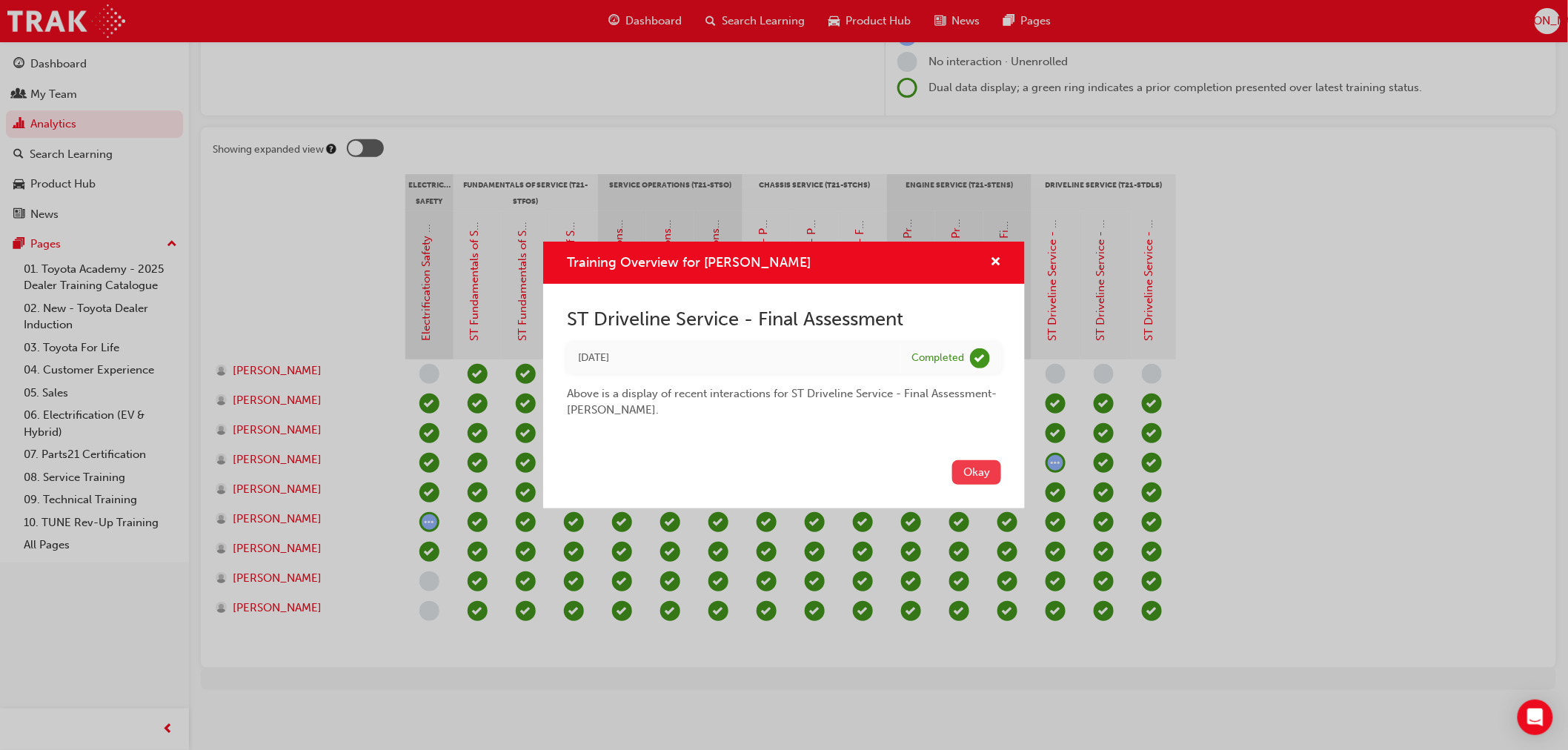
click at [998, 469] on button "Okay" at bounding box center [977, 472] width 49 height 24
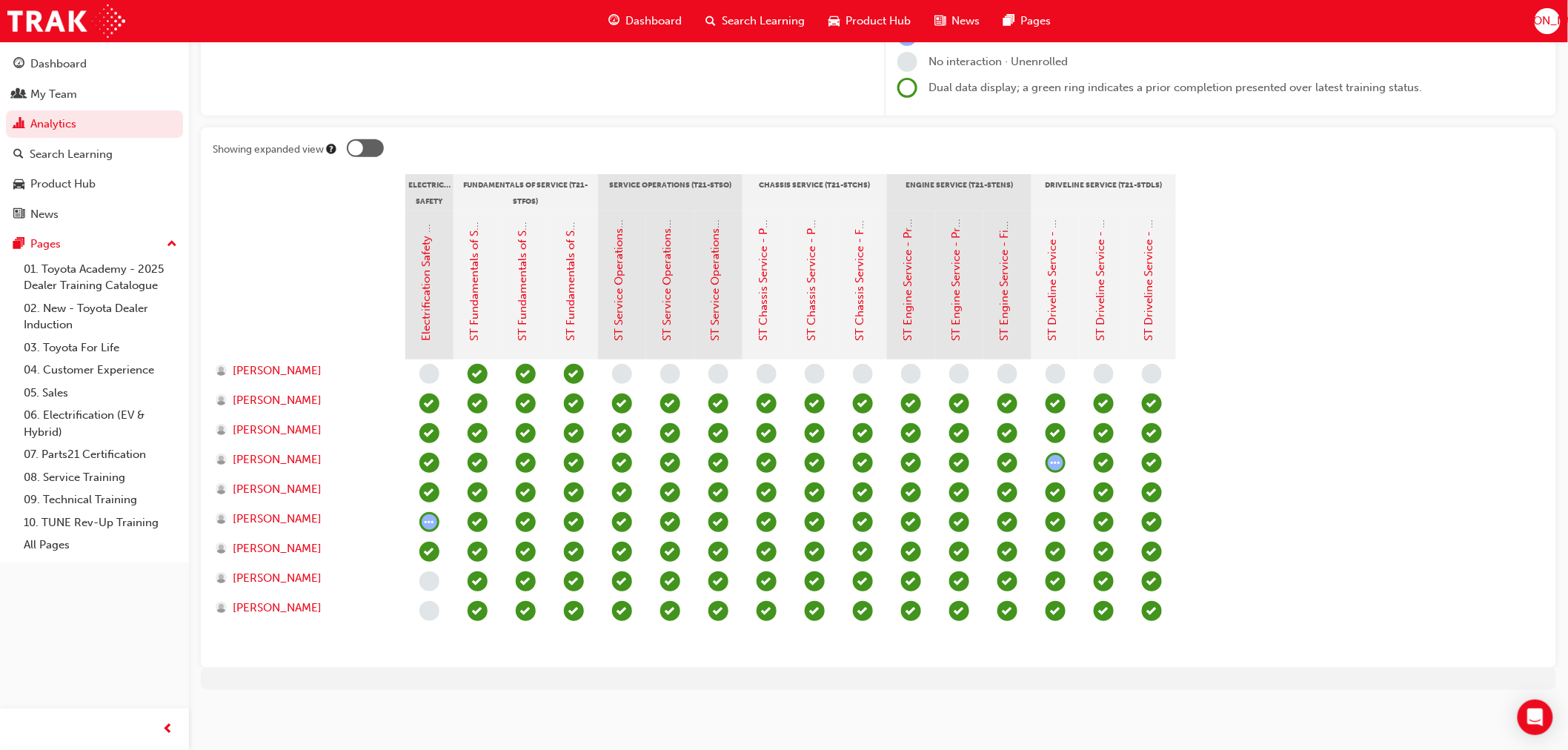
click at [1056, 611] on span "learningRecordVerb_COMPLETE-icon" at bounding box center [1055, 610] width 20 height 20
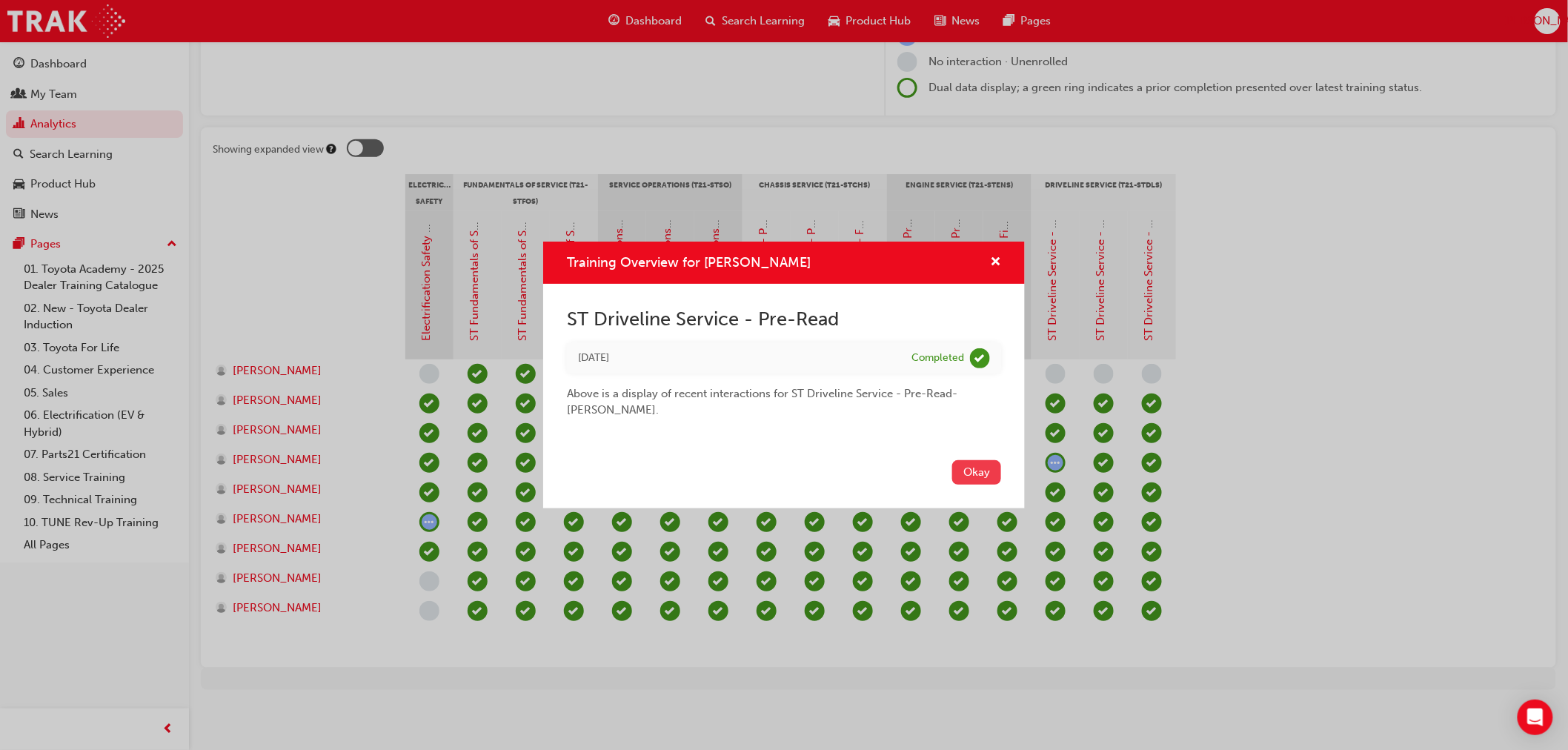
click at [994, 469] on button "Okay" at bounding box center [977, 472] width 49 height 24
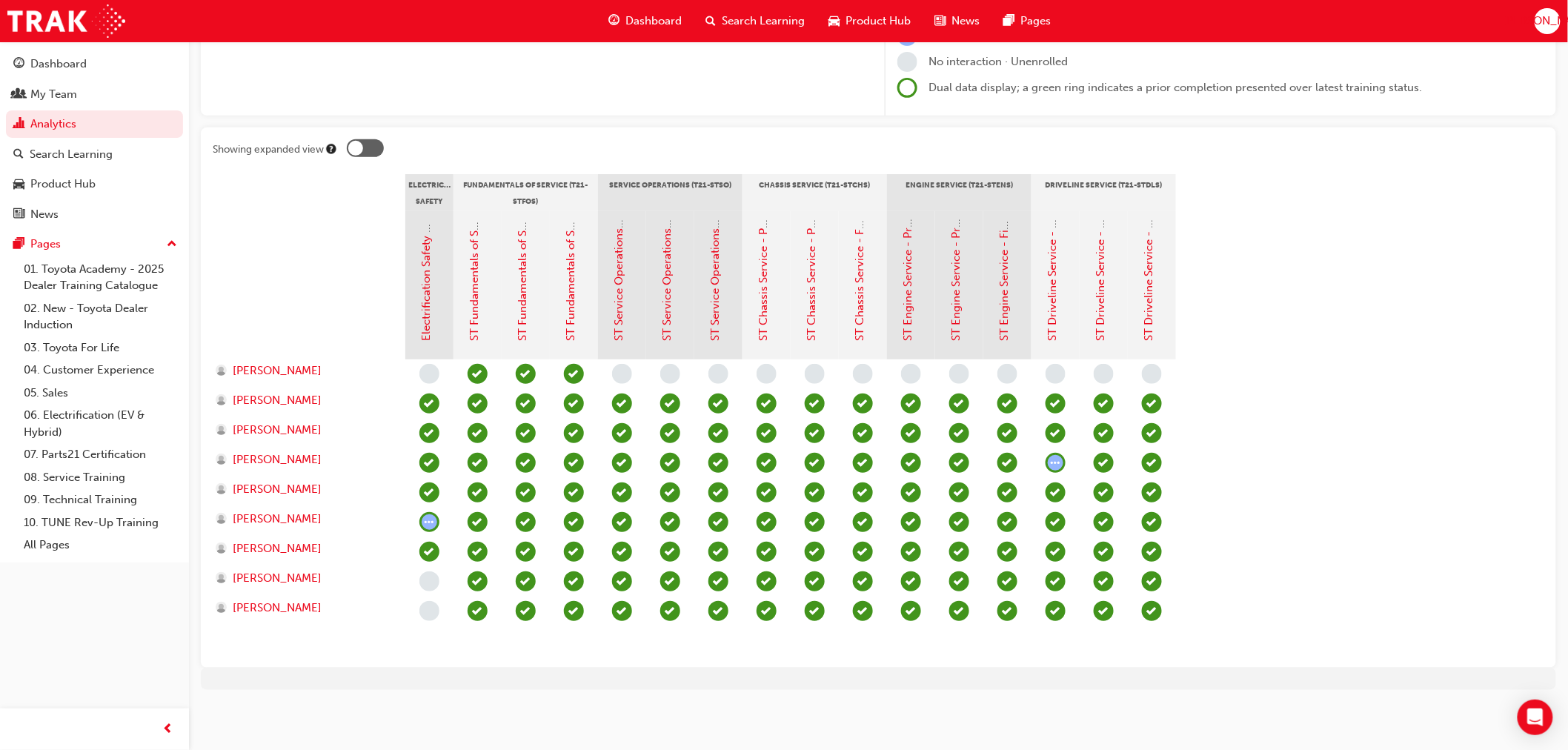
click at [1013, 613] on span "learningRecordVerb_COMPLETE-icon" at bounding box center [1007, 610] width 20 height 20
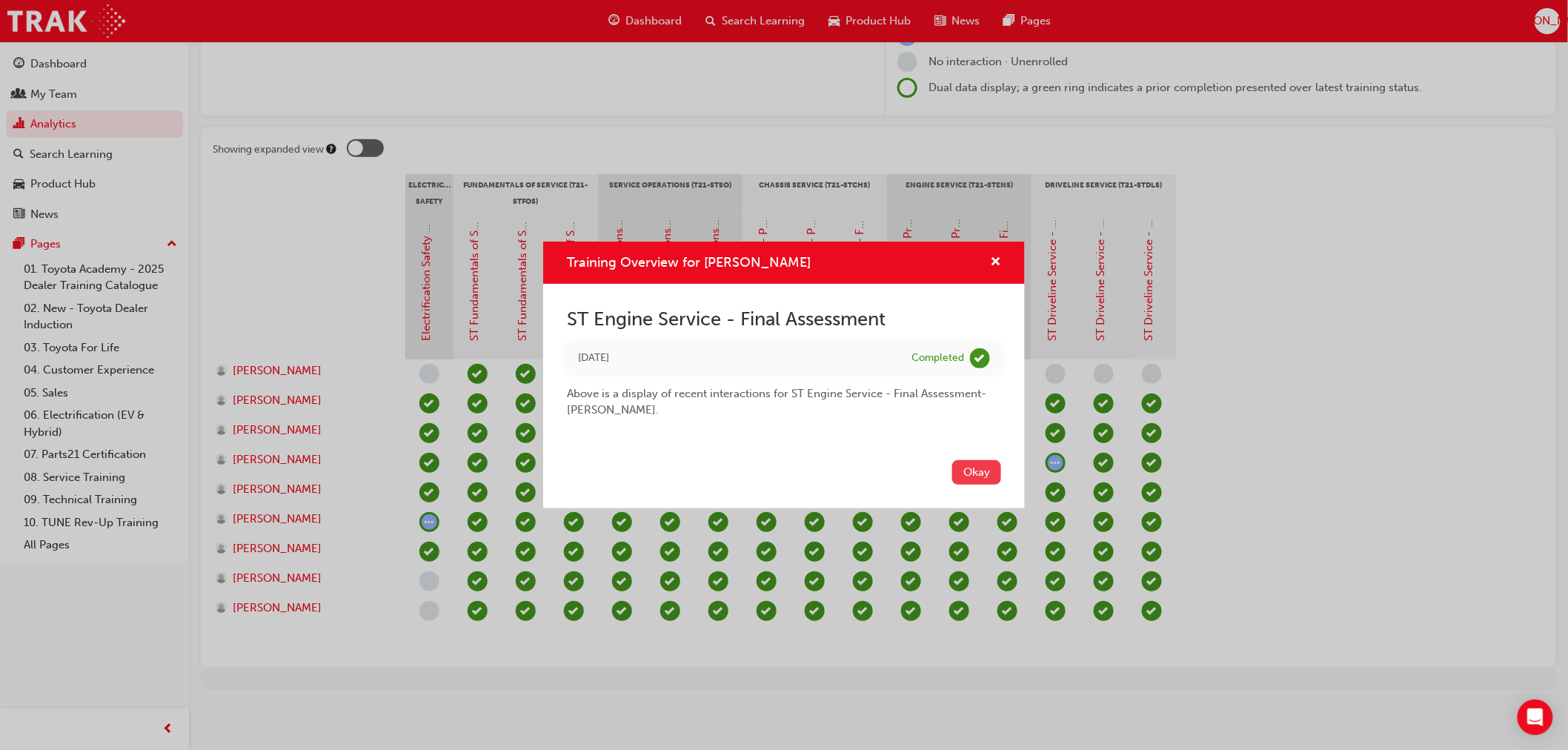
click at [975, 472] on button "Okay" at bounding box center [977, 472] width 49 height 24
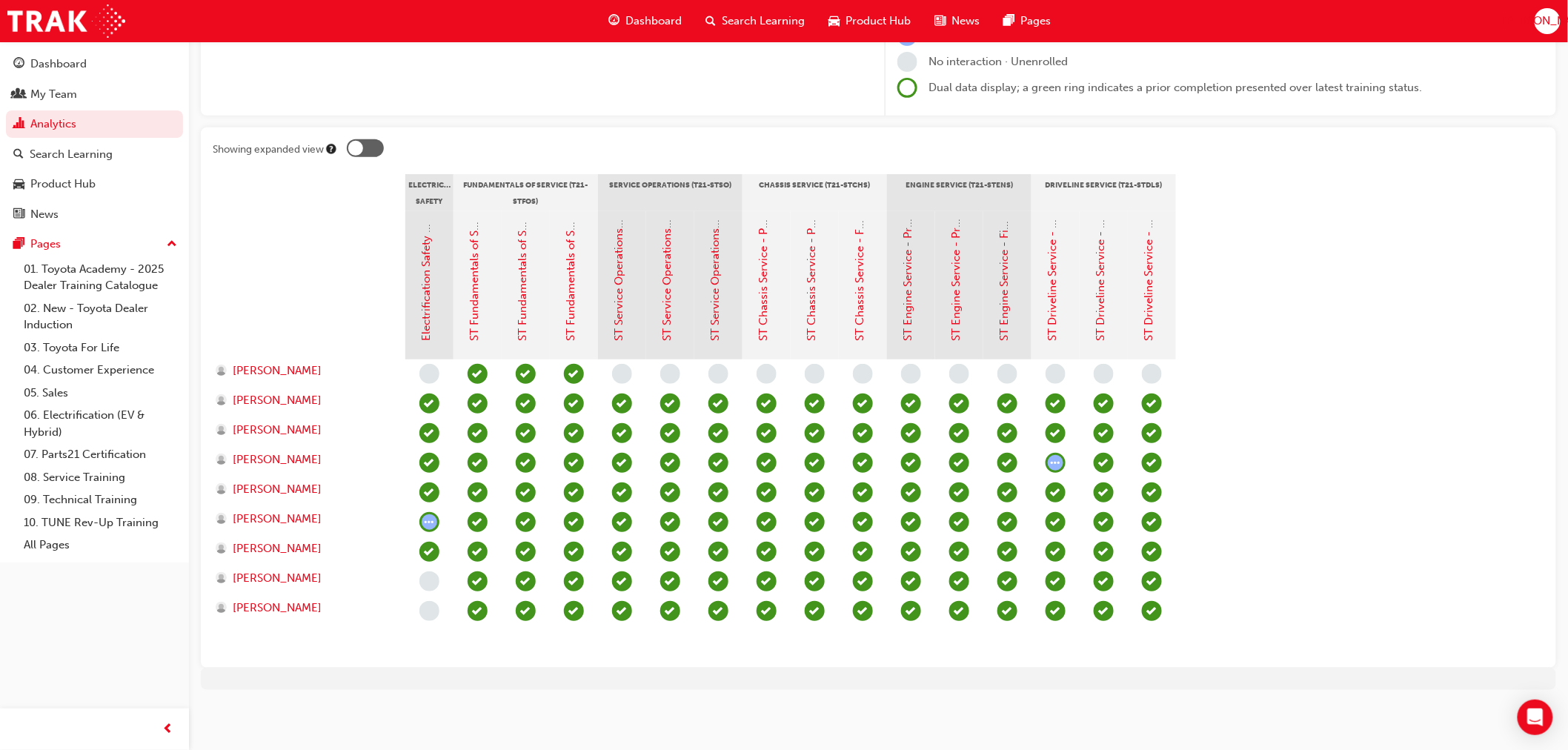
click at [958, 610] on span "learningRecordVerb_COMPLETE-icon" at bounding box center [959, 610] width 20 height 20
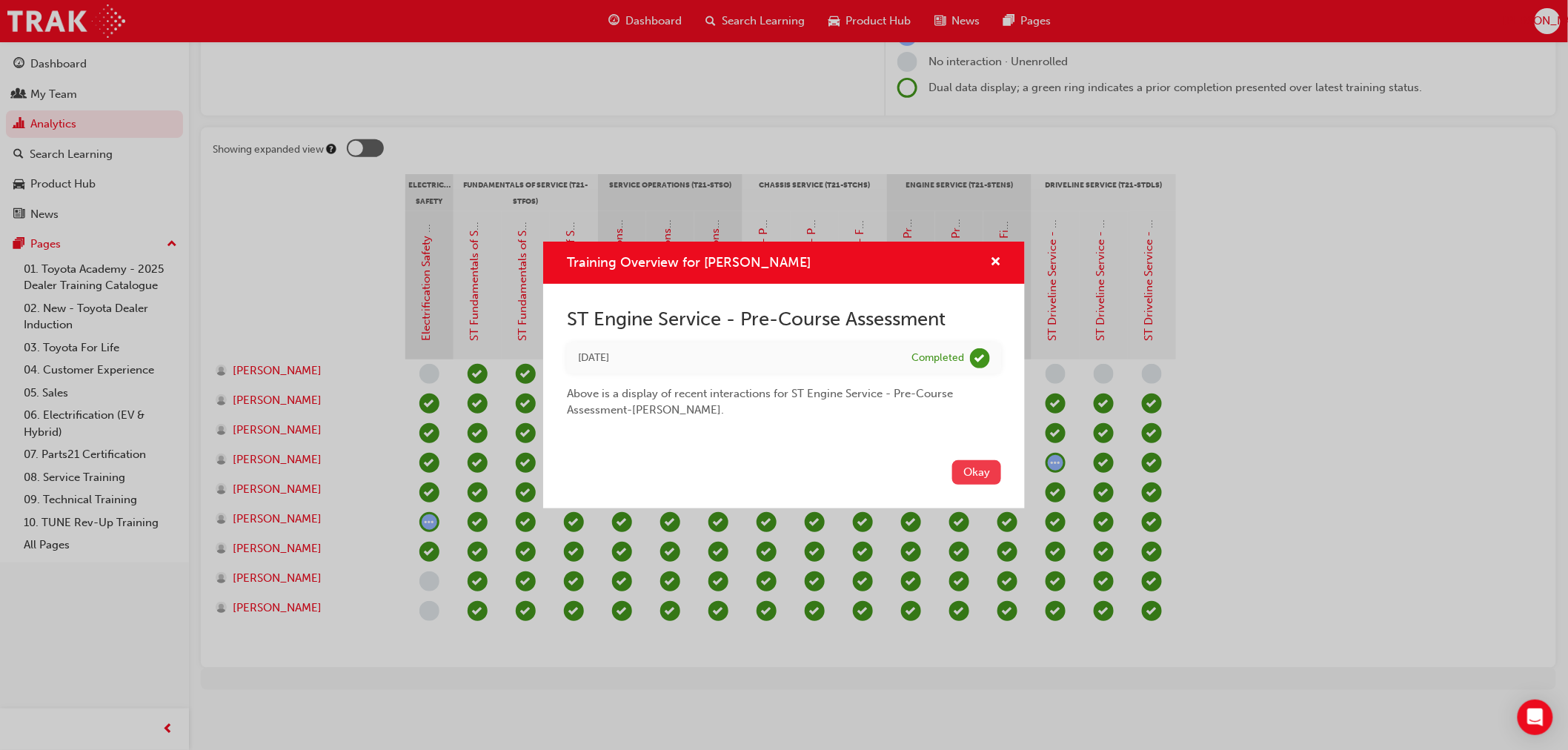
click at [976, 477] on button "Okay" at bounding box center [977, 472] width 49 height 24
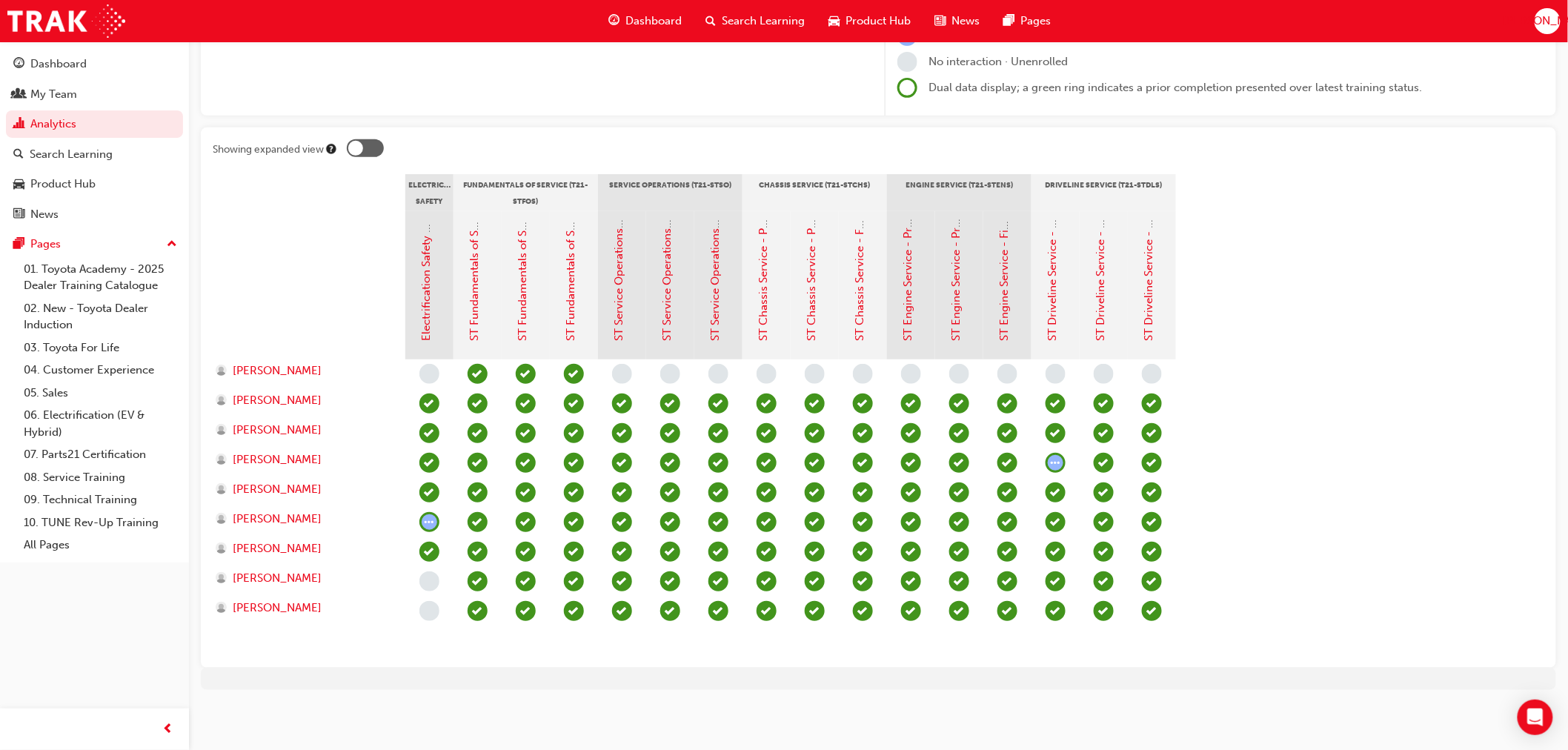
click at [913, 604] on span "learningRecordVerb_COMPLETE-icon" at bounding box center [911, 610] width 20 height 20
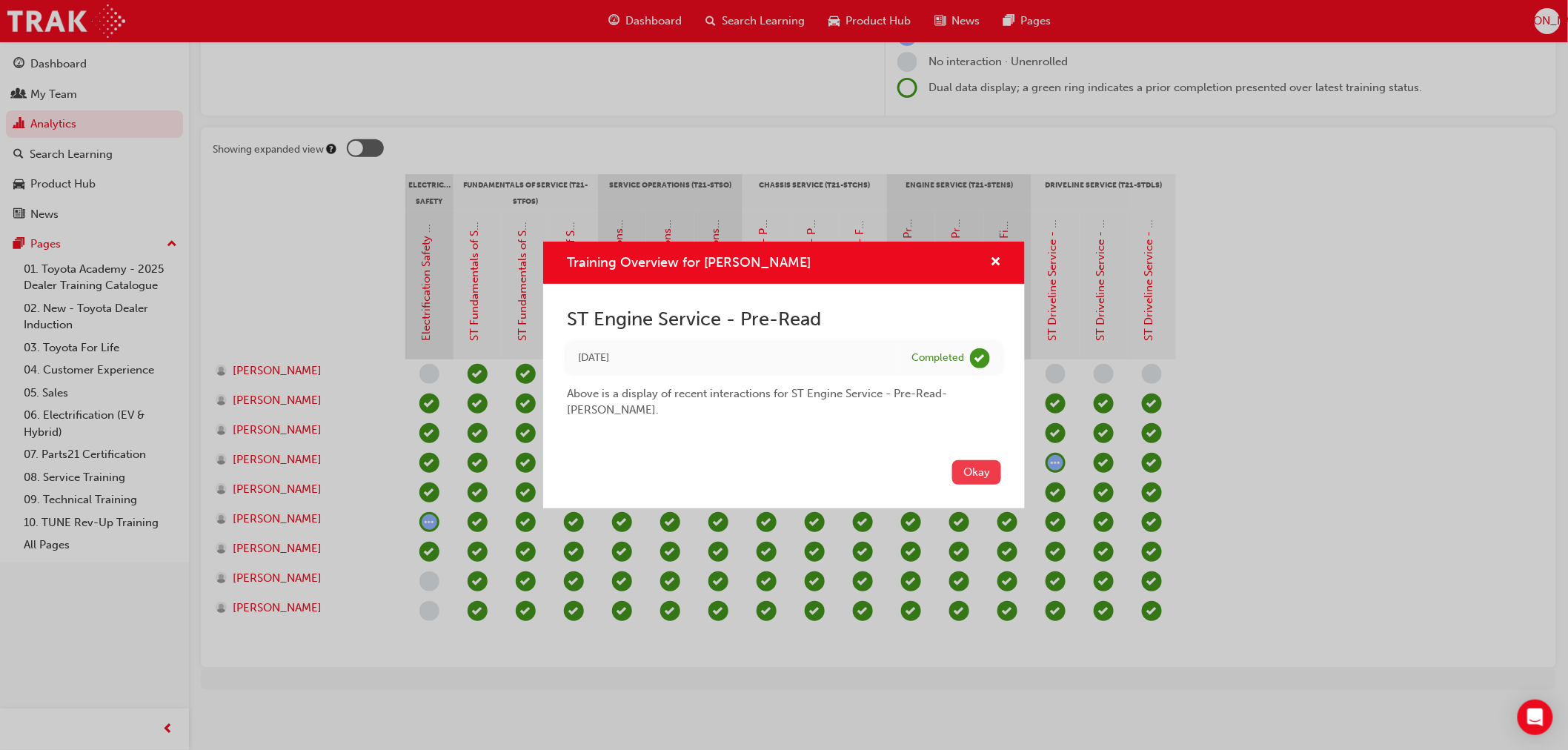
click at [964, 477] on button "Okay" at bounding box center [977, 472] width 49 height 24
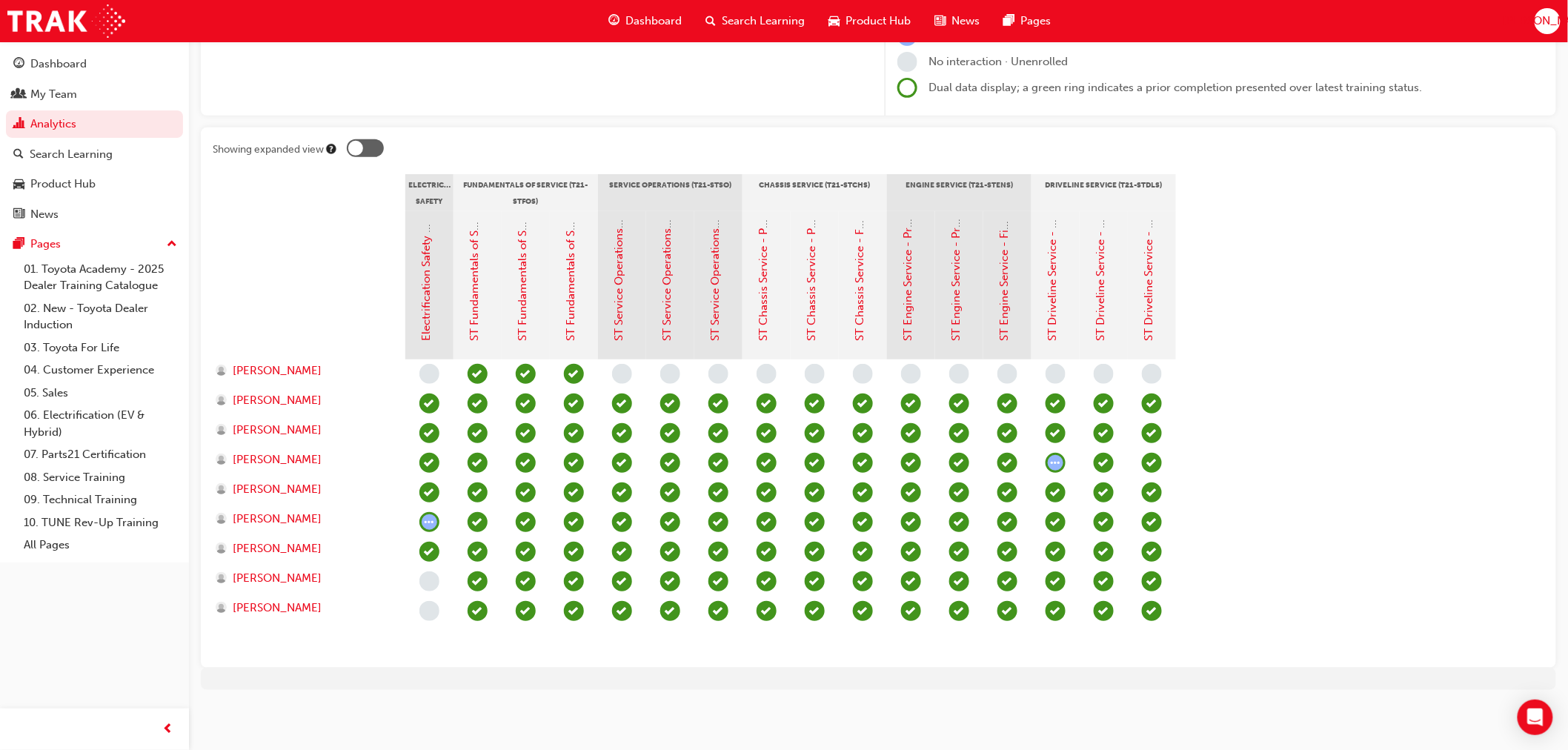
click at [865, 610] on span "learningRecordVerb_COMPLETE-icon" at bounding box center [863, 610] width 20 height 20
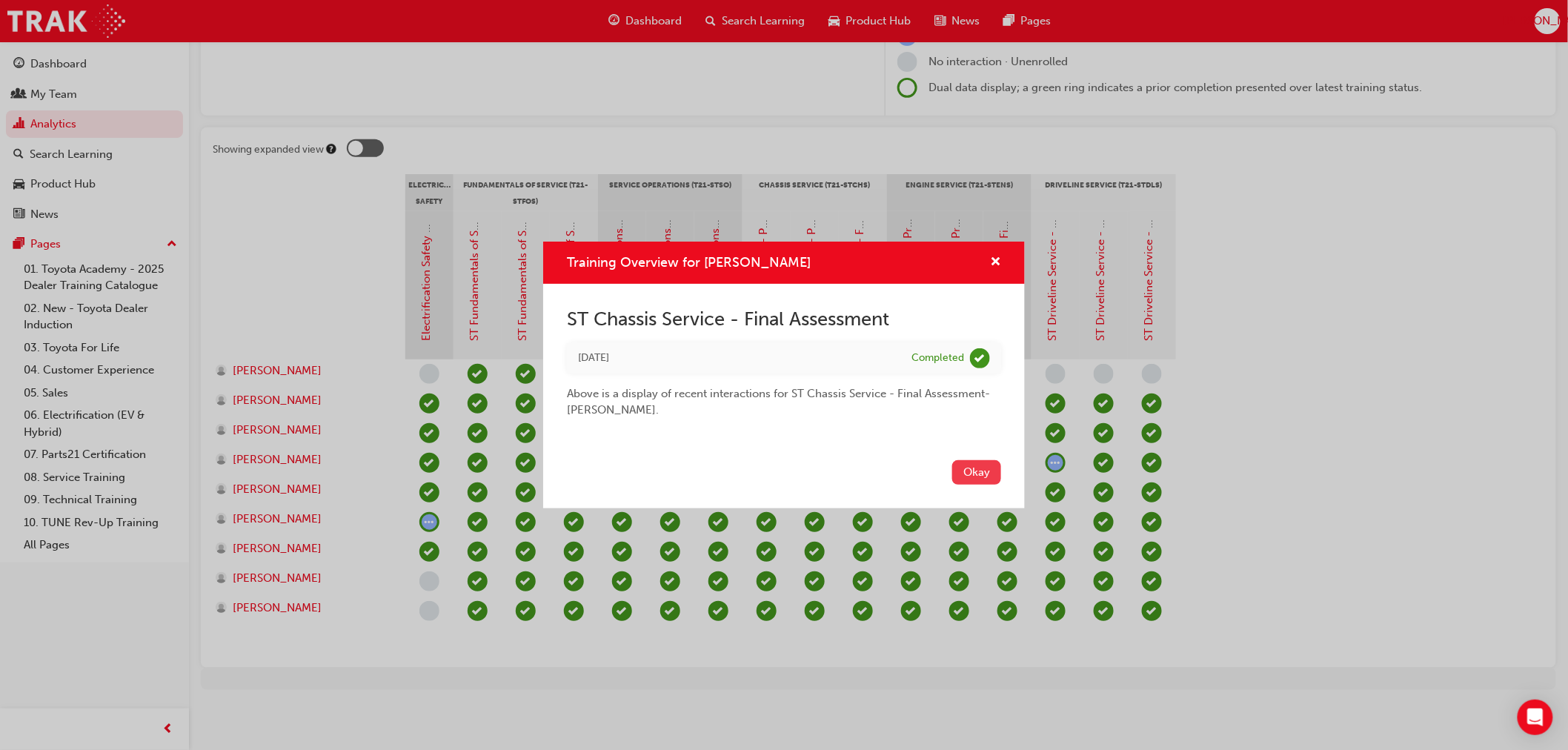
click at [964, 468] on button "Okay" at bounding box center [977, 472] width 49 height 24
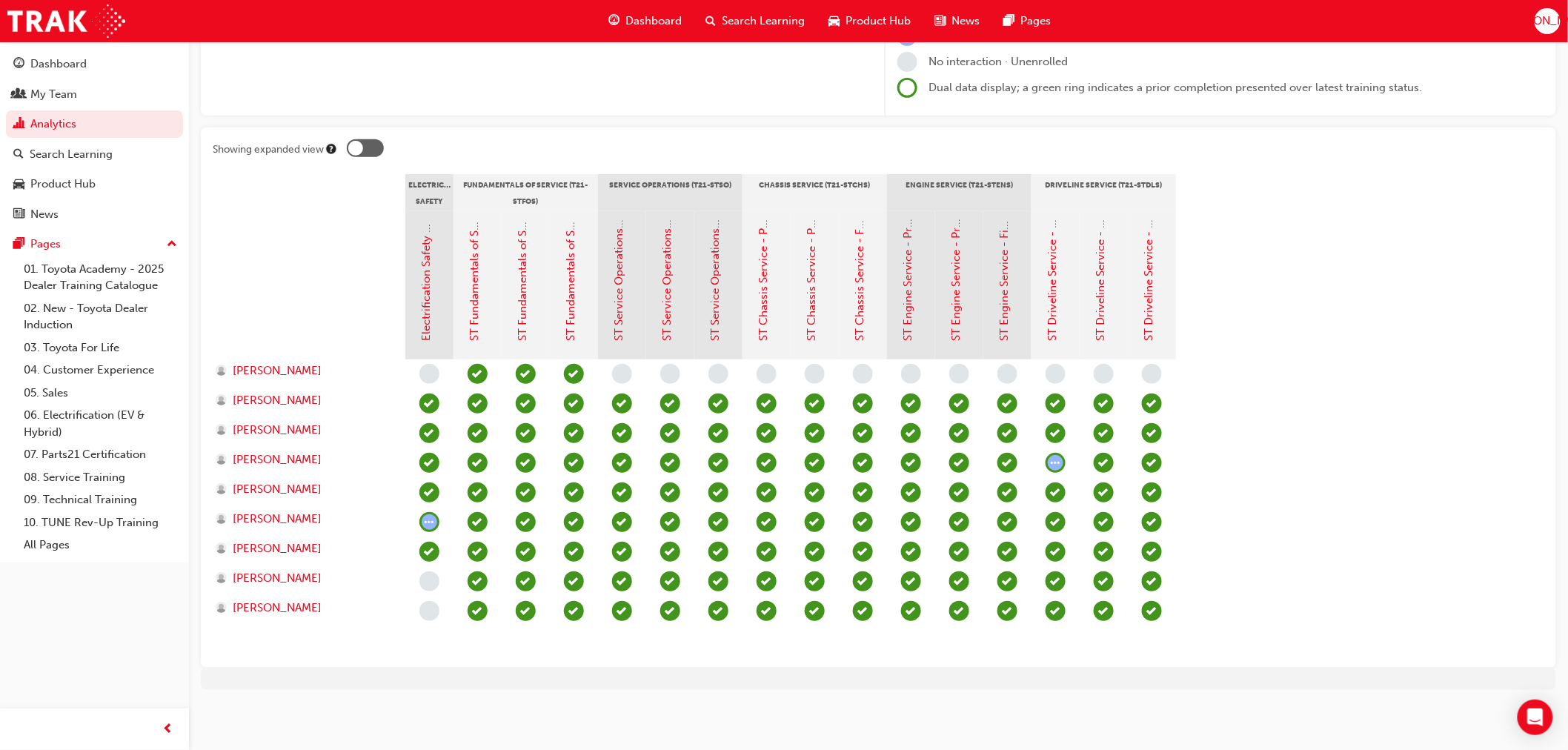
click at [427, 490] on span "learningRecordVerb_COMPLETE-icon" at bounding box center [429, 492] width 20 height 20
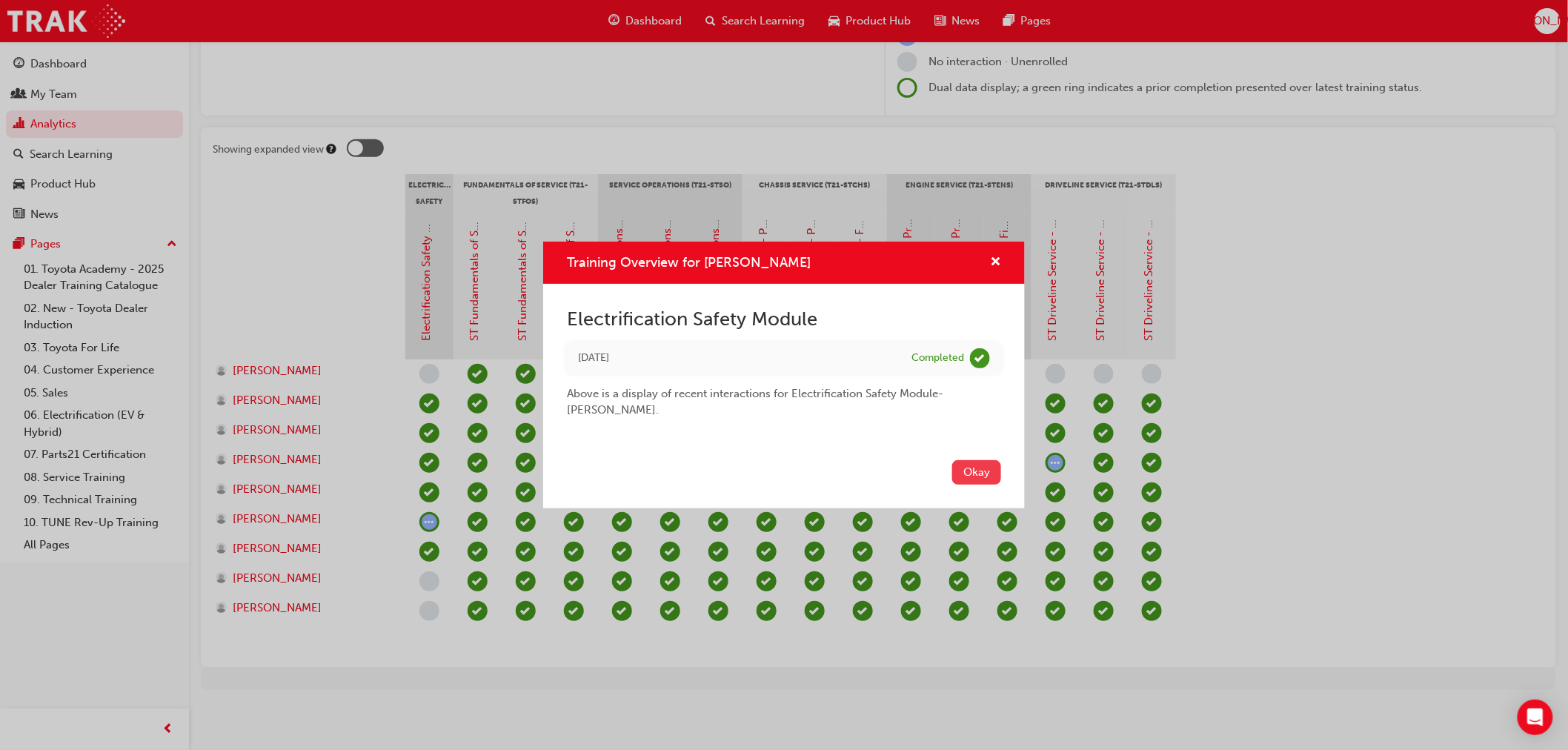
click at [964, 473] on button "Okay" at bounding box center [977, 472] width 49 height 24
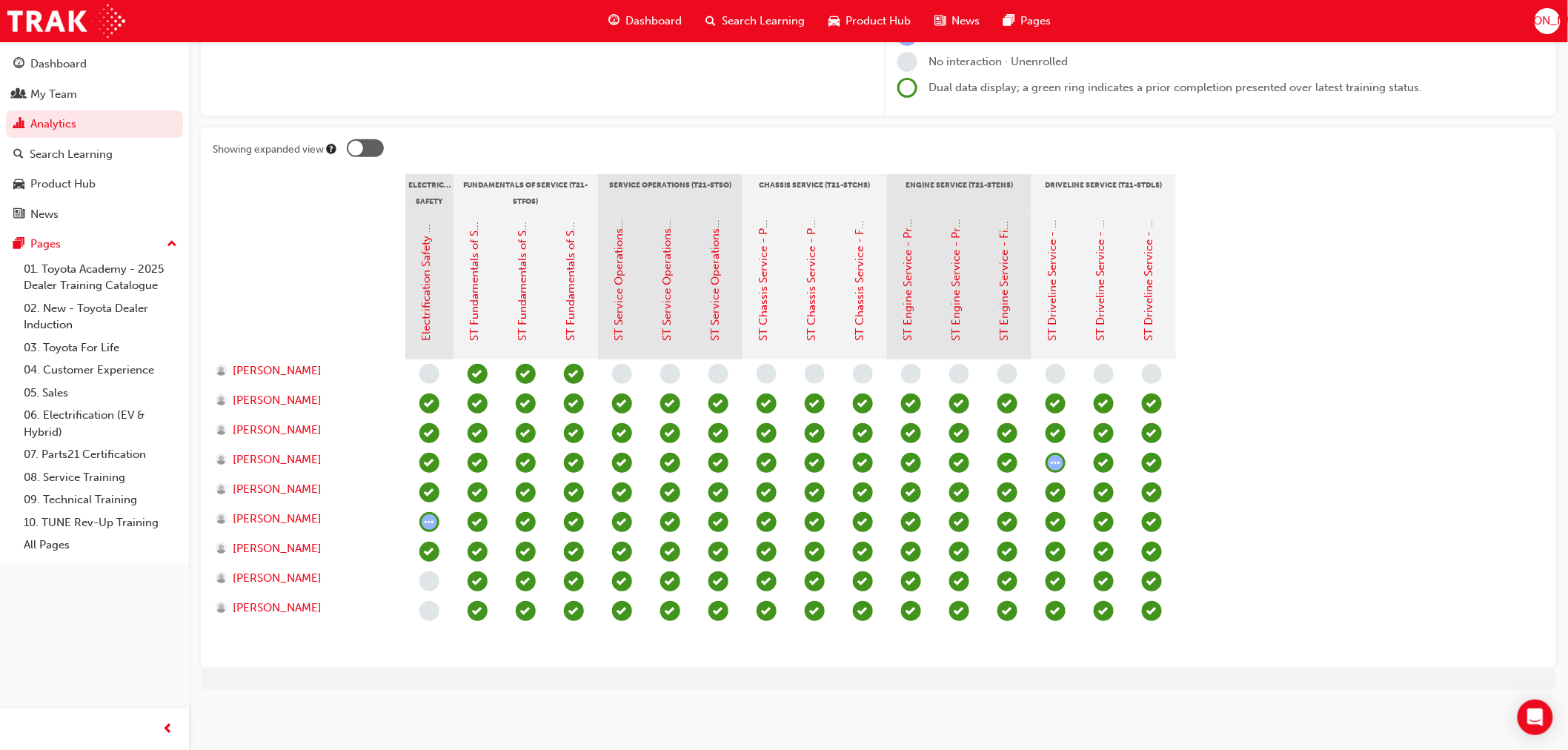
click at [1153, 492] on span "learningRecordVerb_COMPLETE-icon" at bounding box center [1152, 492] width 20 height 20
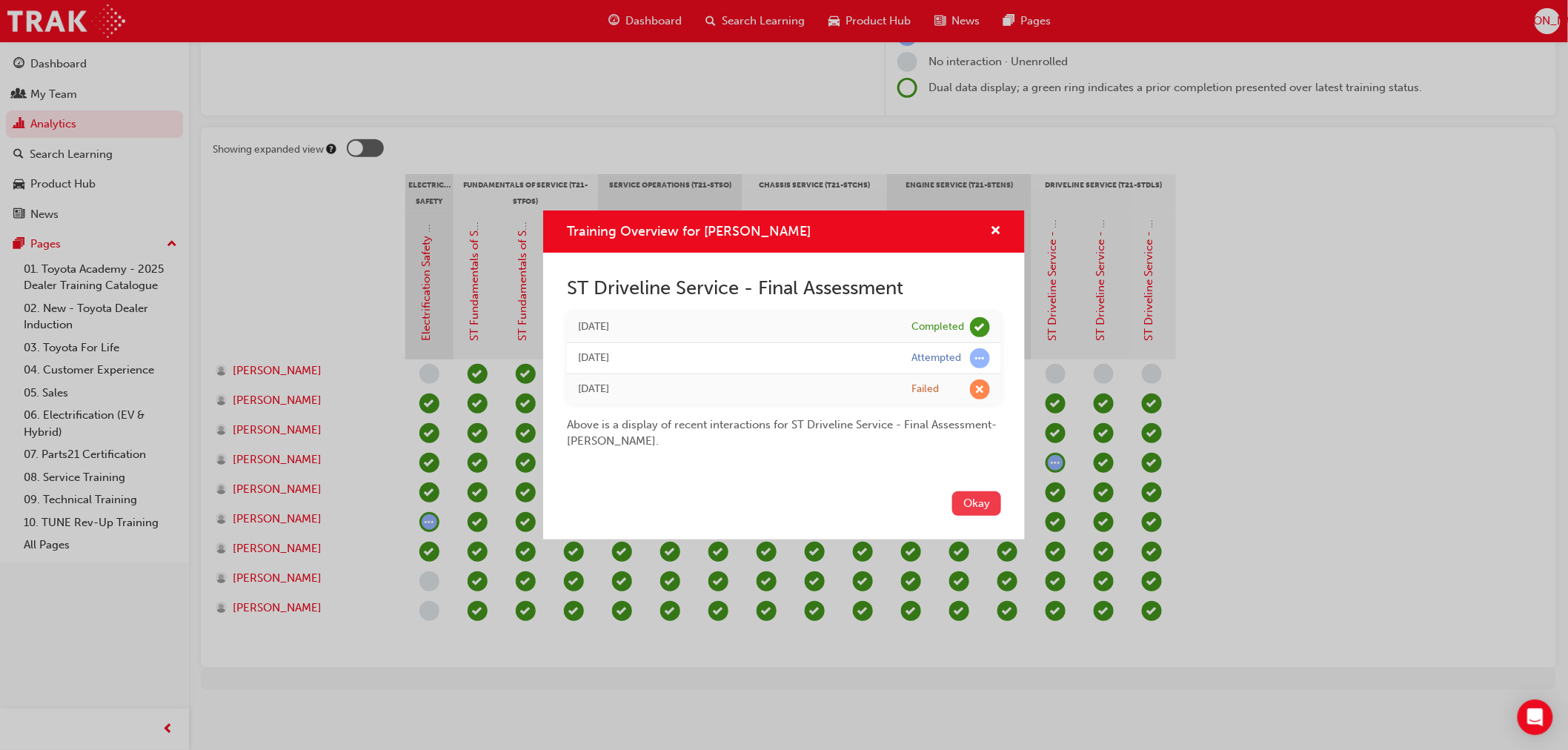
click at [978, 502] on button "Okay" at bounding box center [977, 504] width 49 height 24
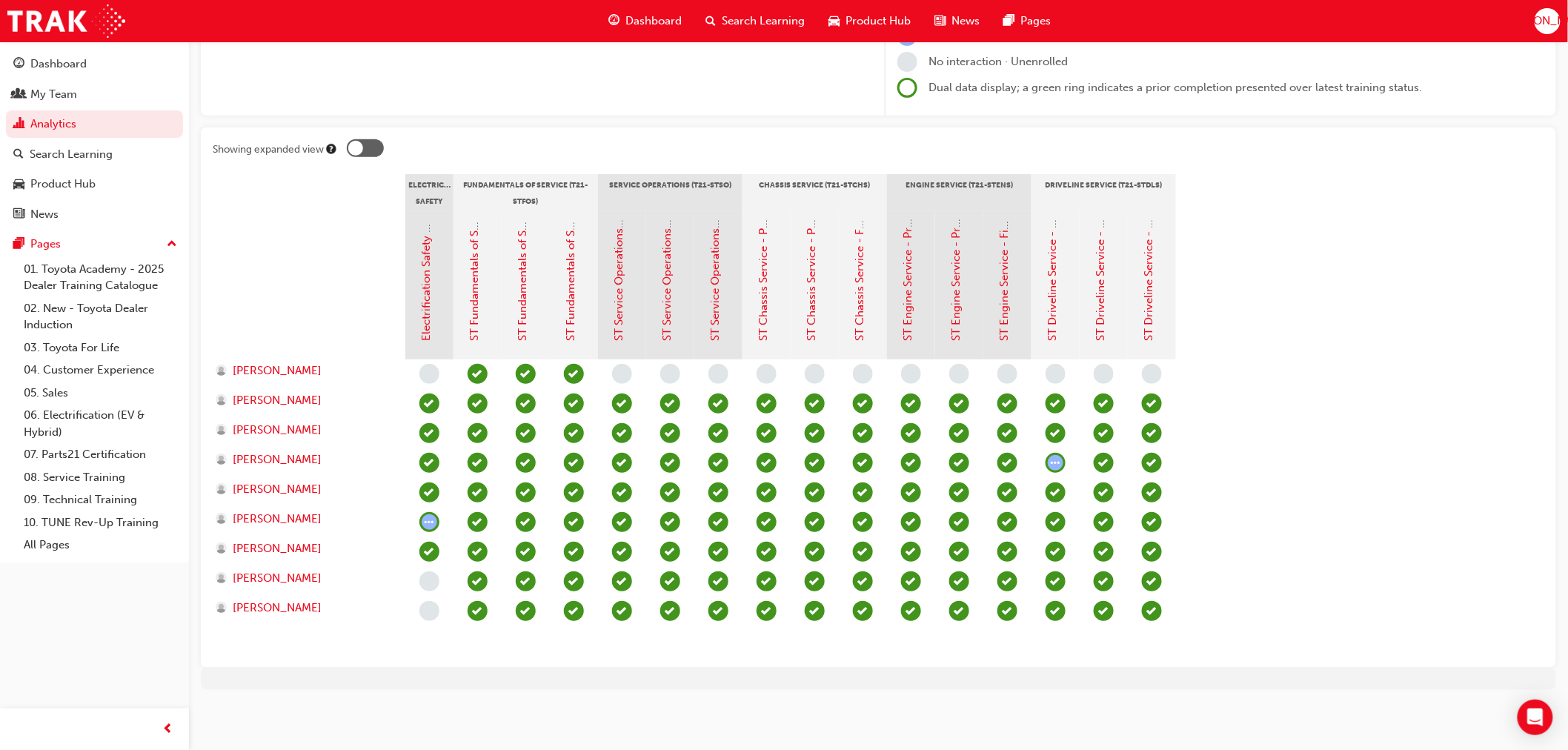
click at [1105, 493] on span "learningRecordVerb_COMPLETE-icon" at bounding box center [1104, 492] width 20 height 20
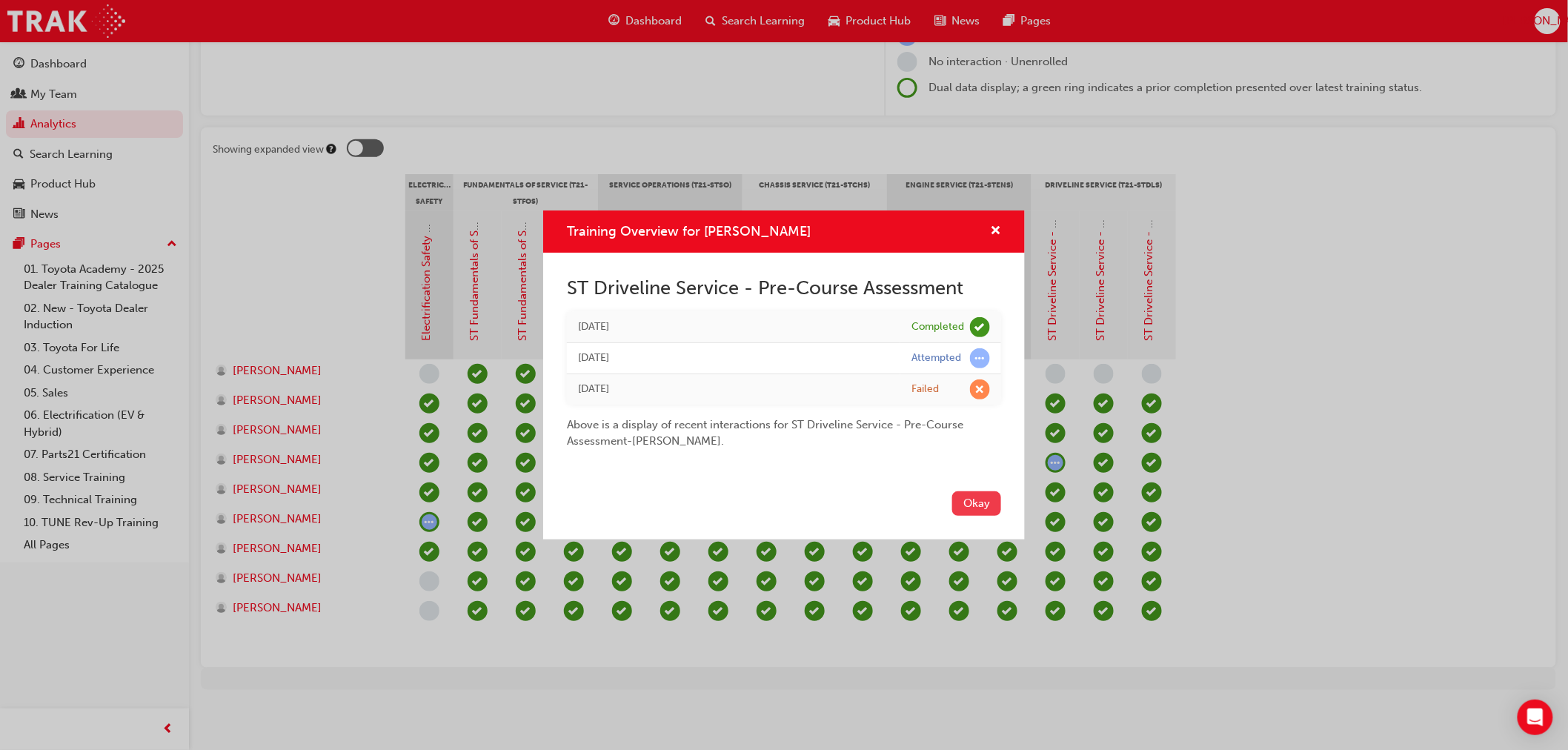
click at [964, 505] on button "Okay" at bounding box center [977, 504] width 49 height 24
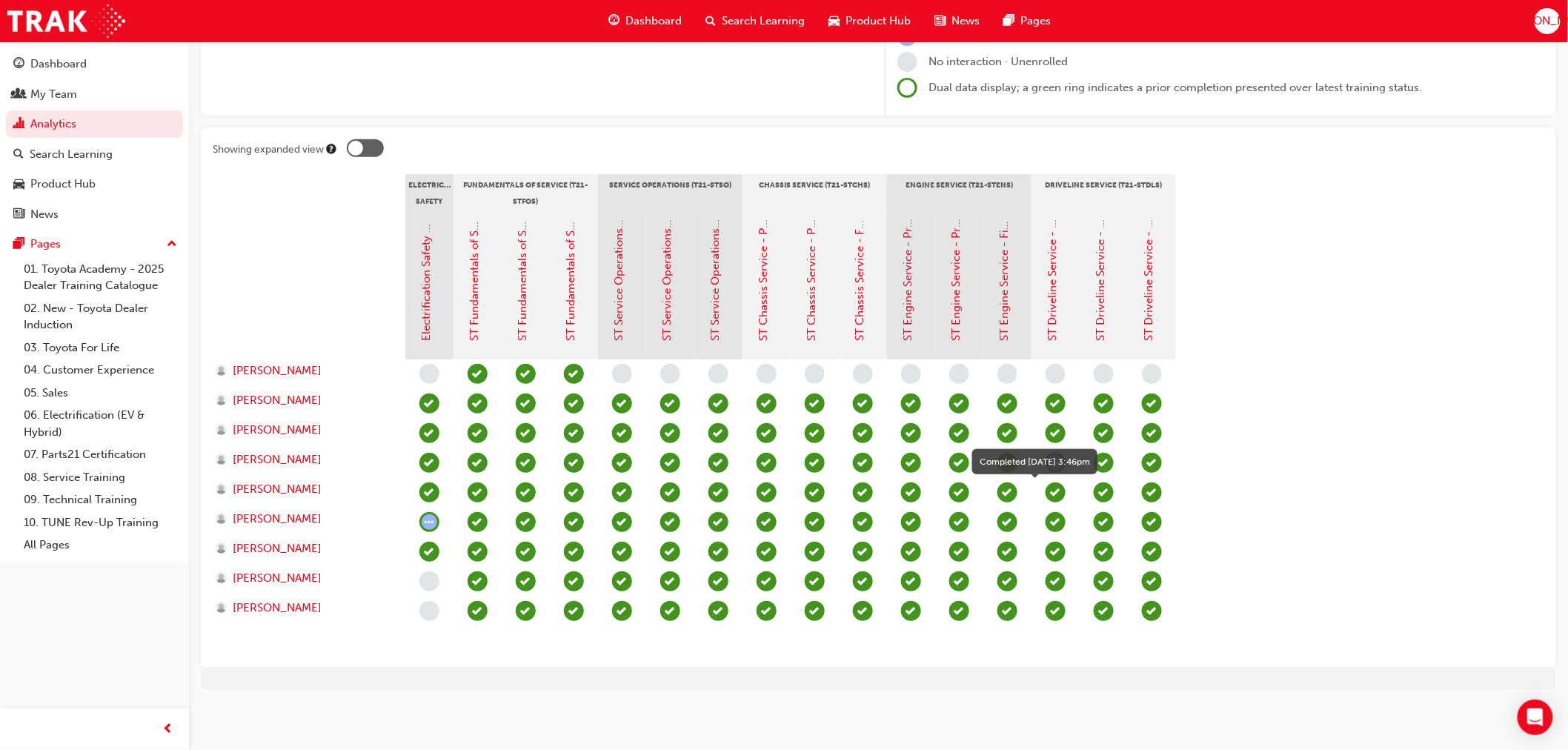
click at [1061, 489] on span "learningRecordVerb_COMPLETE-icon" at bounding box center [1055, 492] width 20 height 20
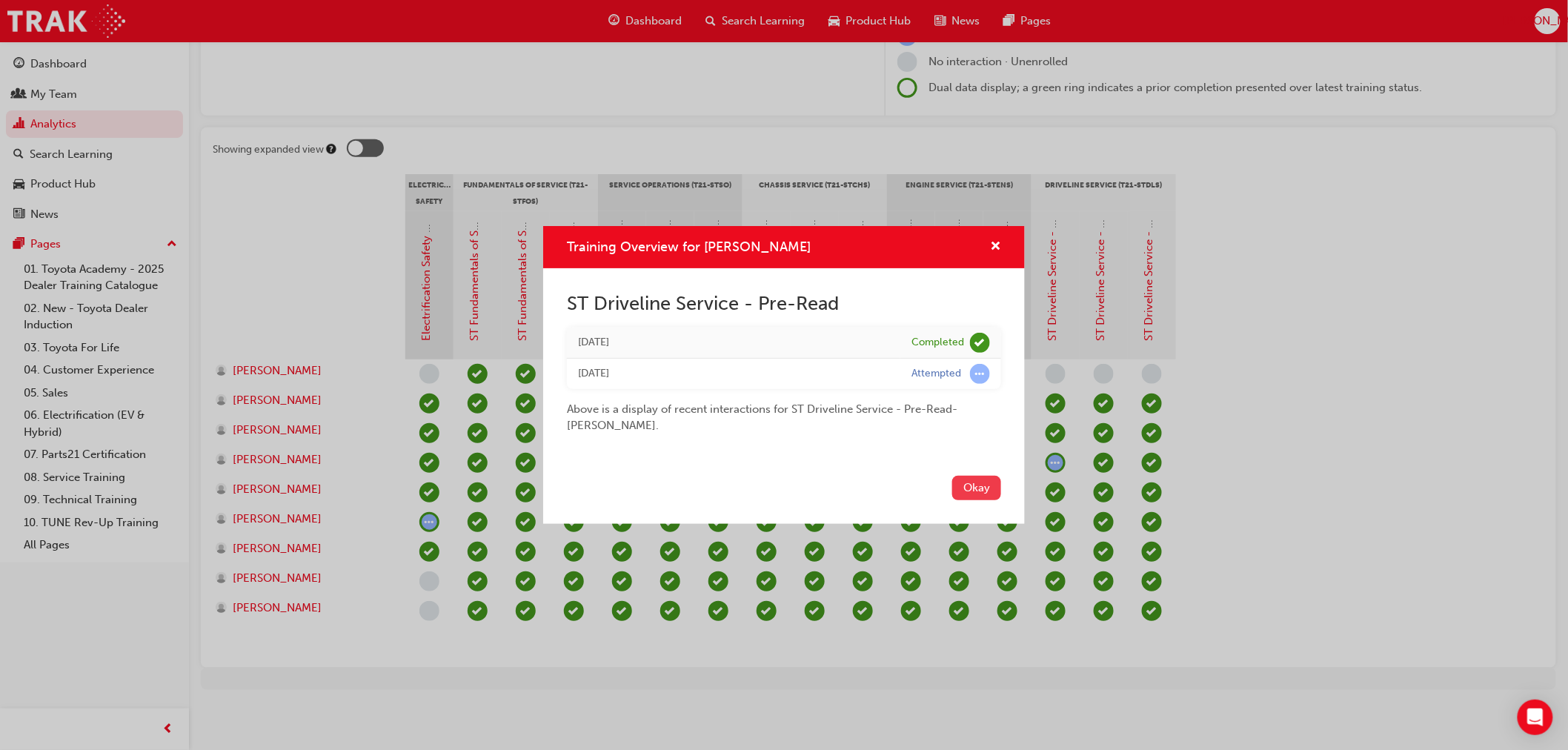
click at [990, 490] on button "Okay" at bounding box center [977, 487] width 49 height 24
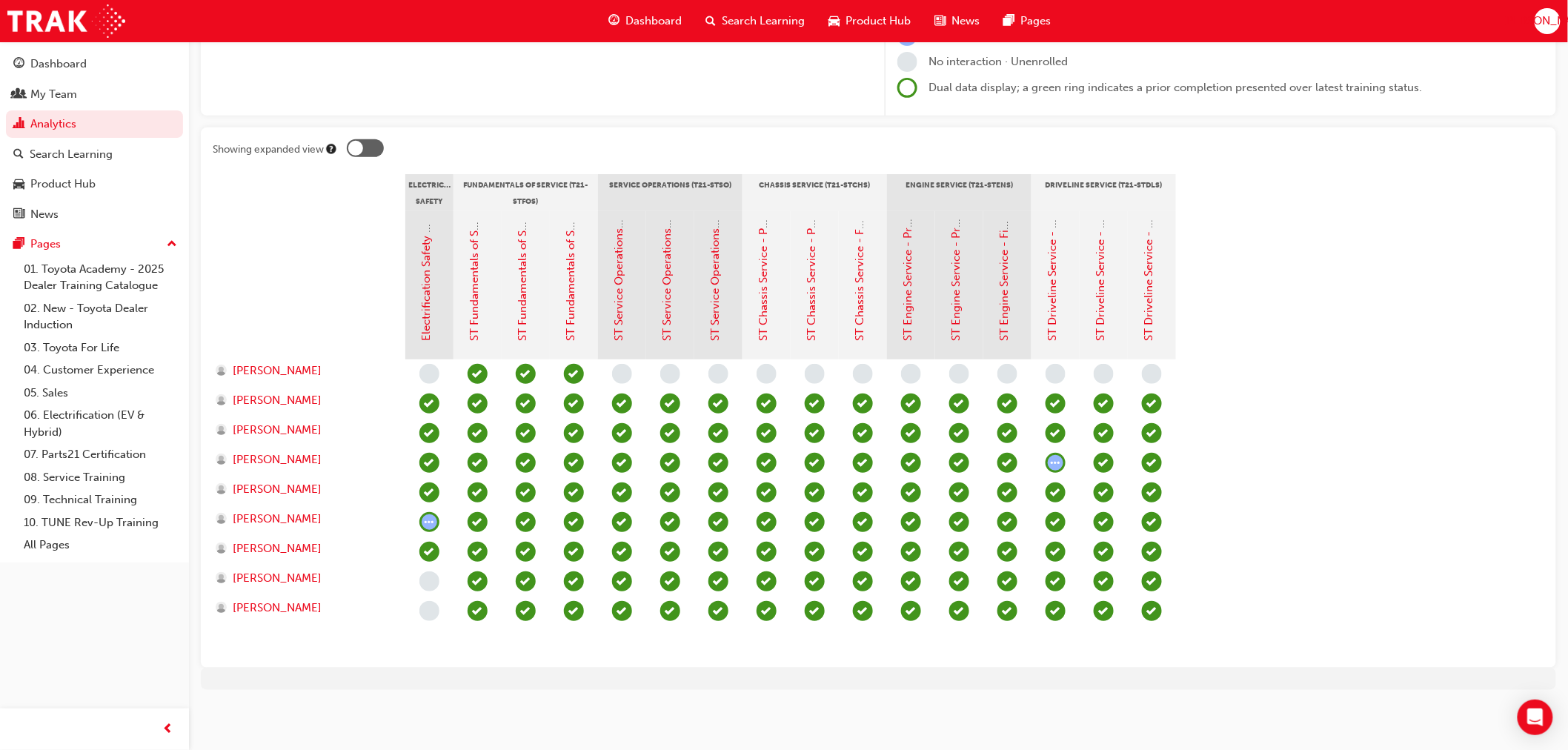
click at [1005, 492] on span "learningRecordVerb_COMPLETE-icon" at bounding box center [1007, 492] width 20 height 20
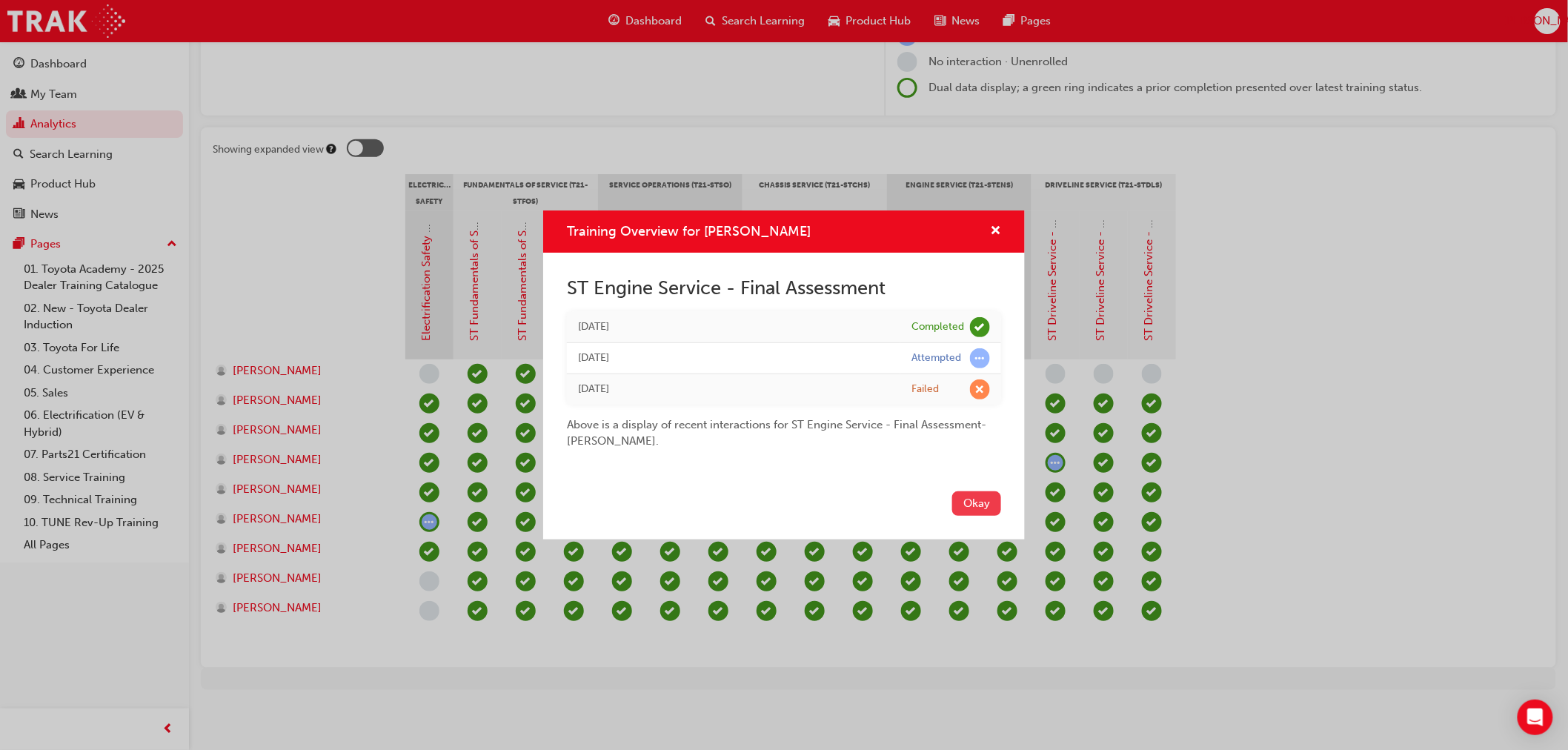
click at [972, 492] on button "Okay" at bounding box center [977, 504] width 49 height 24
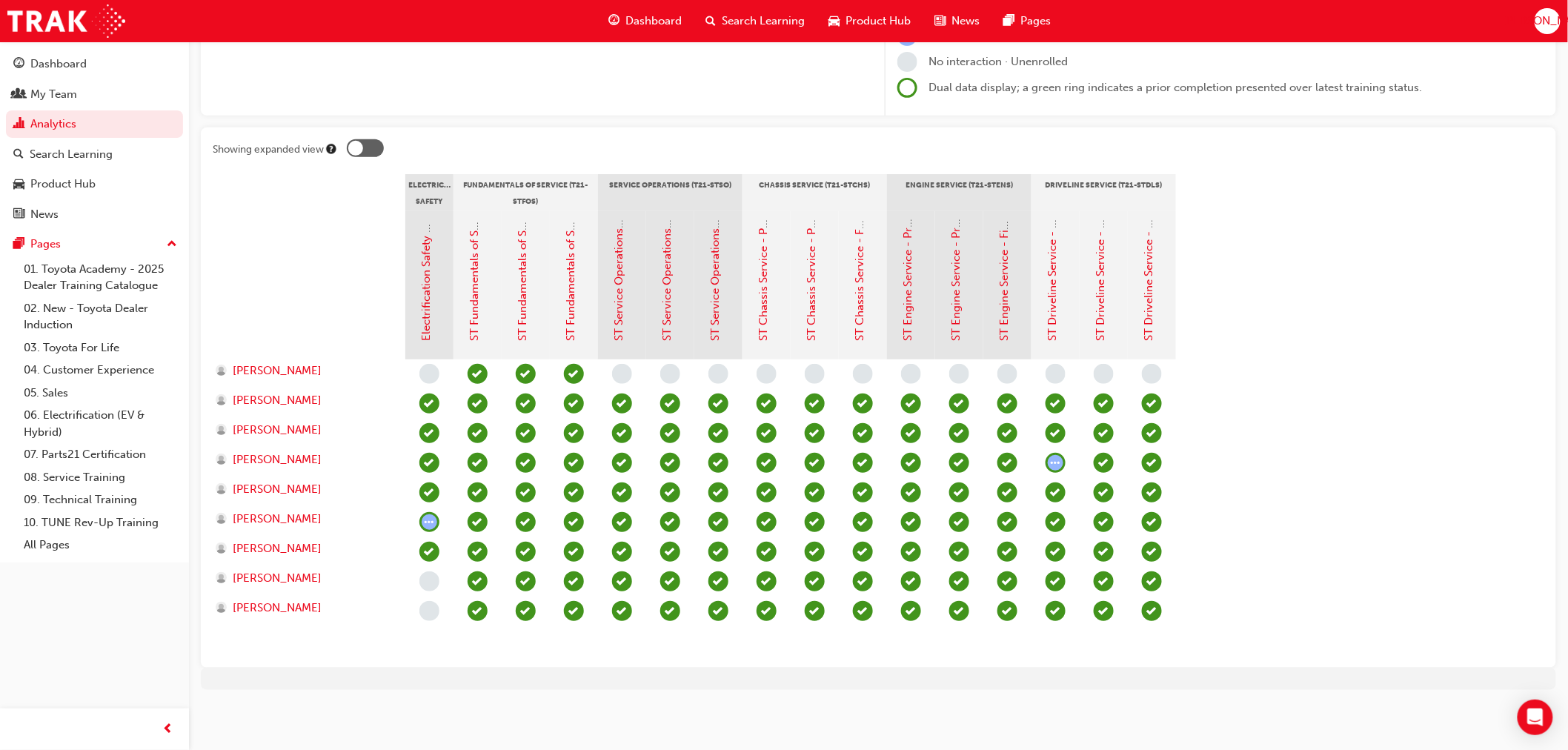
click at [952, 493] on span "learningRecordVerb_COMPLETE-icon" at bounding box center [959, 492] width 20 height 20
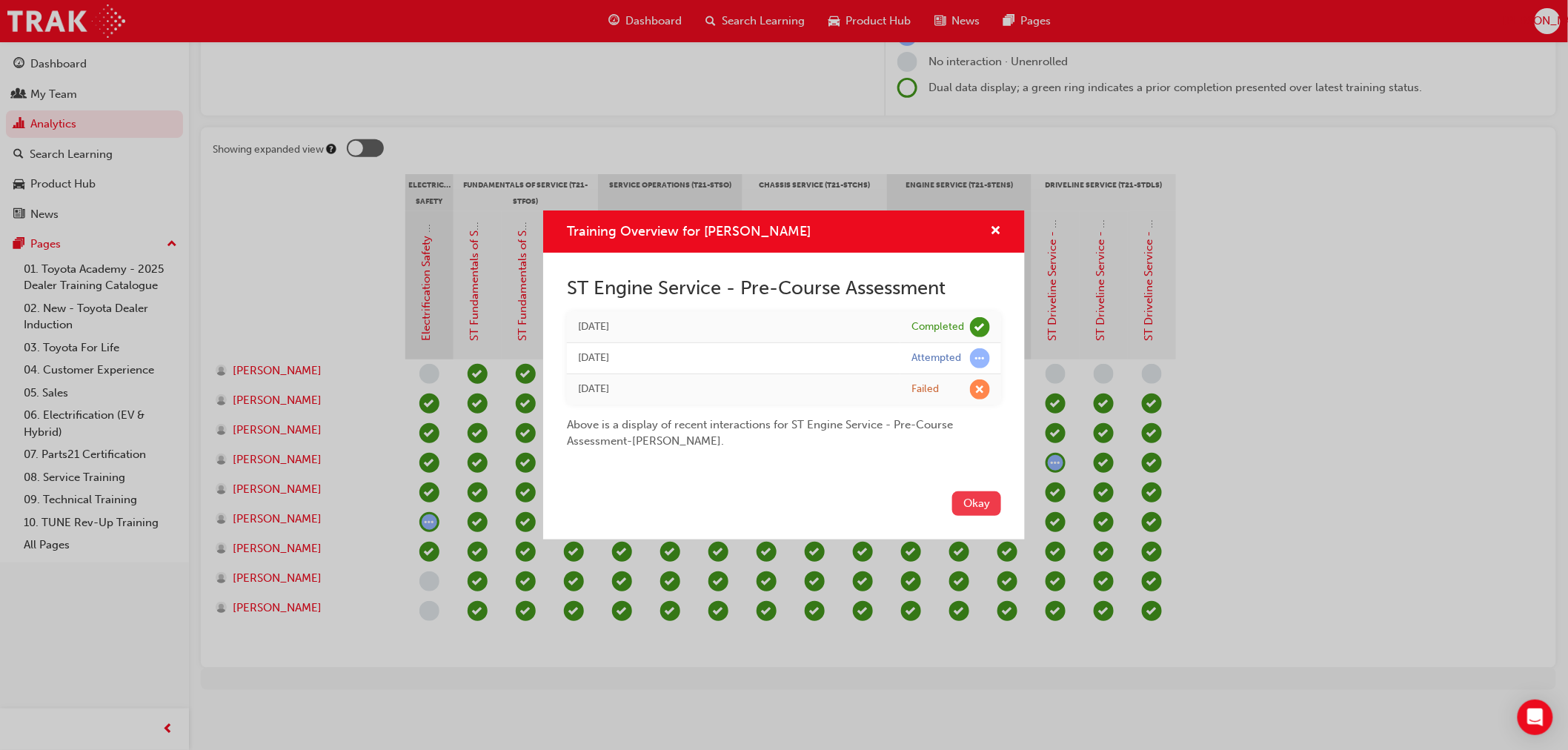
click at [969, 497] on button "Okay" at bounding box center [977, 504] width 49 height 24
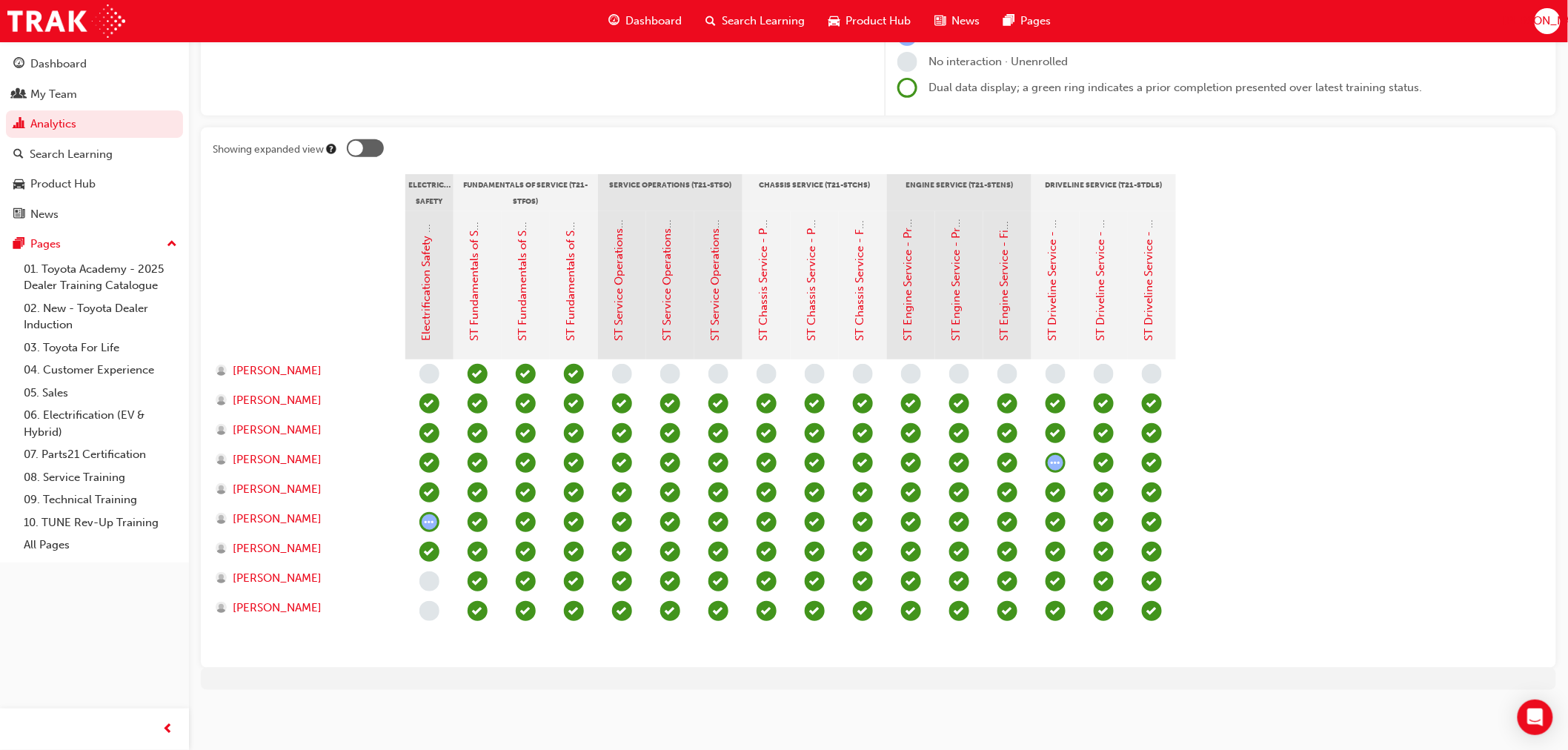
click at [903, 491] on span "learningRecordVerb_COMPLETE-icon" at bounding box center [911, 492] width 20 height 20
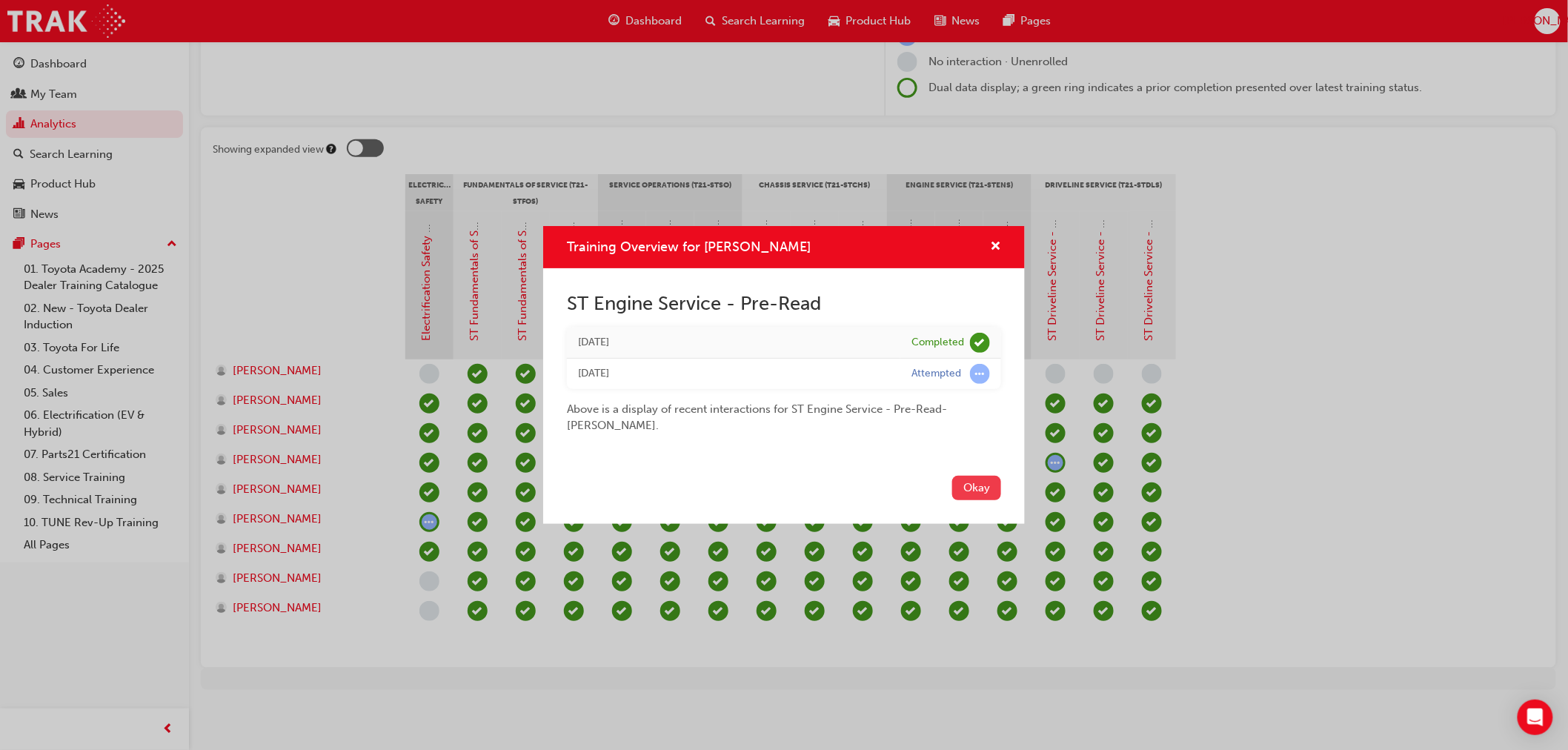
click at [964, 498] on button "Okay" at bounding box center [977, 487] width 49 height 24
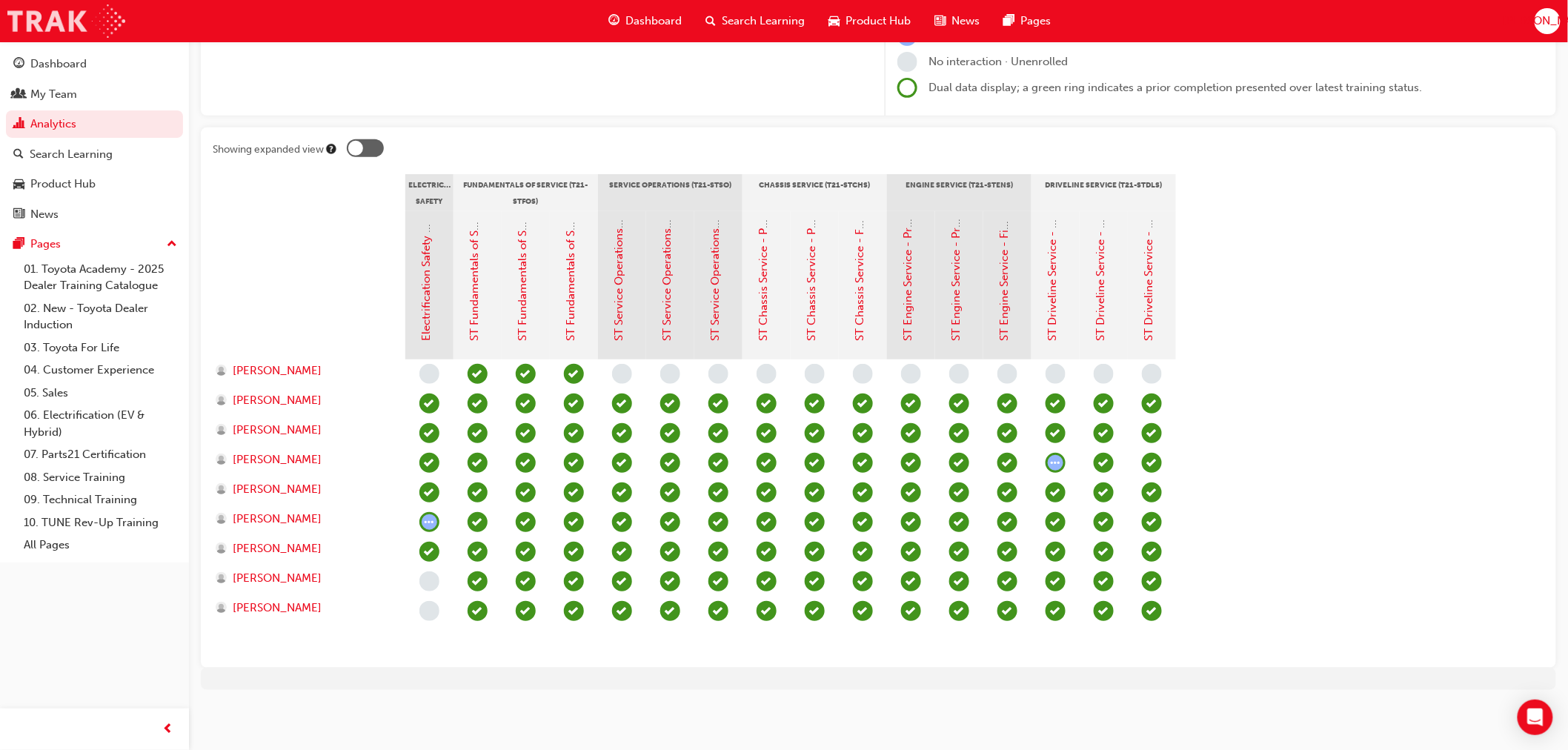
click at [49, 9] on img at bounding box center [66, 21] width 118 height 33
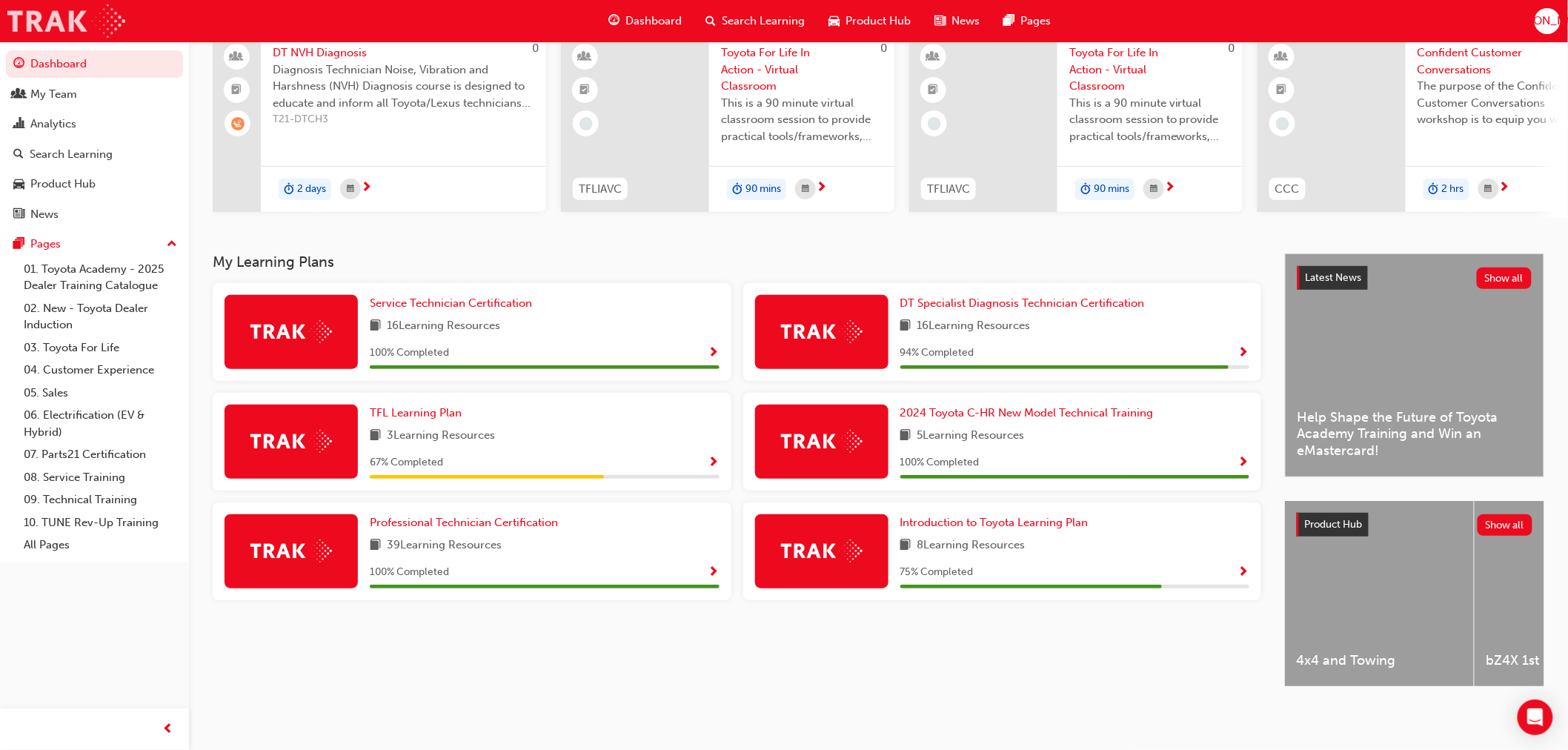
scroll to position [135, 0]
click at [1049, 522] on span "Introduction to Toyota Learning Plan" at bounding box center [994, 523] width 188 height 14
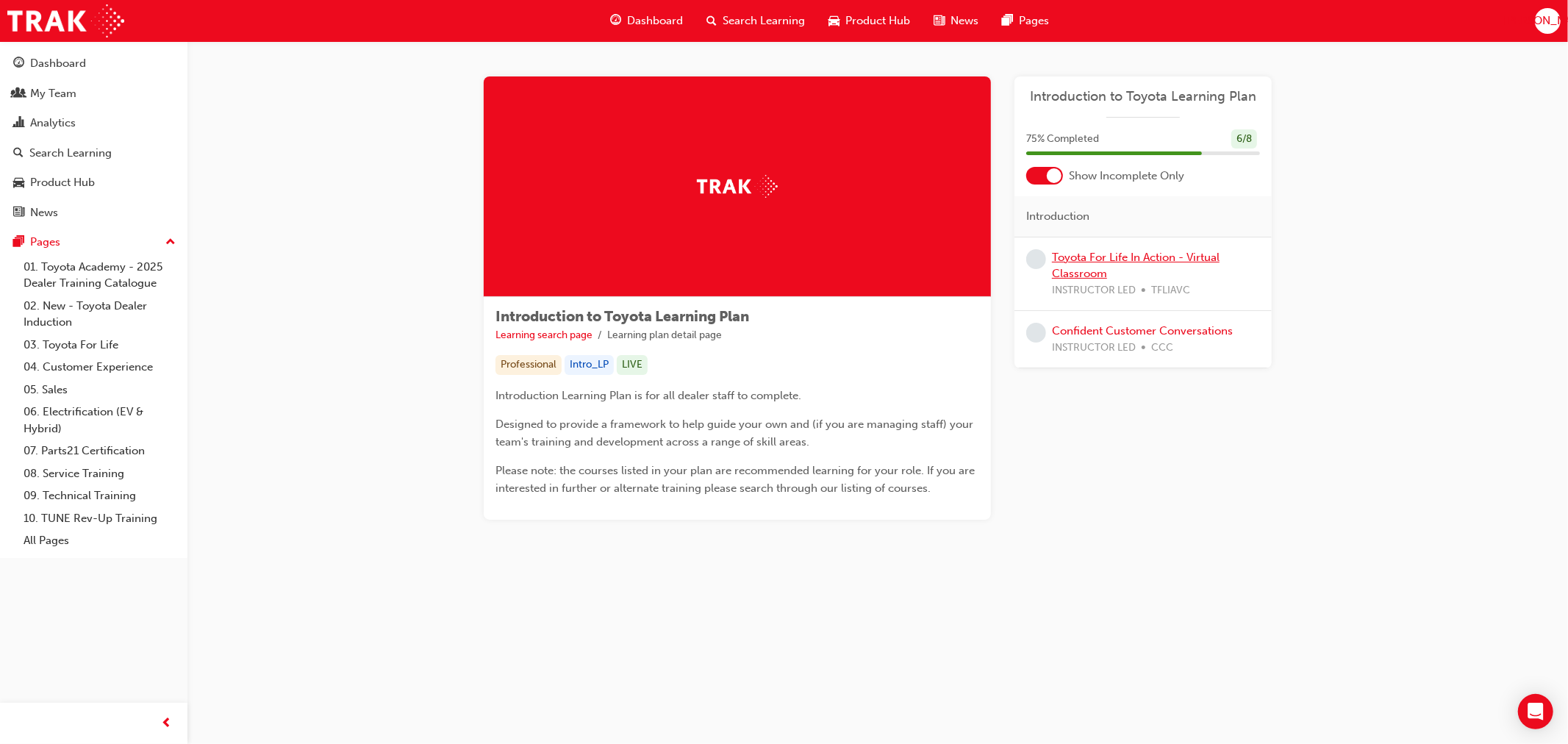
click at [1113, 250] on link "Toyota For Life In Action - Virtual Classroom" at bounding box center [1136, 265] width 168 height 30
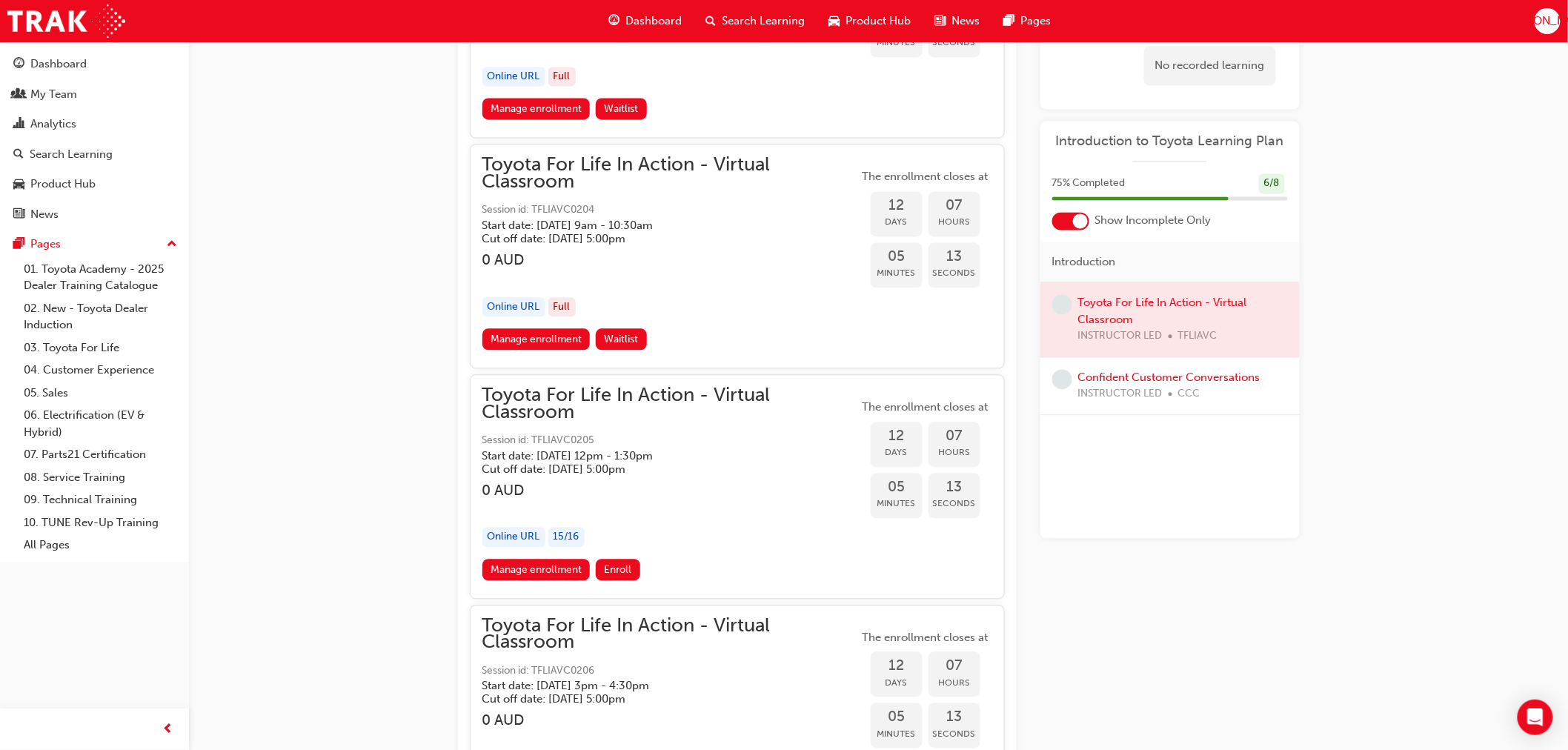
scroll to position [6143, 0]
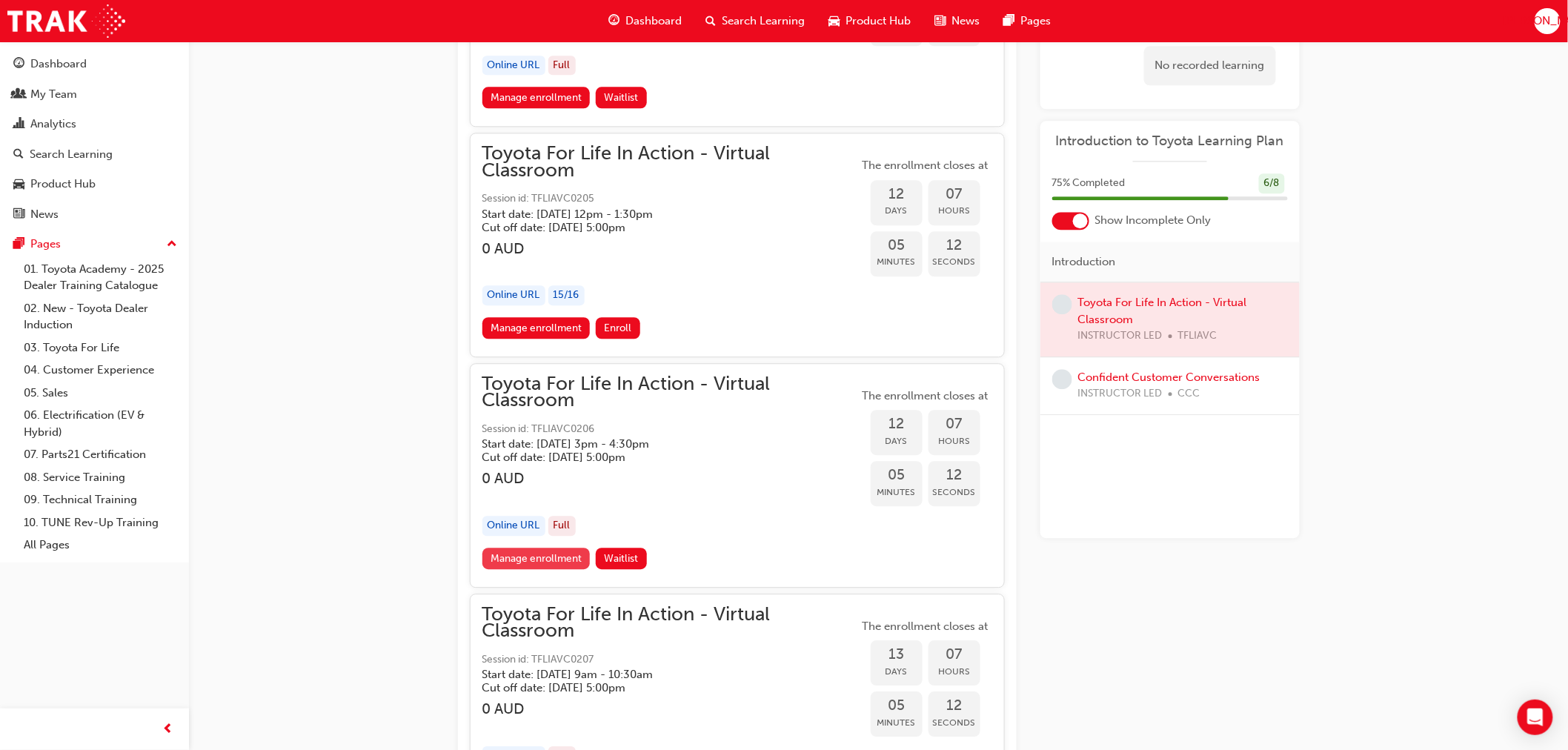
click at [530, 547] on link "Manage enrollment" at bounding box center [536, 558] width 108 height 21
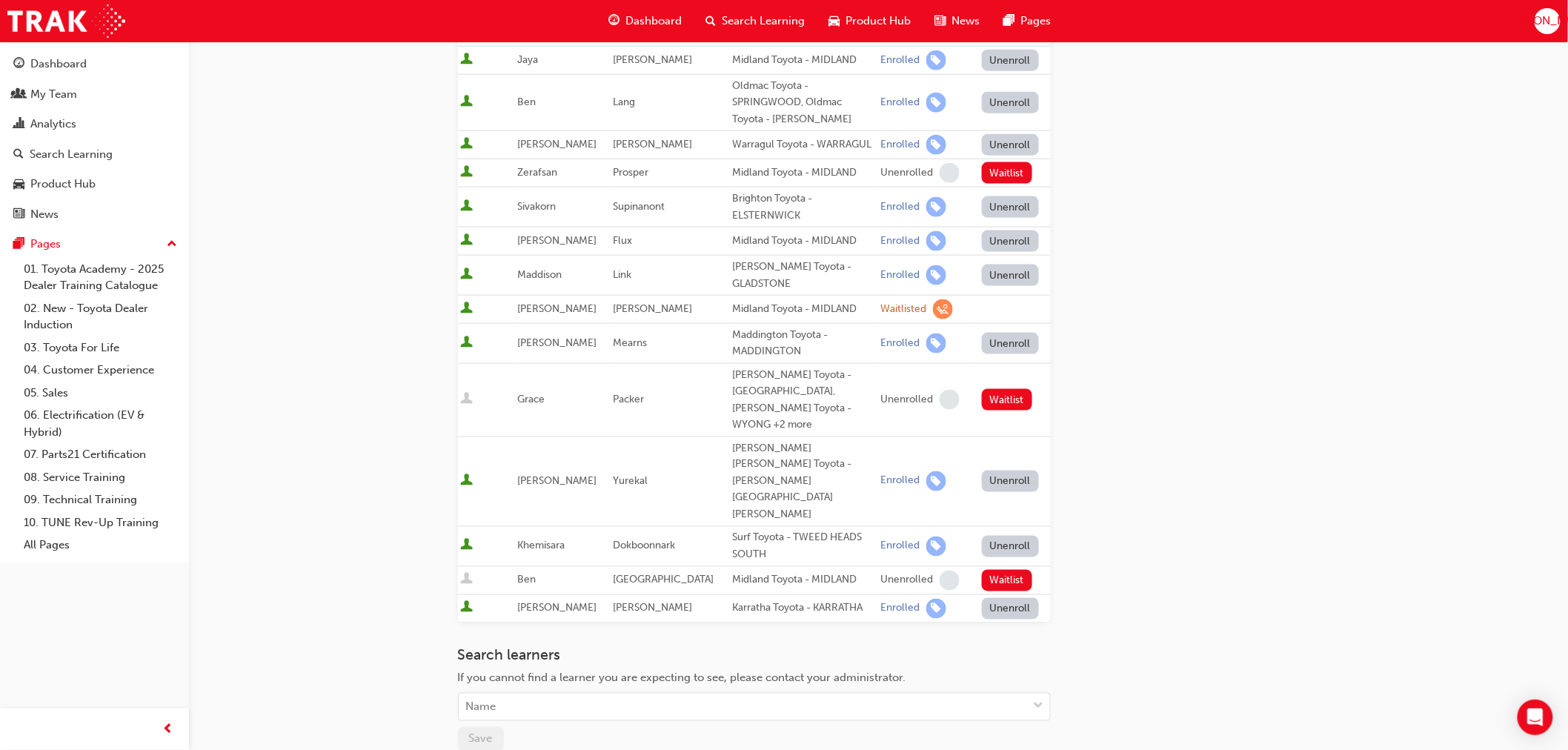
scroll to position [741, 0]
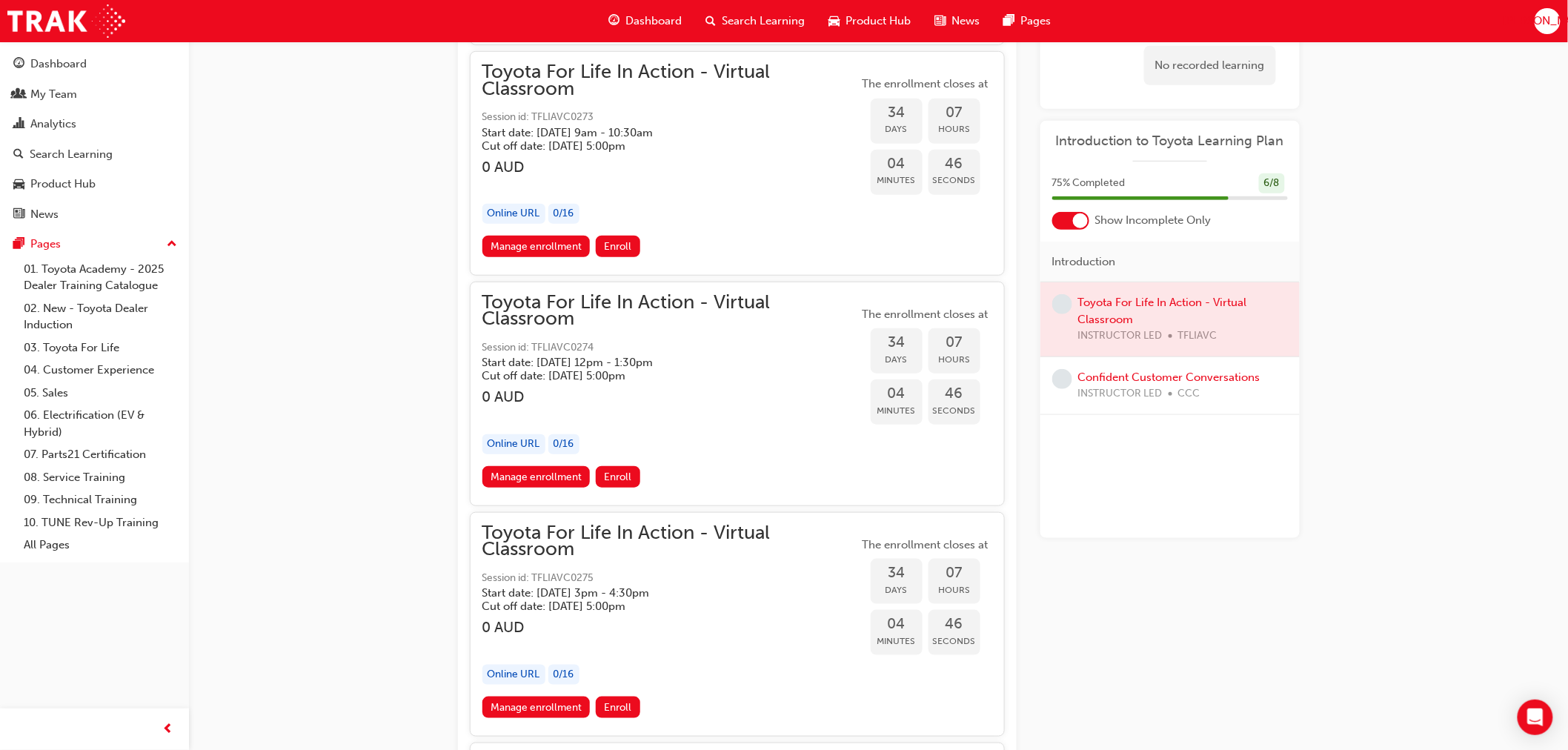
scroll to position [16807, 0]
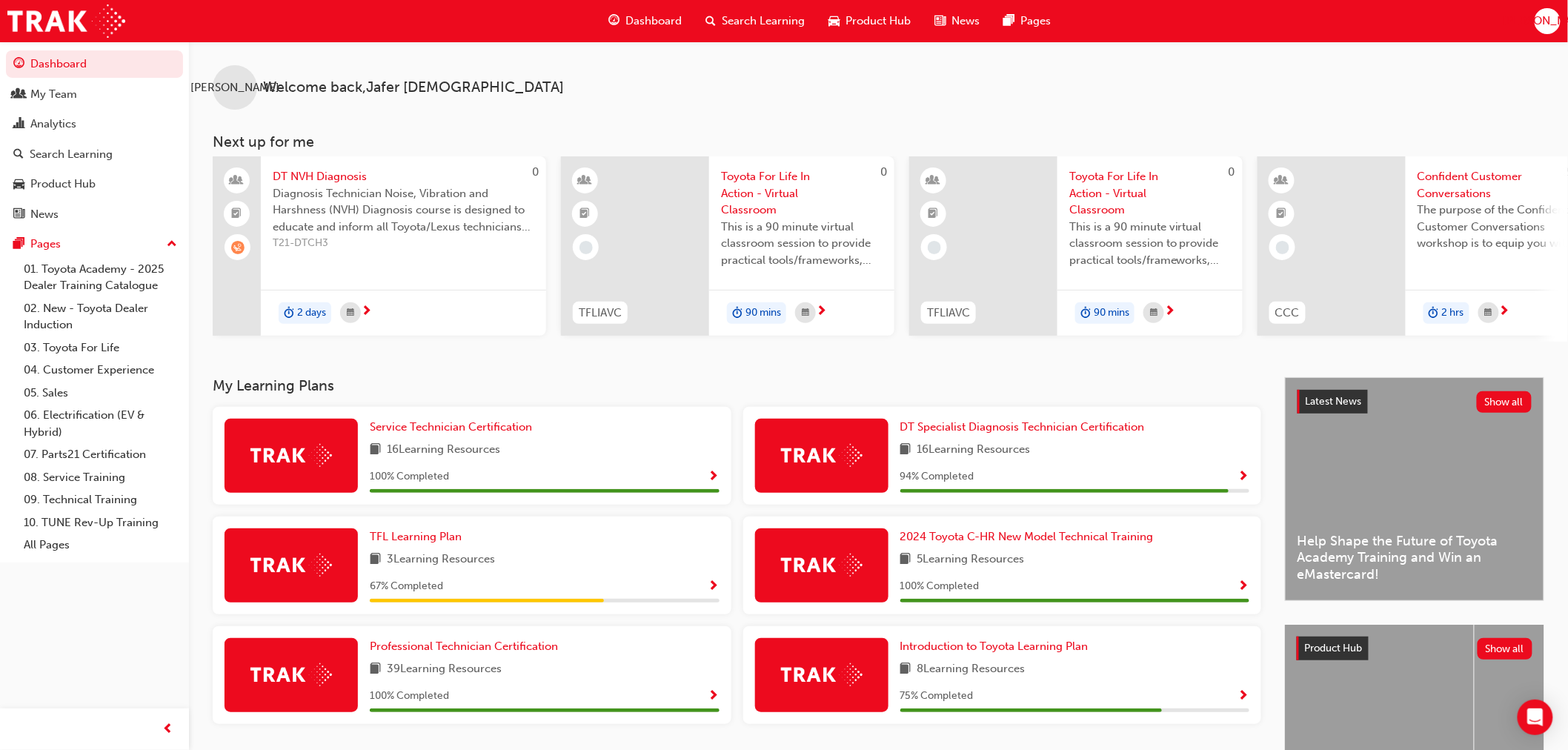
click at [242, 249] on span "learningRecordVerb_WAITLIST-icon" at bounding box center [238, 248] width 14 height 14
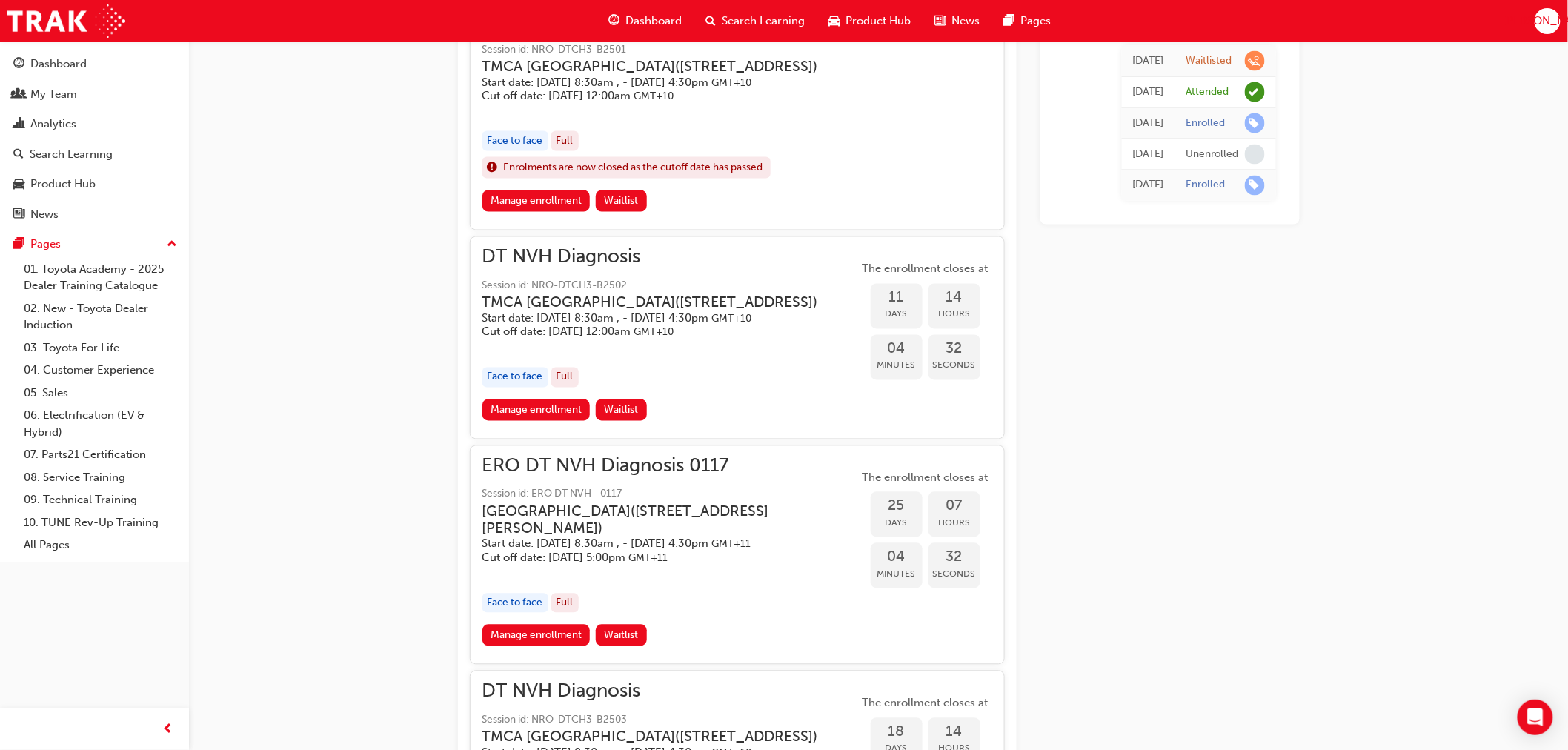
scroll to position [995, 0]
click at [627, 641] on span "Waitlist" at bounding box center [621, 634] width 34 height 13
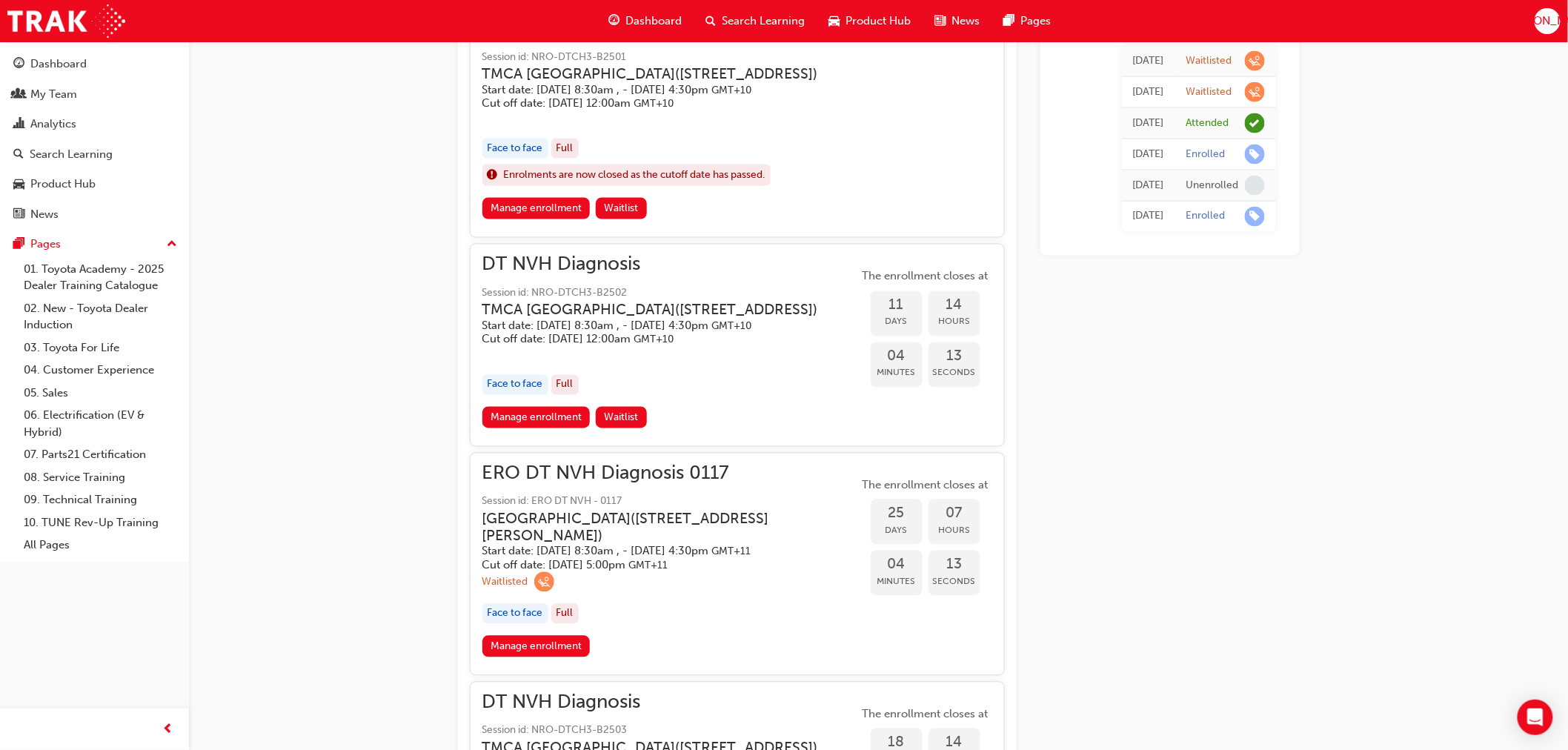
scroll to position [1154, 0]
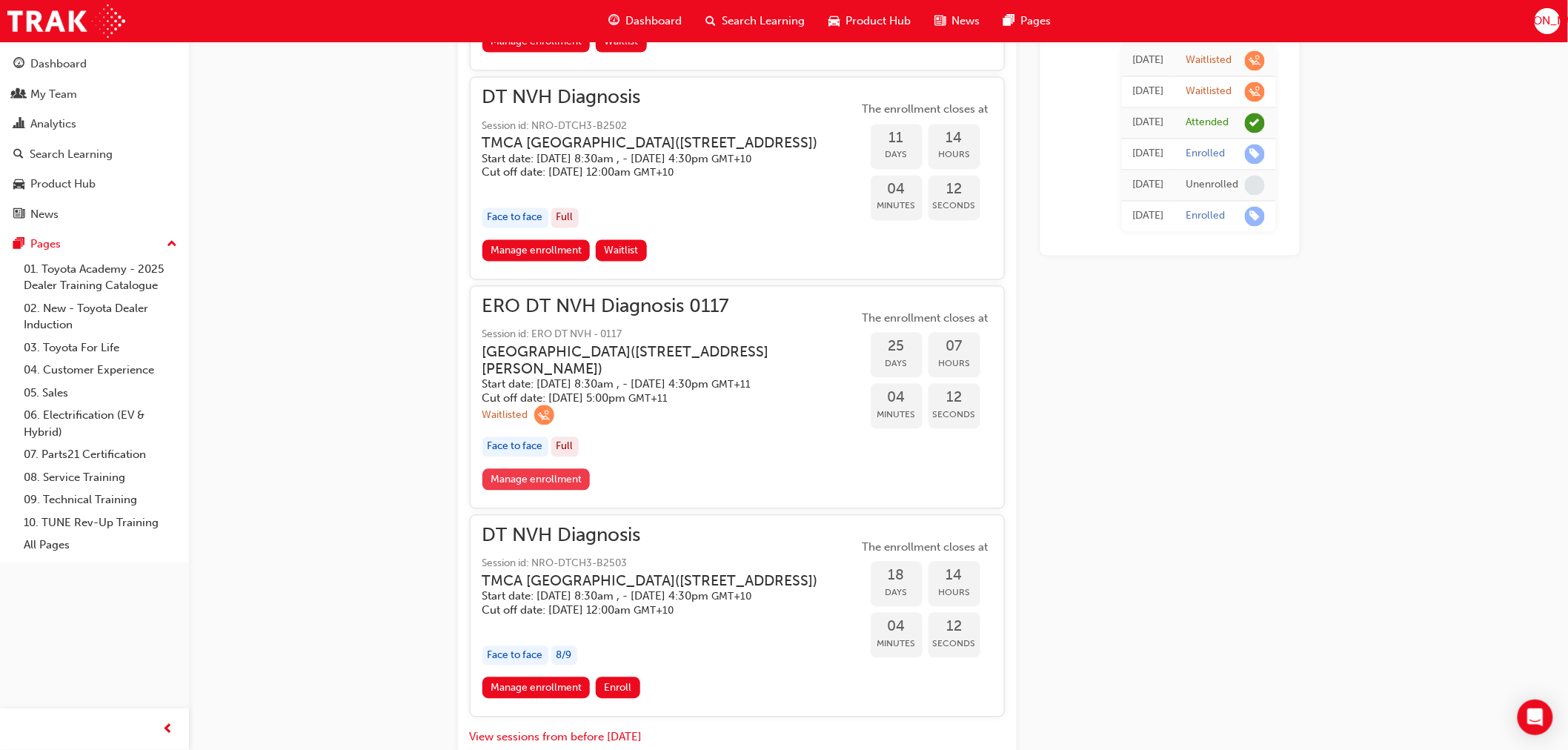
click at [527, 491] on link "Manage enrollment" at bounding box center [536, 480] width 108 height 21
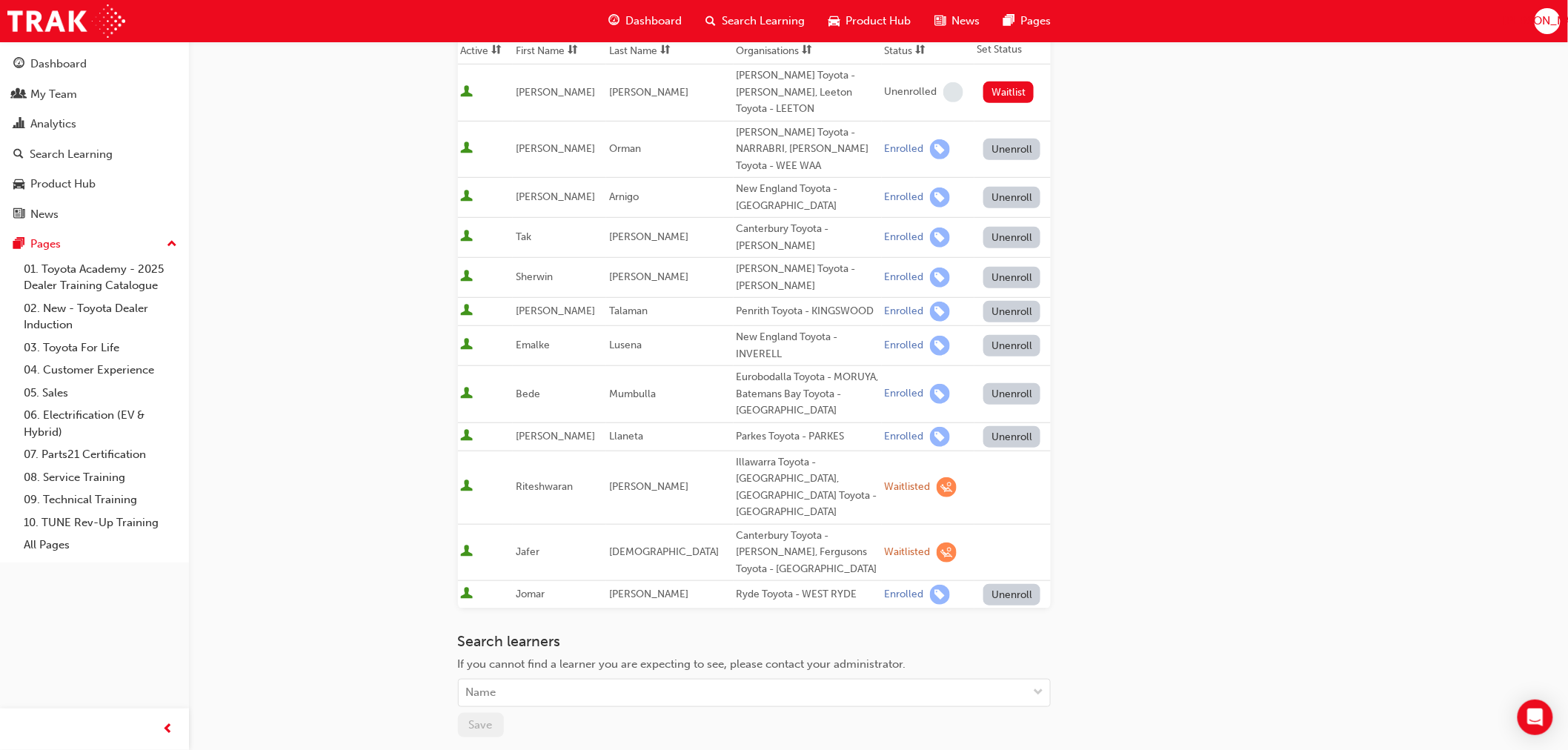
scroll to position [247, 0]
click at [937, 541] on span "learningRecordVerb_WAITLIST-icon" at bounding box center [947, 550] width 20 height 20
click at [891, 544] on div "Waitlisted" at bounding box center [908, 551] width 46 height 14
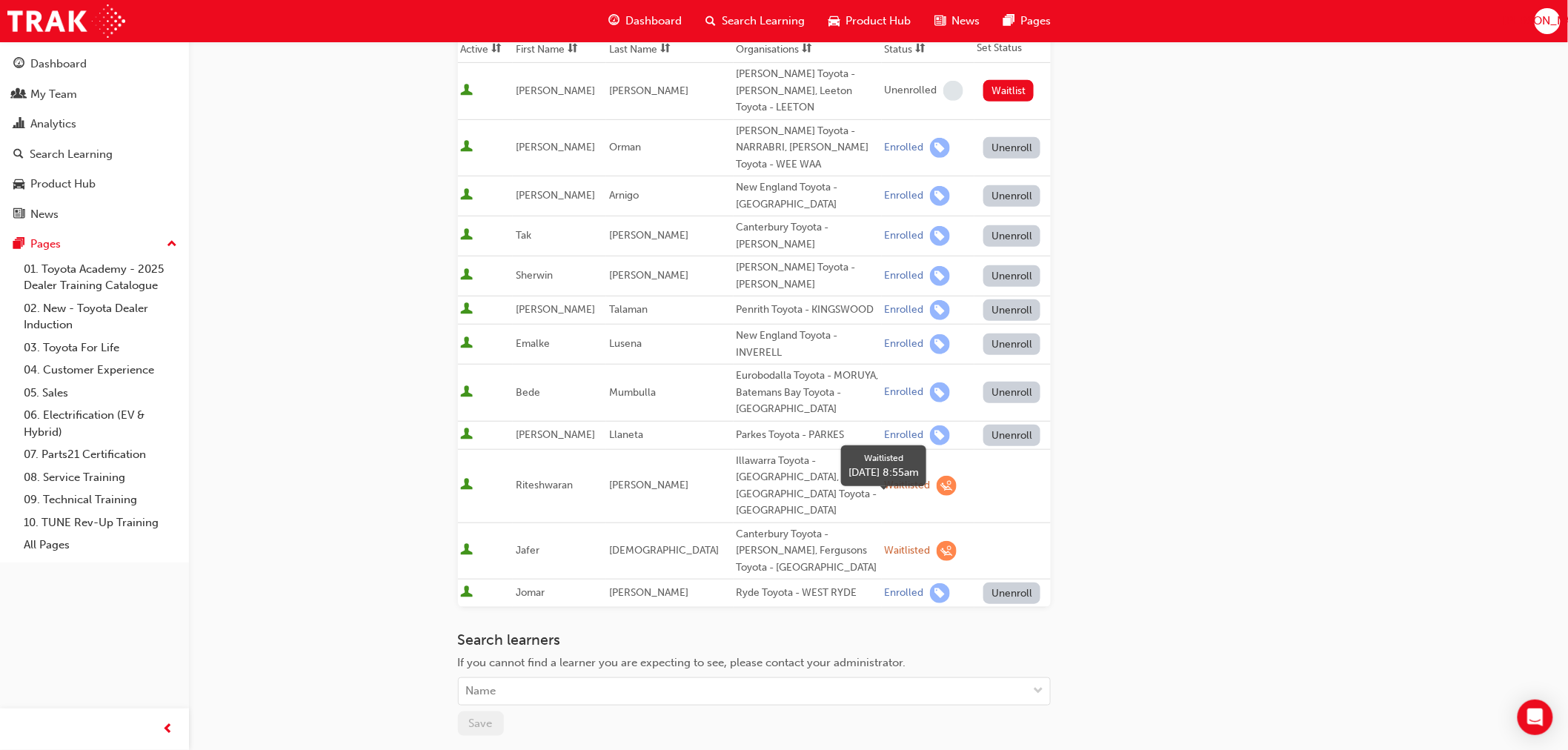
click at [885, 544] on div "Waitlisted" at bounding box center [908, 551] width 46 height 14
click at [931, 541] on div "Waitlisted" at bounding box center [928, 550] width 87 height 20
click at [937, 541] on span "learningRecordVerb_WAITLIST-icon" at bounding box center [947, 550] width 20 height 20
click at [990, 523] on td at bounding box center [1013, 551] width 76 height 57
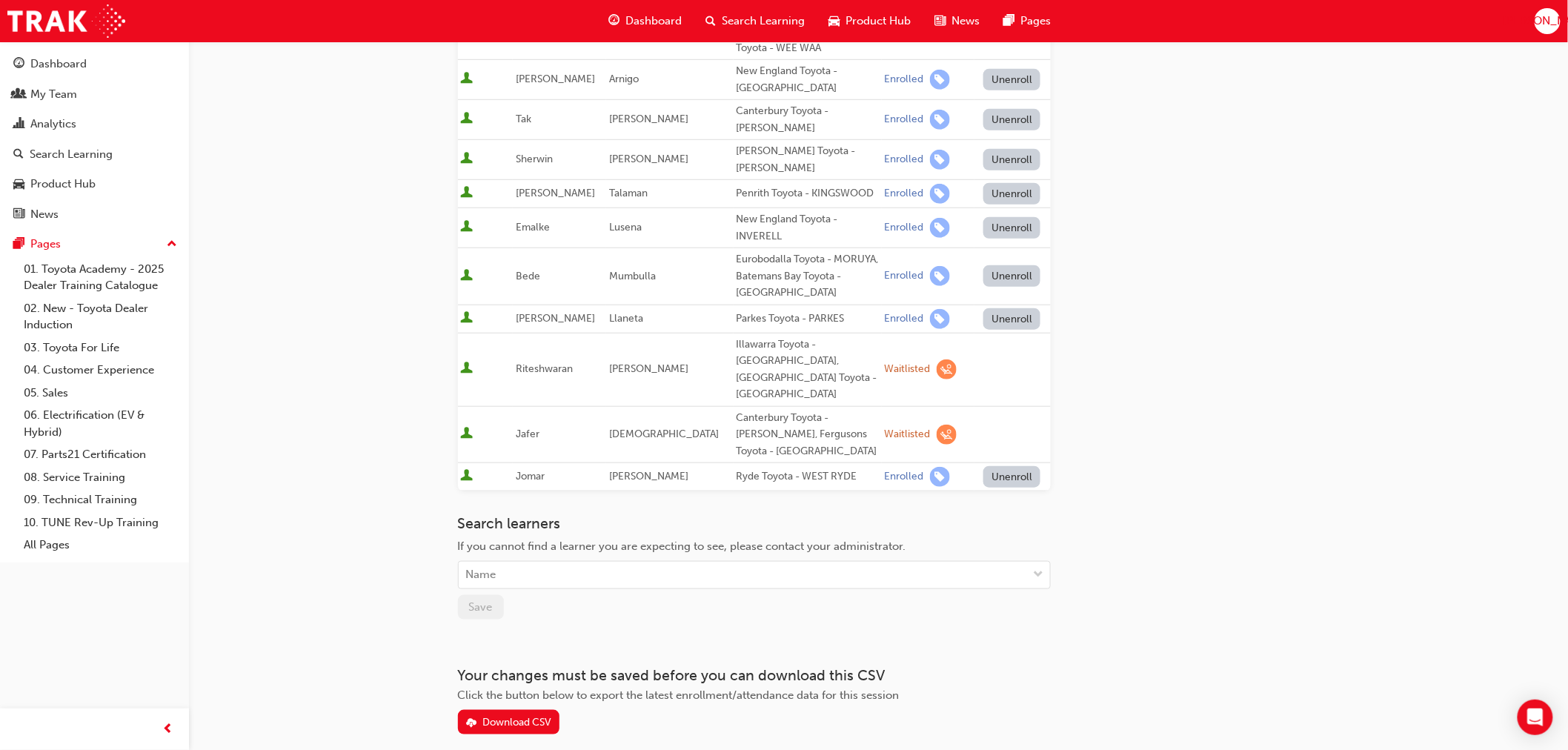
scroll to position [385, 0]
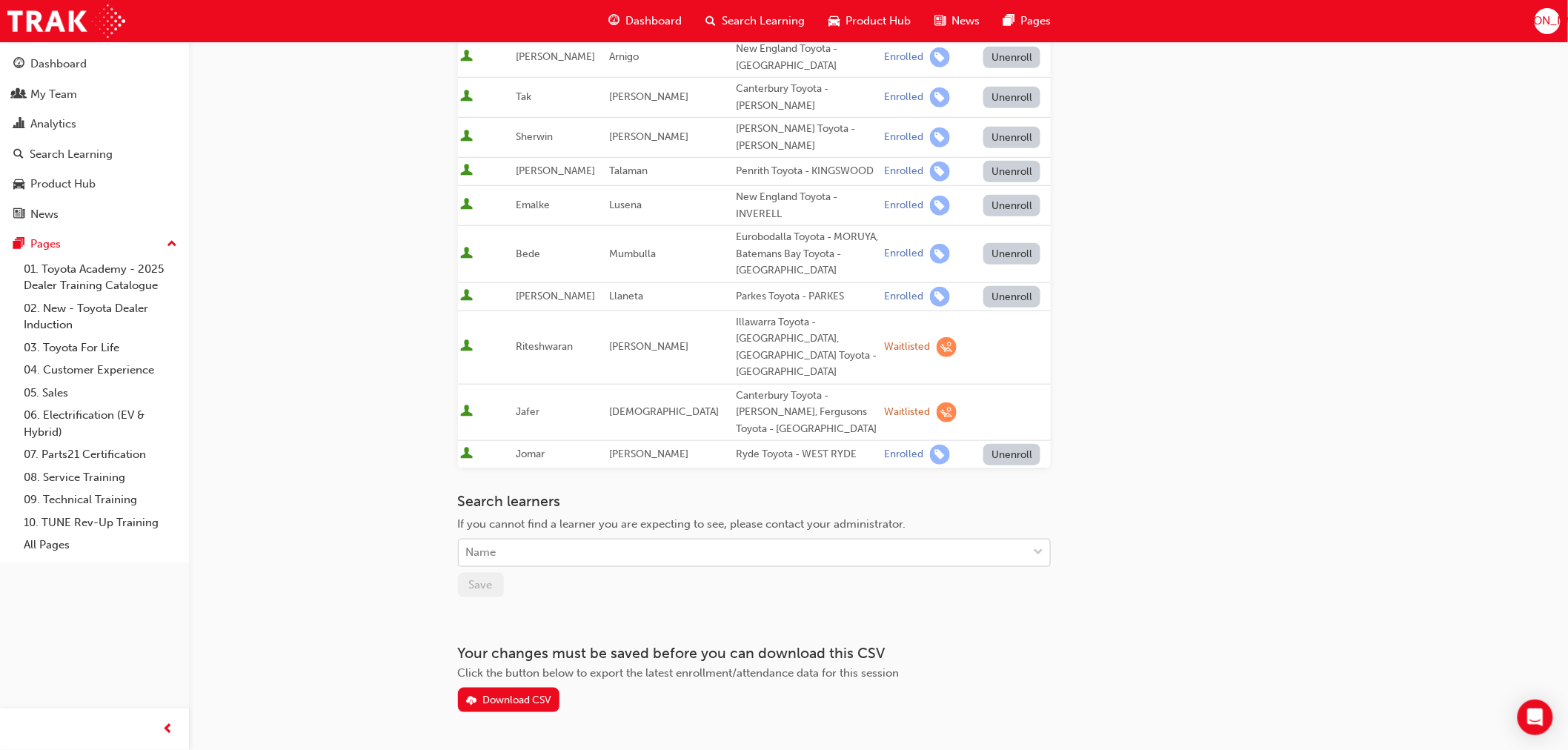
click at [1017, 541] on div "Name" at bounding box center [743, 553] width 569 height 26
type input "ja"
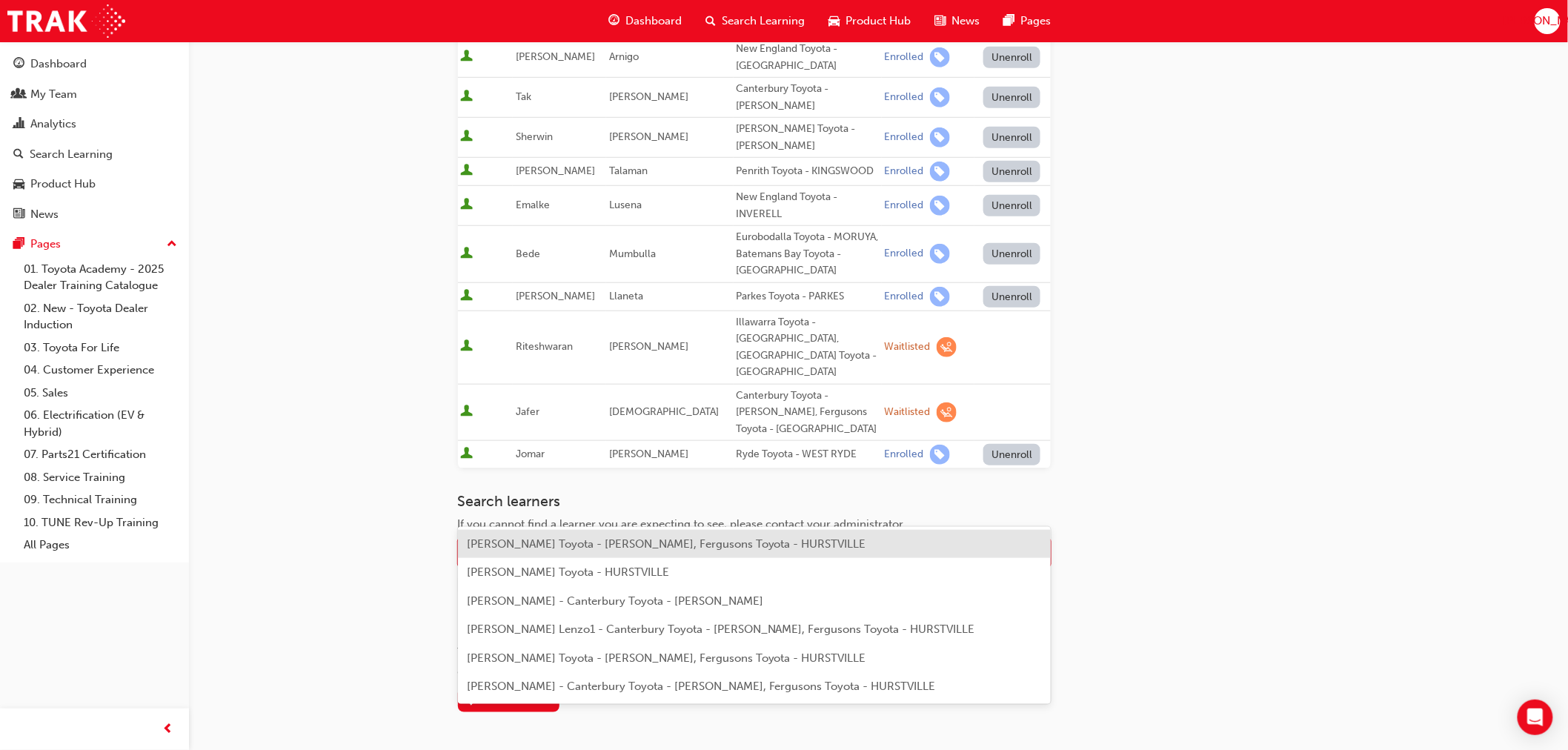
click at [633, 546] on span "Jafer Ahmadi - Canterbury Toyota - BELMORE, Fergusons Toyota - HURSTVILLE" at bounding box center [666, 544] width 399 height 14
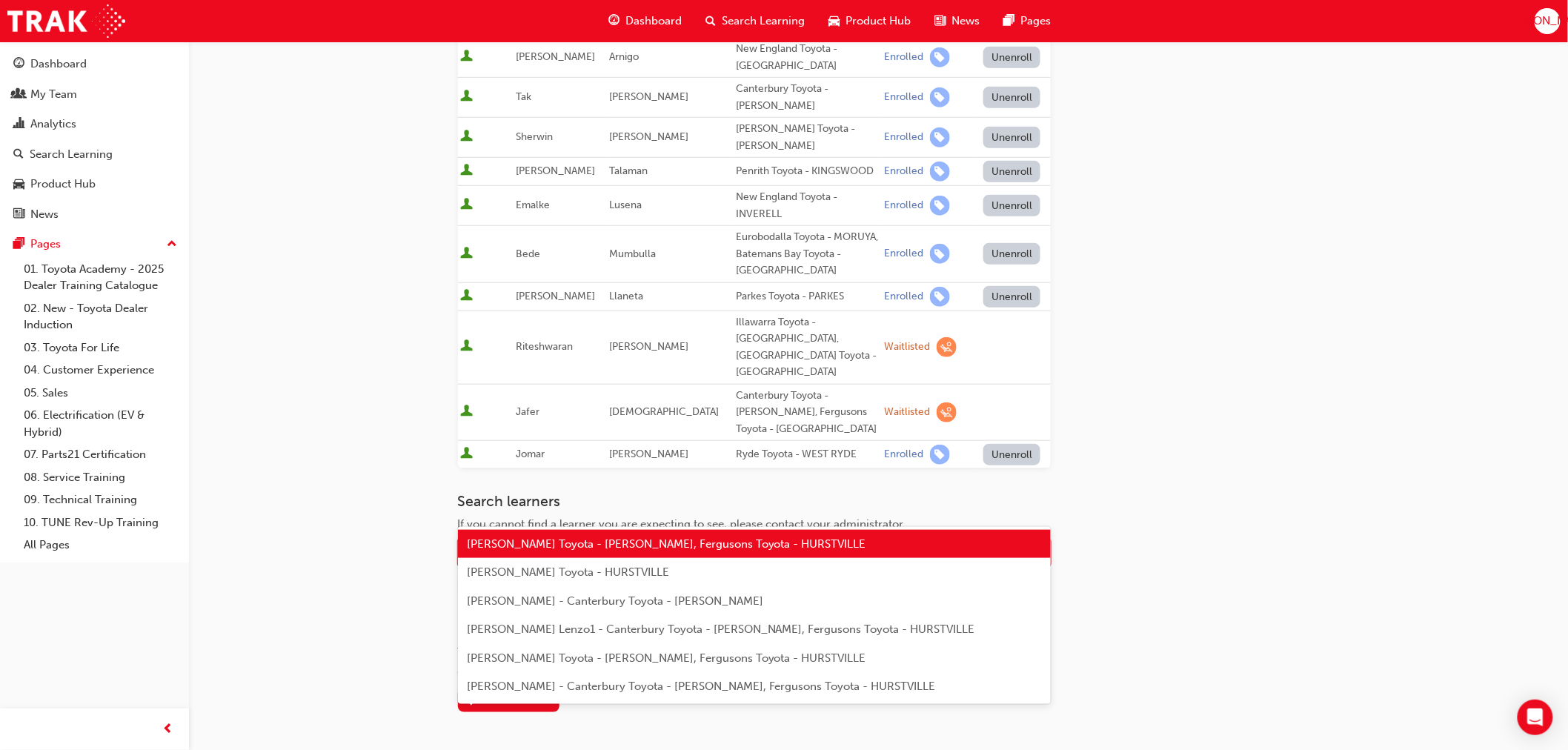
click at [1047, 540] on div at bounding box center [1039, 553] width 22 height 27
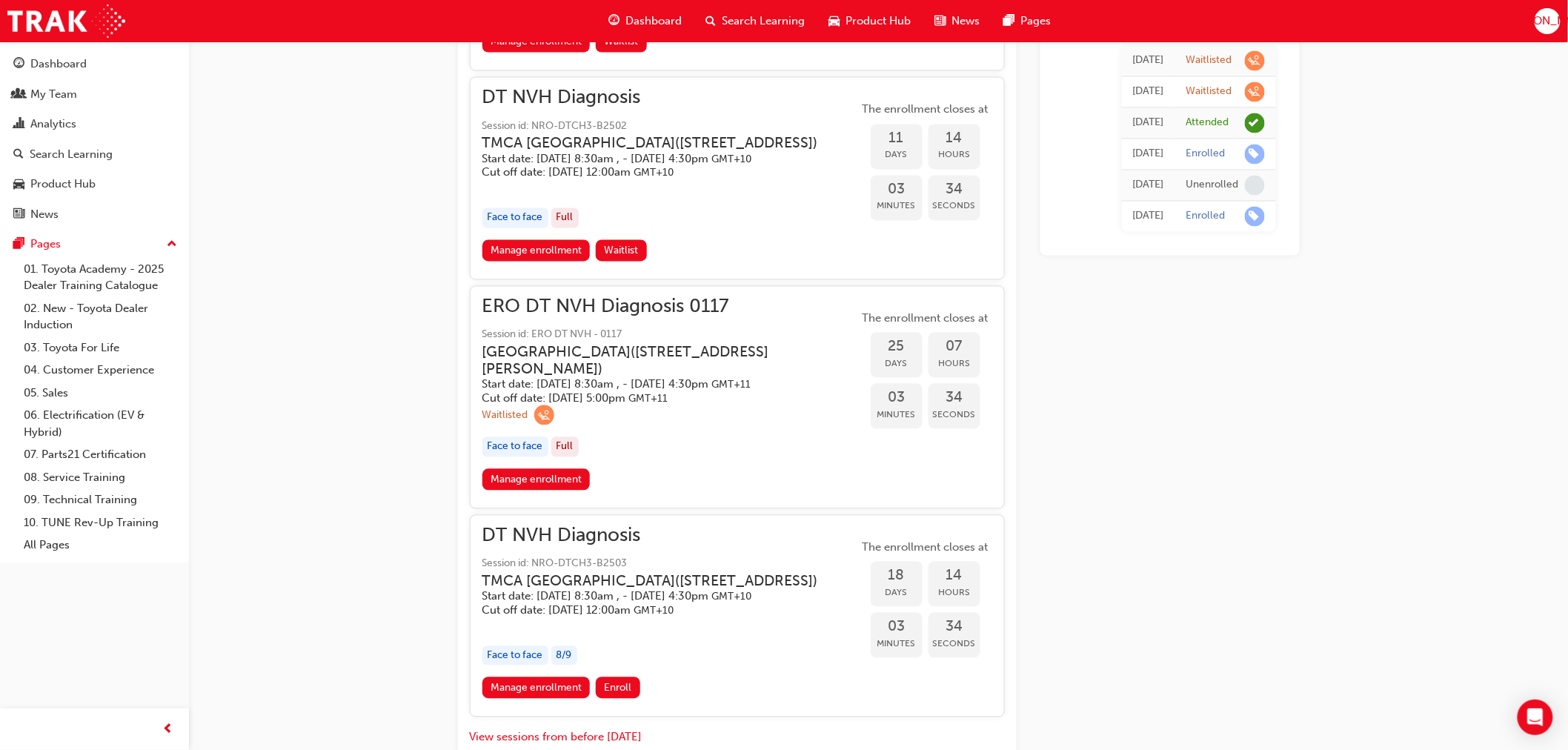
click at [535, 406] on h5 "Cut off date: Mon 20 Oct 2025, 5:00pm GMT+11" at bounding box center [658, 399] width 353 height 14
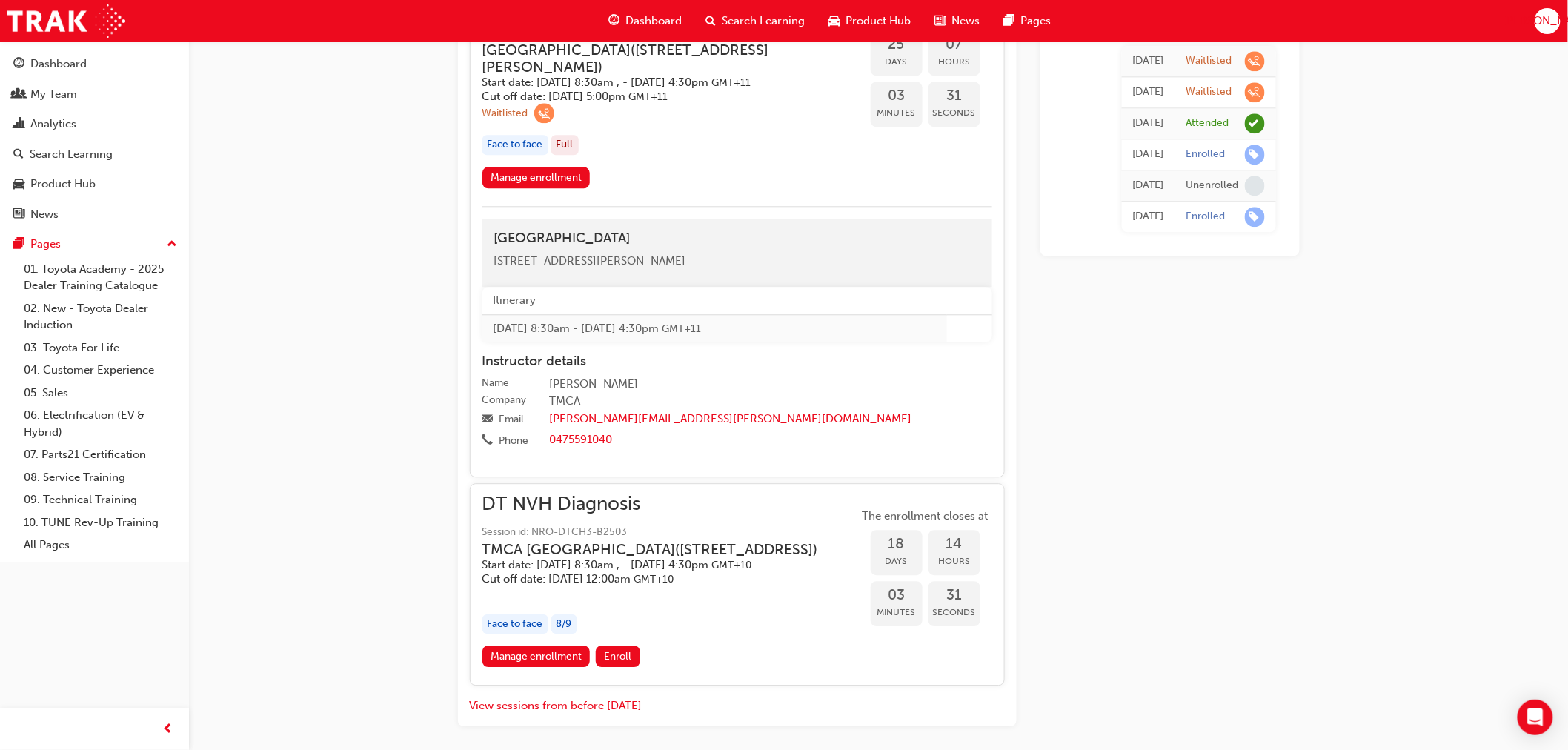
scroll to position [1484, 0]
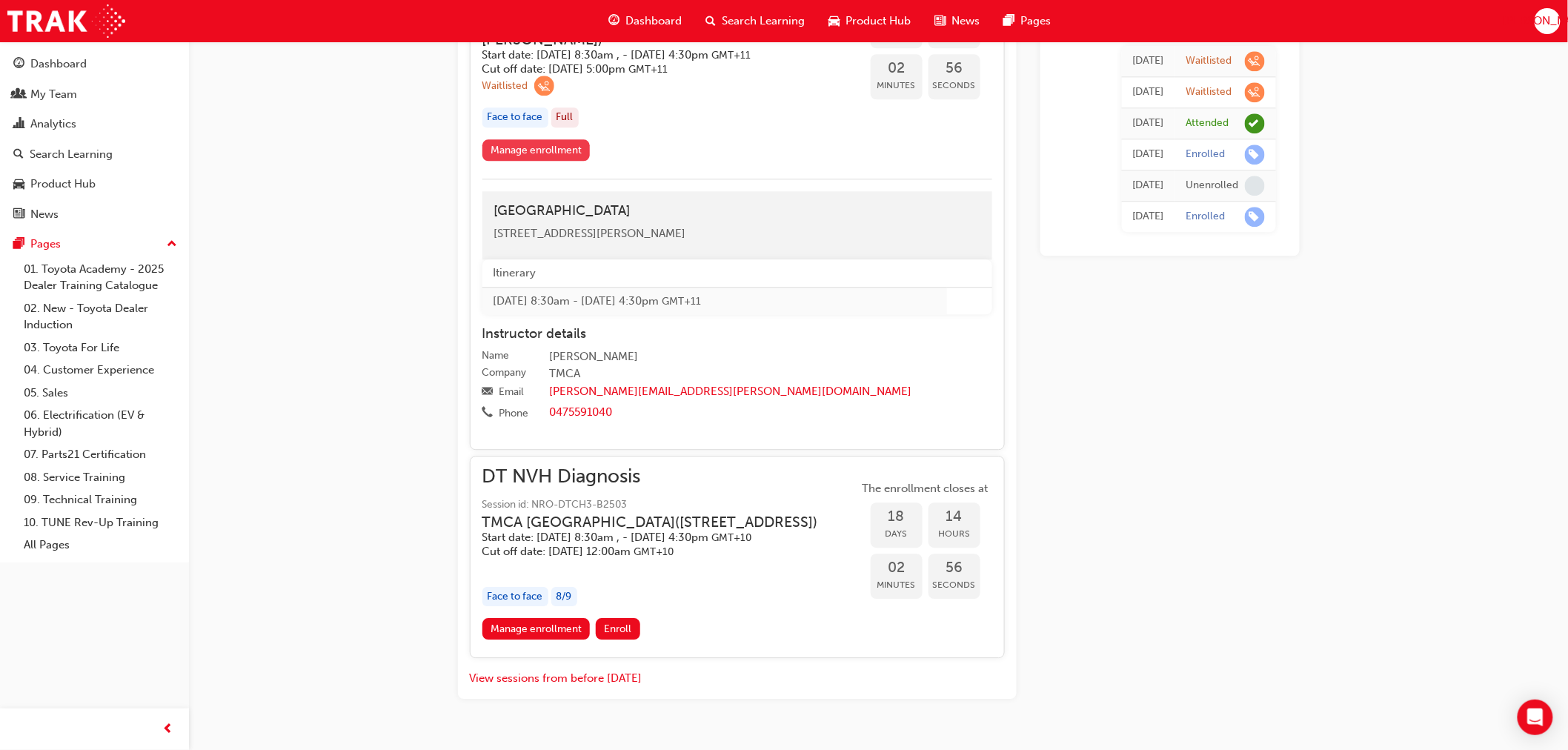
click at [554, 160] on link "Manage enrollment" at bounding box center [536, 149] width 108 height 21
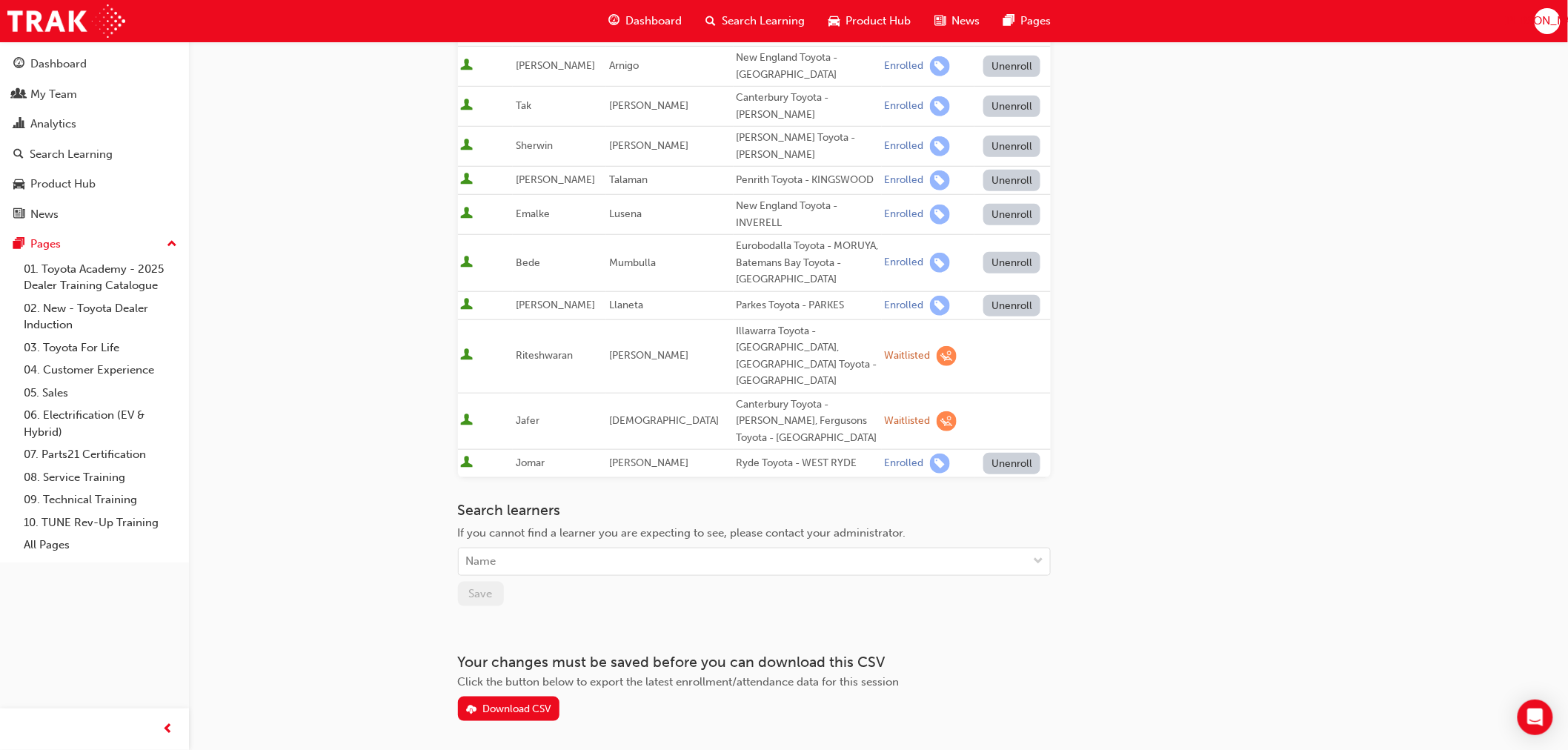
scroll to position [385, 0]
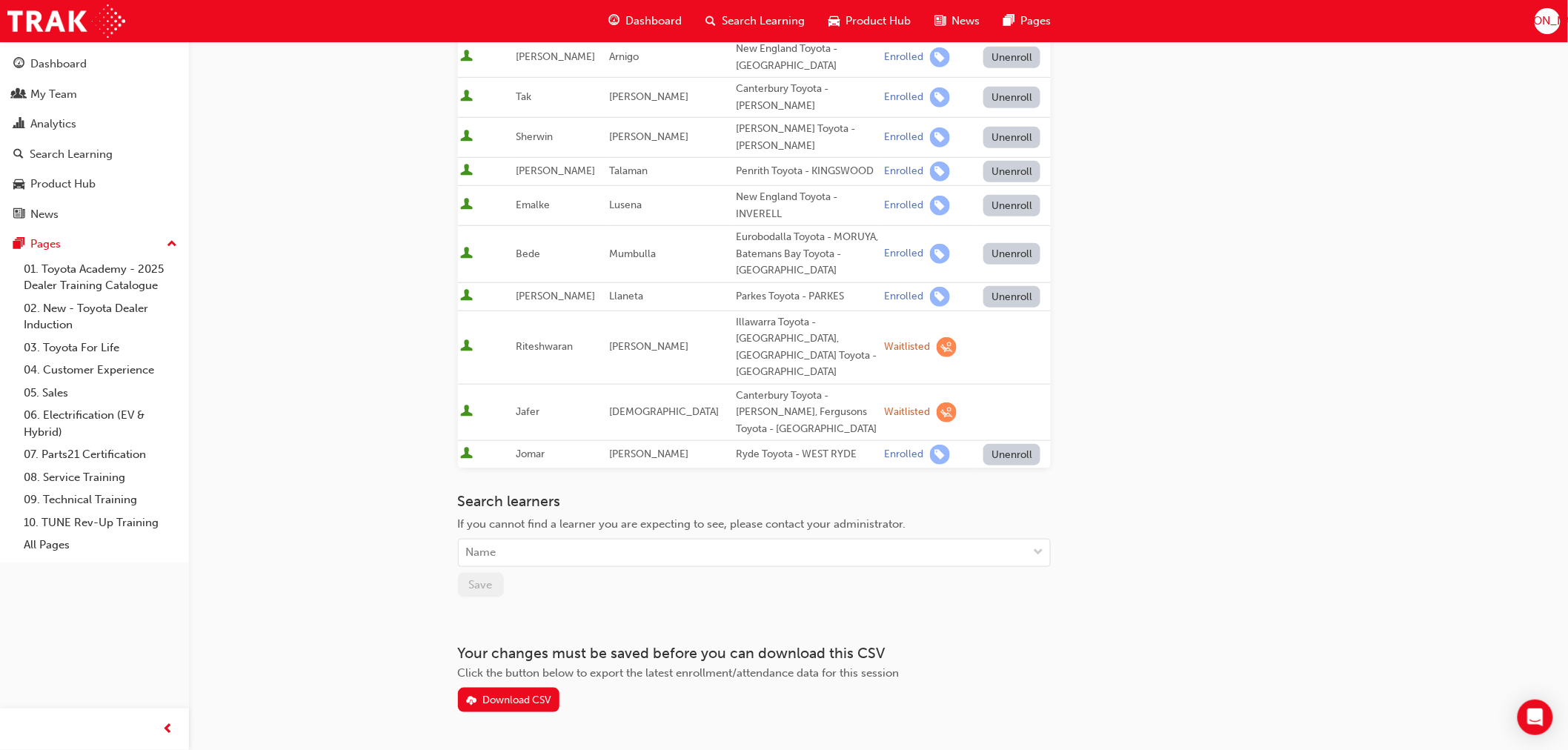
scroll to position [1316, 0]
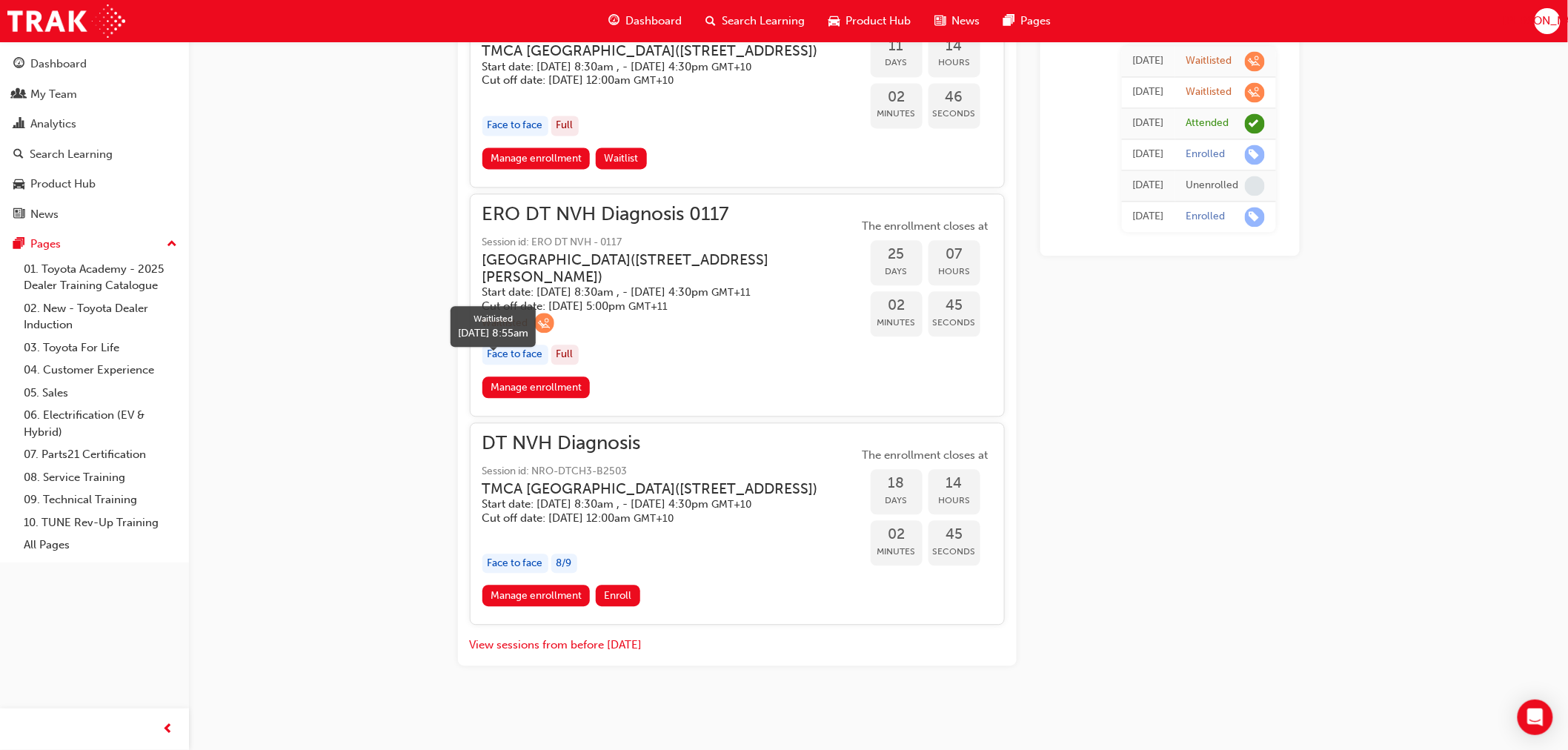
click at [510, 312] on div "Waitlisted" at bounding box center [518, 322] width 72 height 20
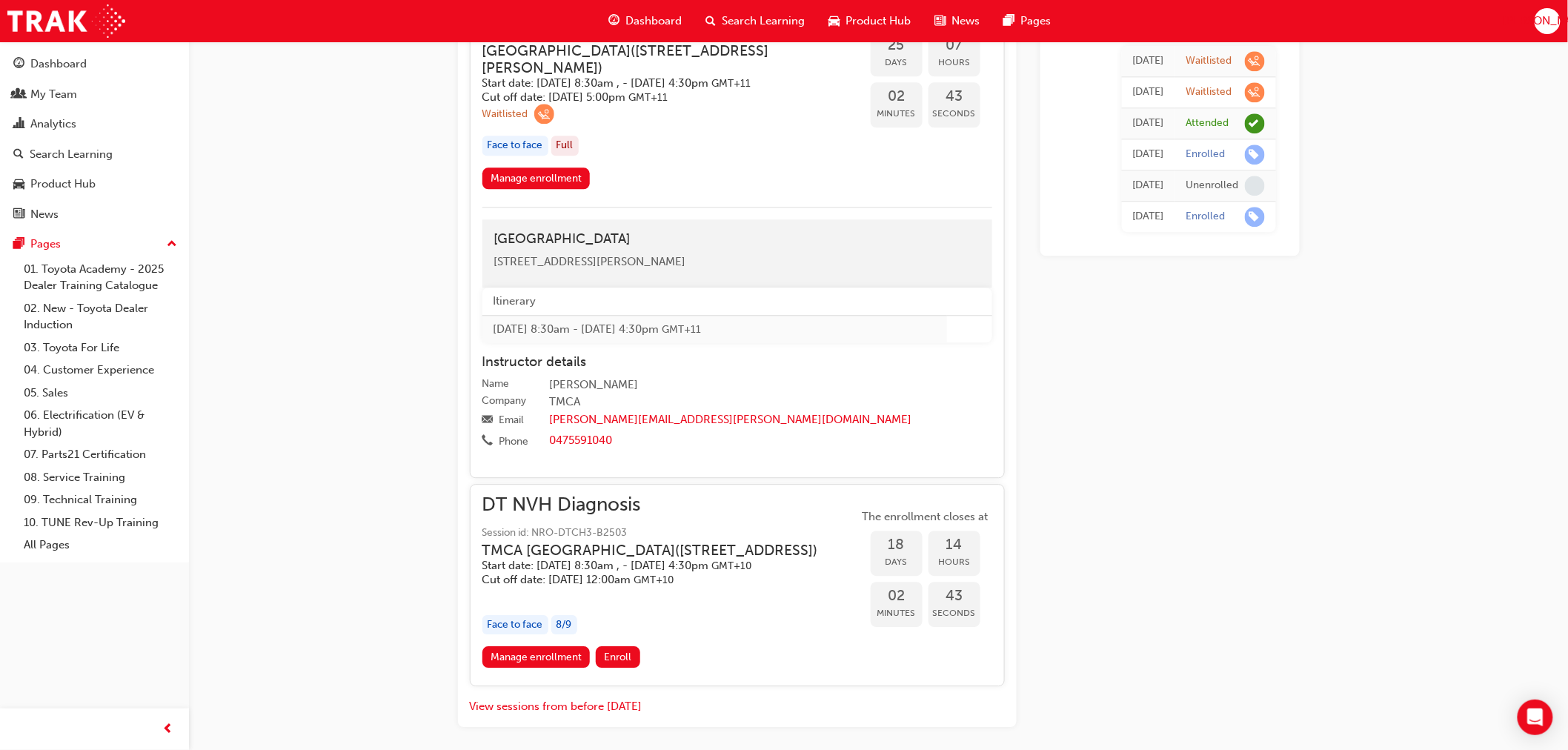
scroll to position [1564, 0]
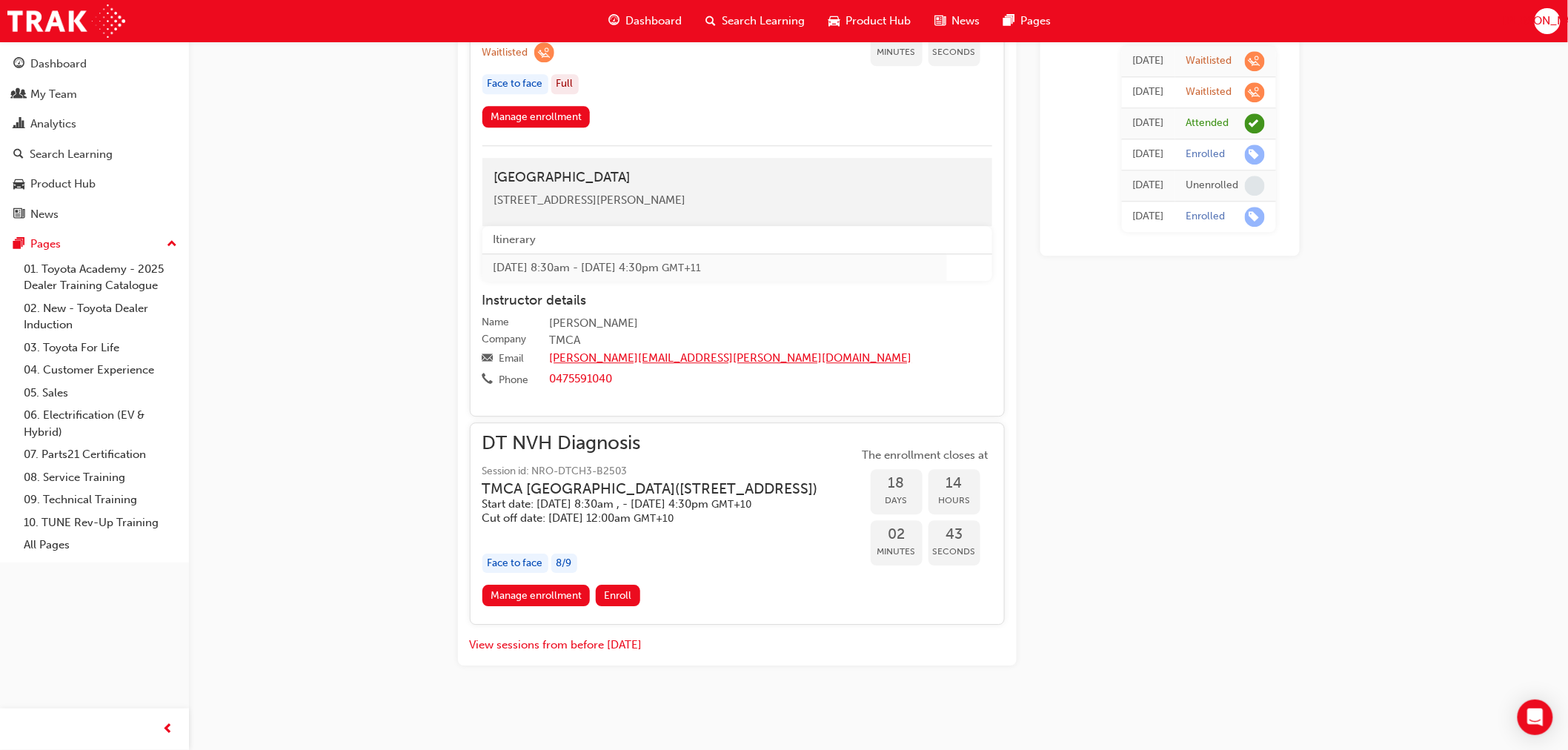
click at [693, 351] on link "[PERSON_NAME][EMAIL_ADDRESS][PERSON_NAME][DOMAIN_NAME]" at bounding box center [731, 358] width 362 height 14
drag, startPoint x: 611, startPoint y: 348, endPoint x: 1135, endPoint y: 594, distance: 578.9
click at [553, 106] on link "Manage enrollment" at bounding box center [536, 116] width 108 height 21
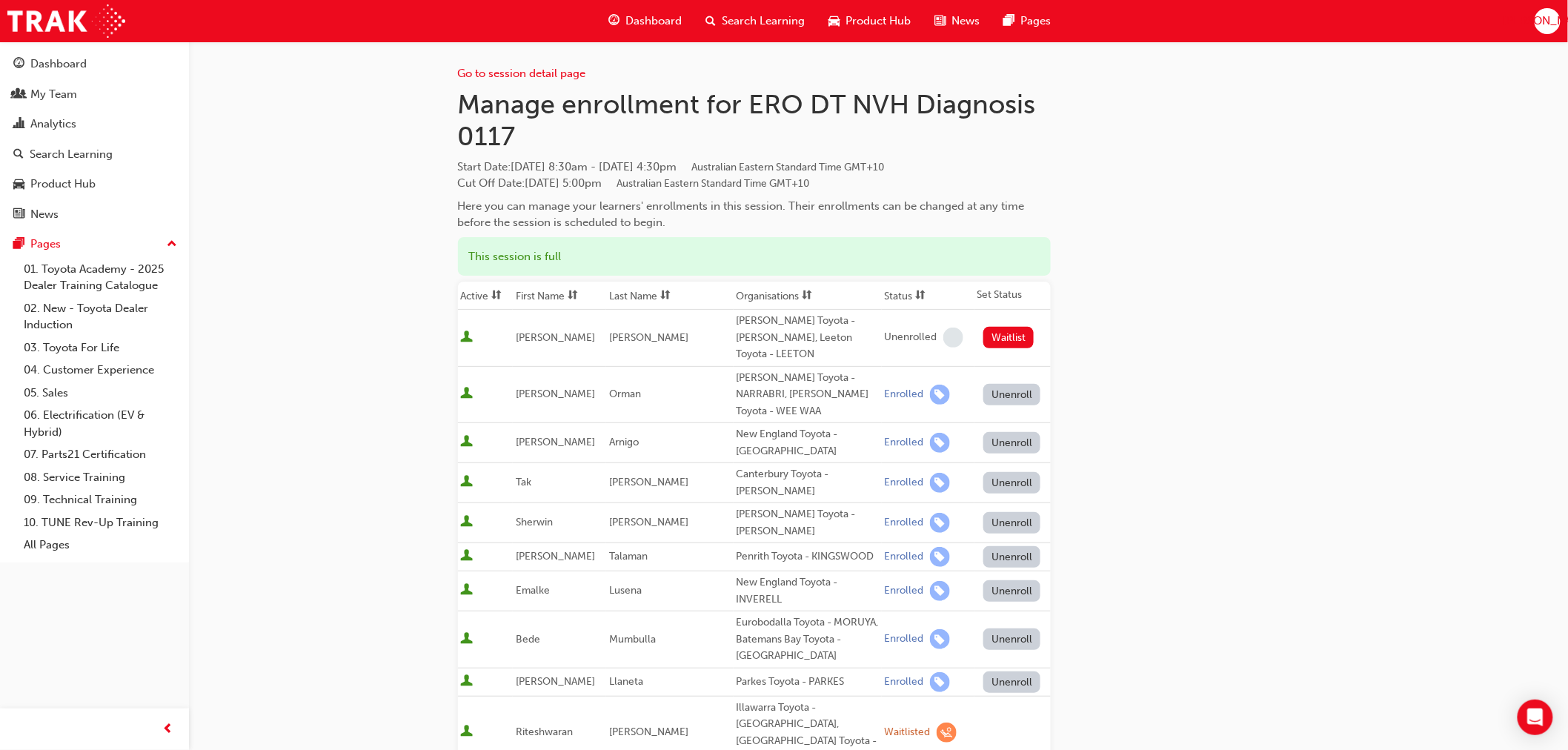
scroll to position [1316, 0]
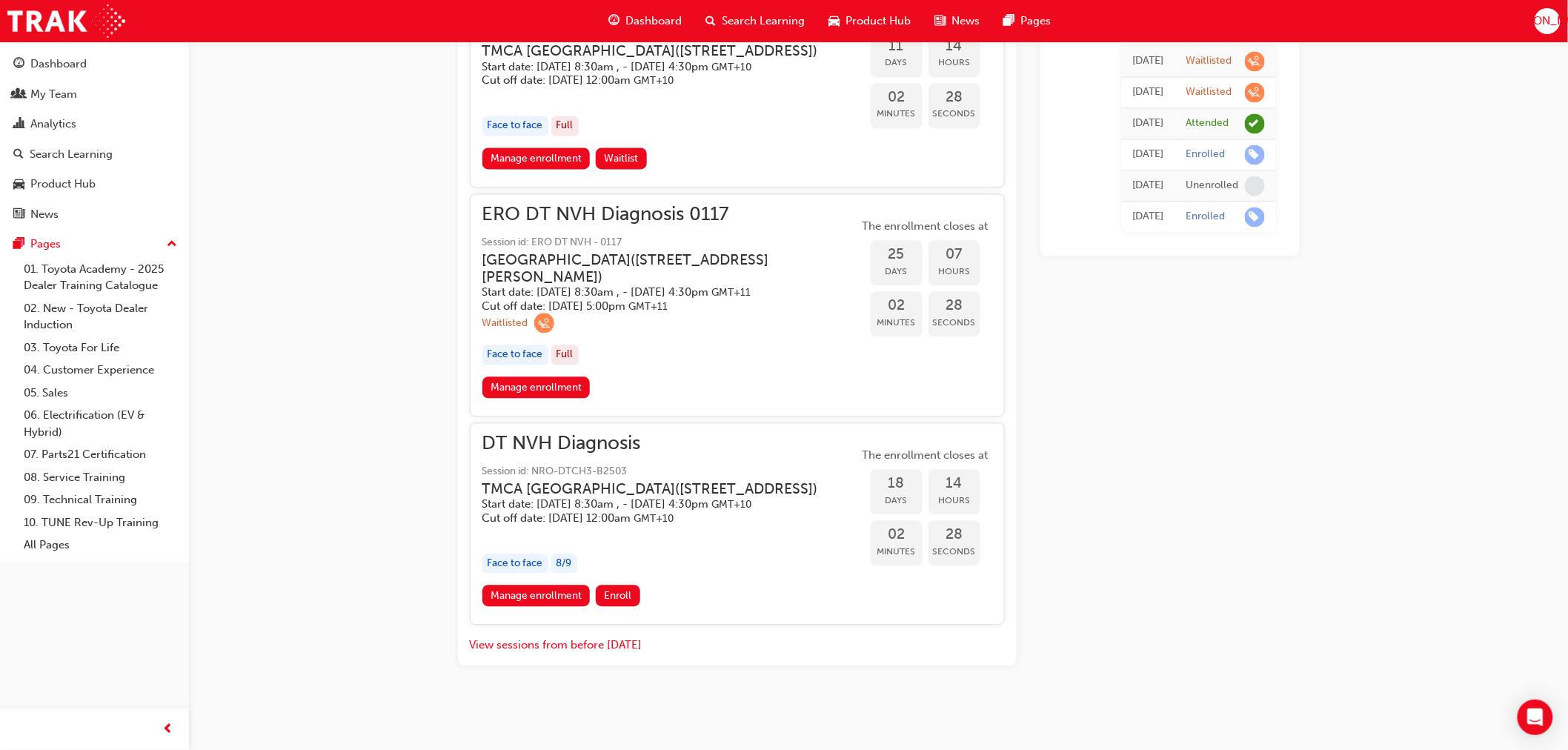
click at [620, 299] on h5 "Cut off date: Mon 20 Oct 2025, 5:00pm GMT+11" at bounding box center [658, 306] width 353 height 14
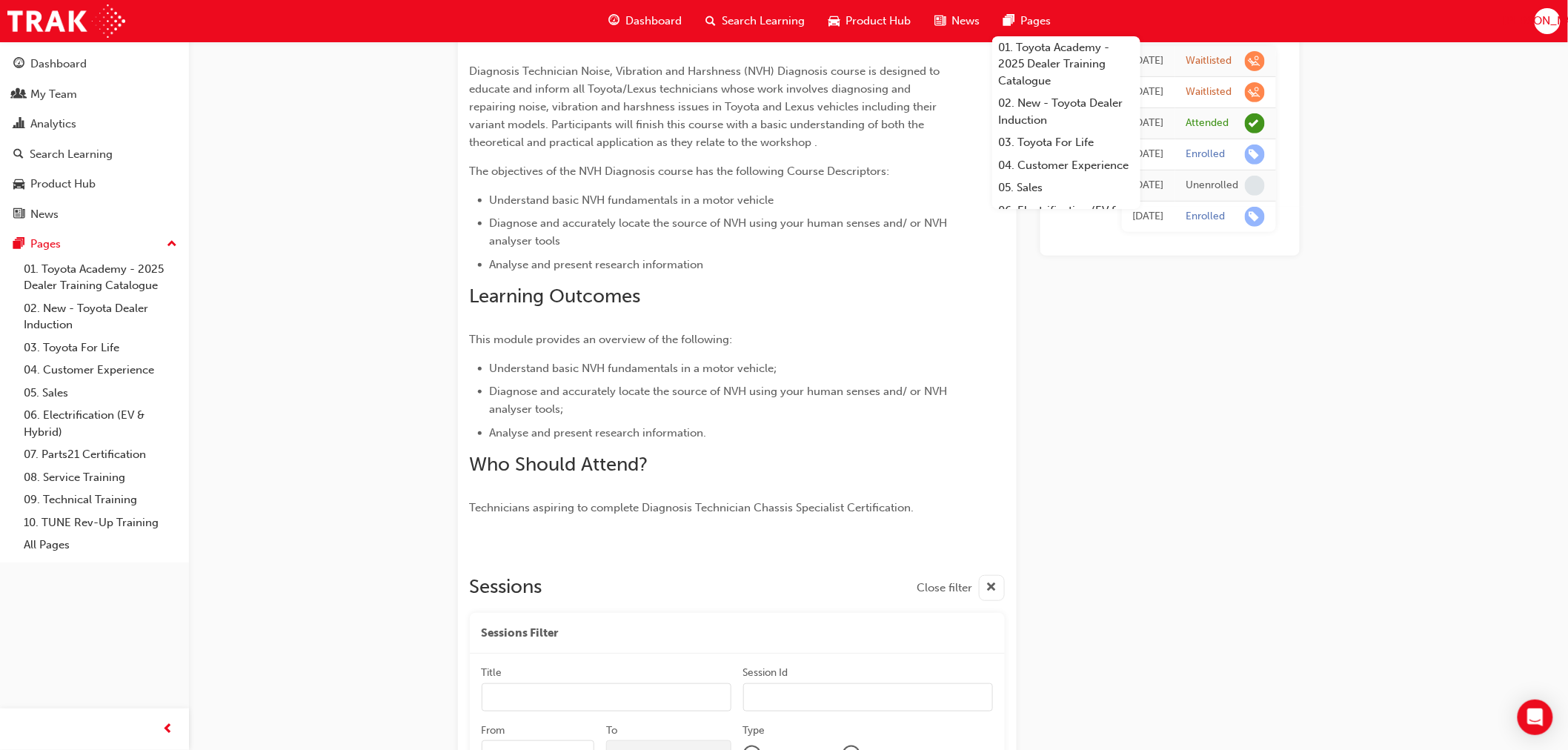
scroll to position [0, 0]
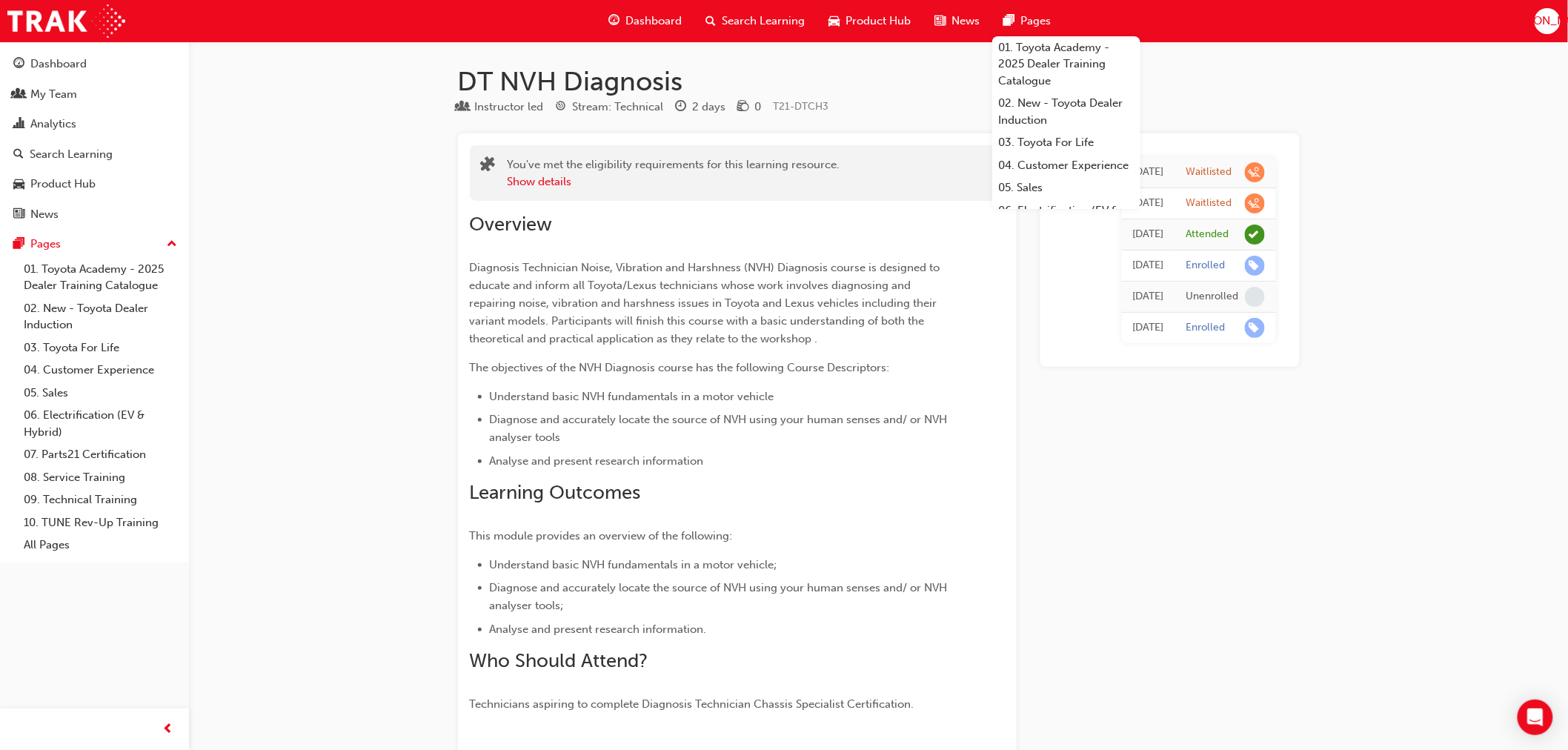
click at [1036, 20] on span "Pages" at bounding box center [1036, 21] width 30 height 17
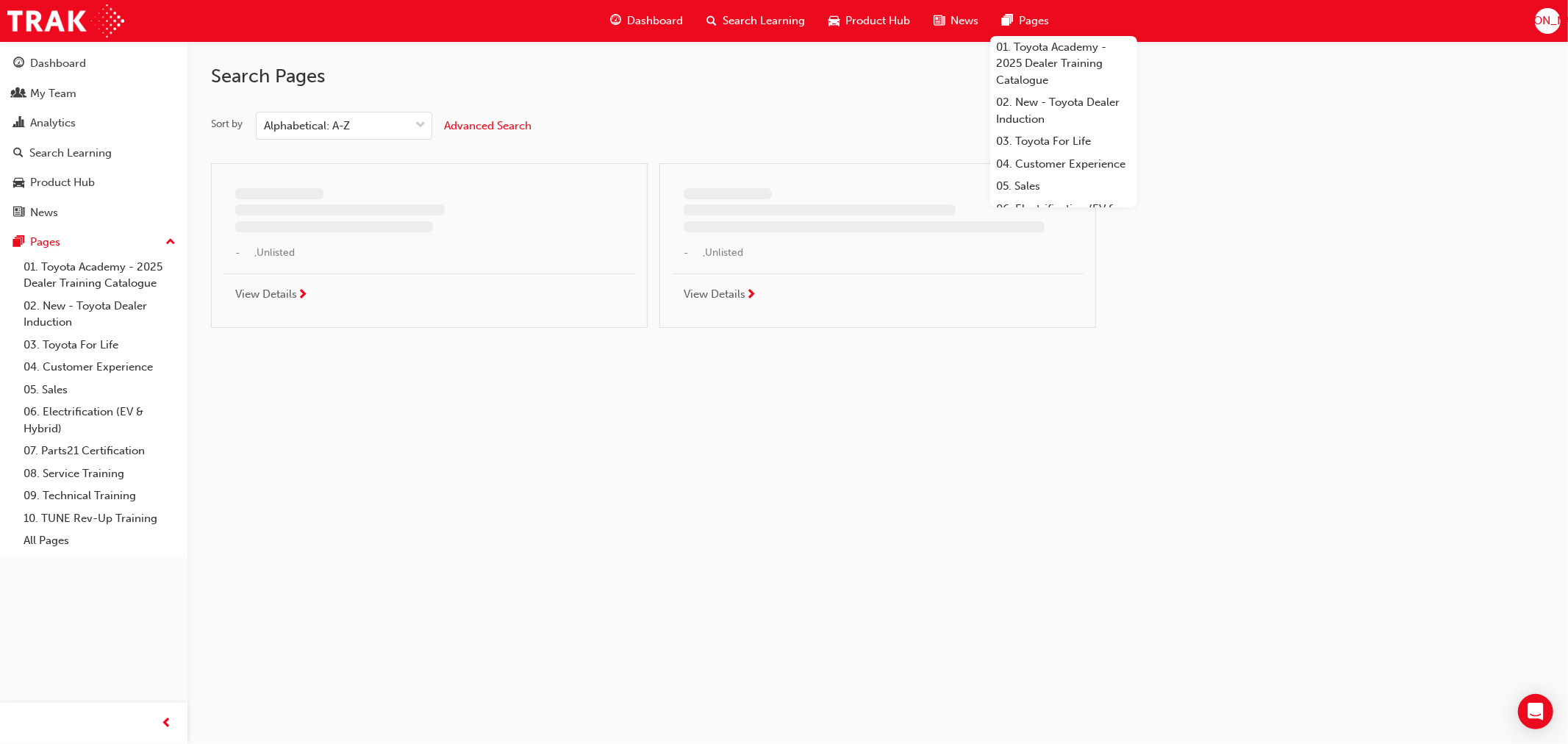
click at [1027, 20] on span "Pages" at bounding box center [1033, 21] width 30 height 17
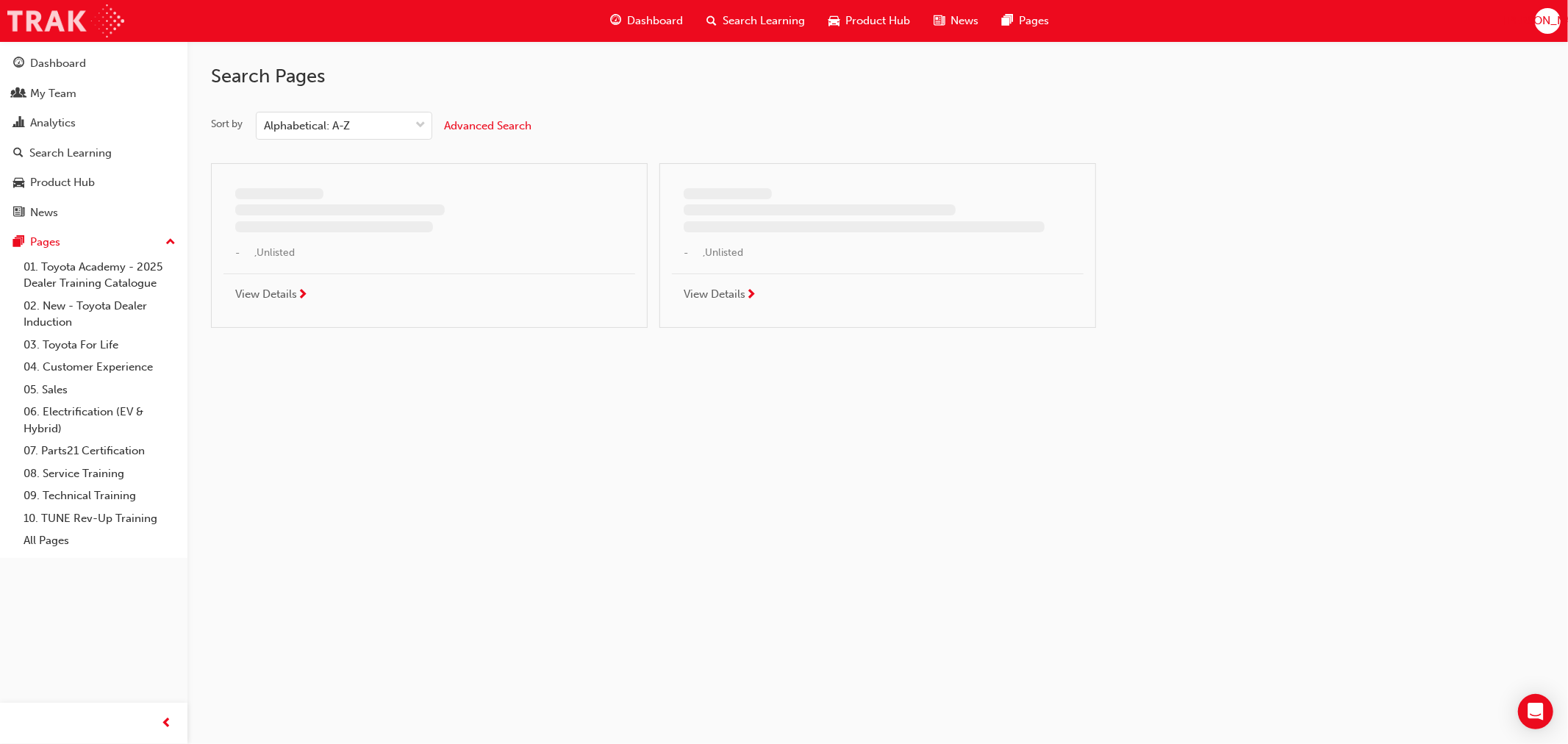
click at [46, 14] on img at bounding box center [66, 20] width 117 height 33
